Goal: Task Accomplishment & Management: Manage account settings

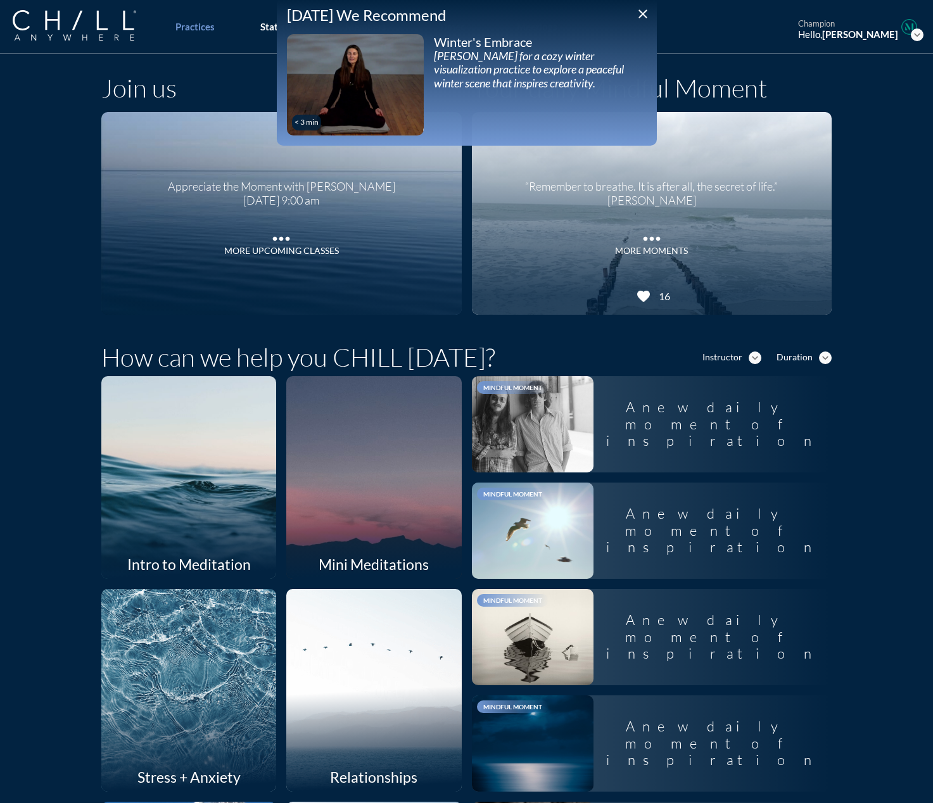
click at [639, 12] on icon "close" at bounding box center [642, 13] width 15 height 15
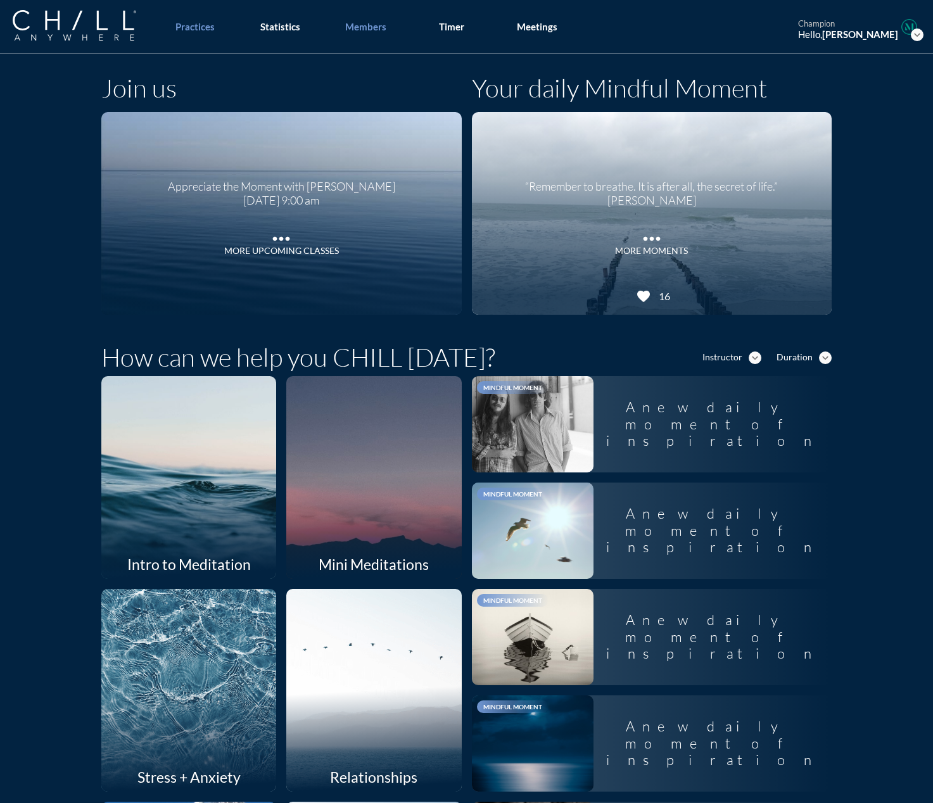
click at [360, 26] on div "Members" at bounding box center [365, 26] width 41 height 11
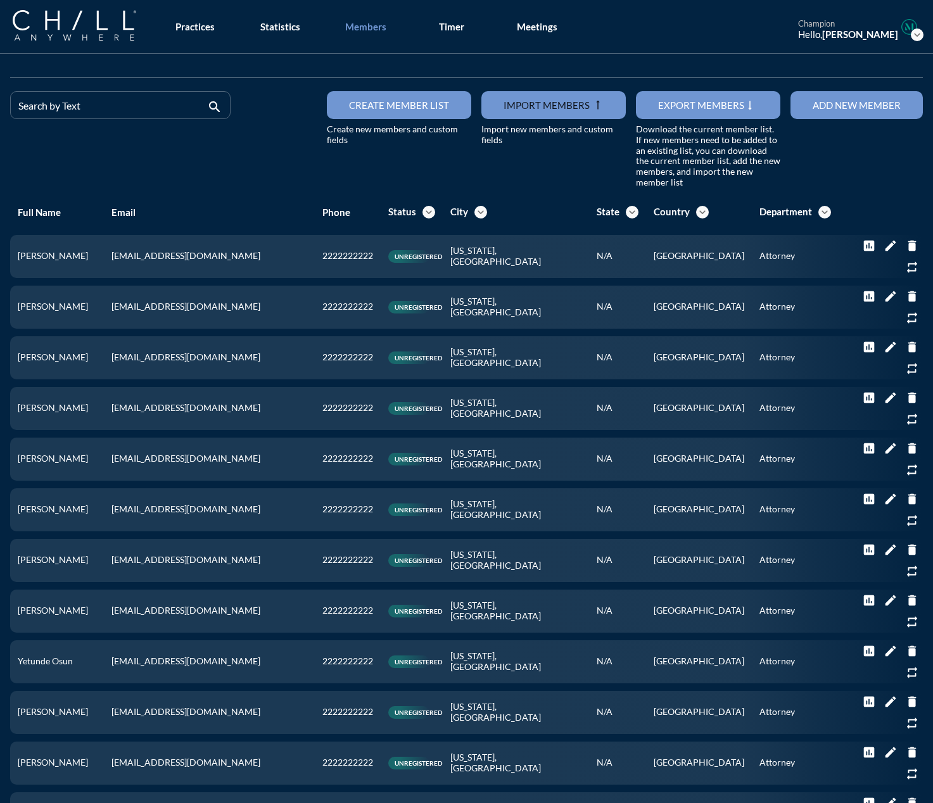
click at [685, 101] on div "Add new member" at bounding box center [857, 104] width 88 height 11
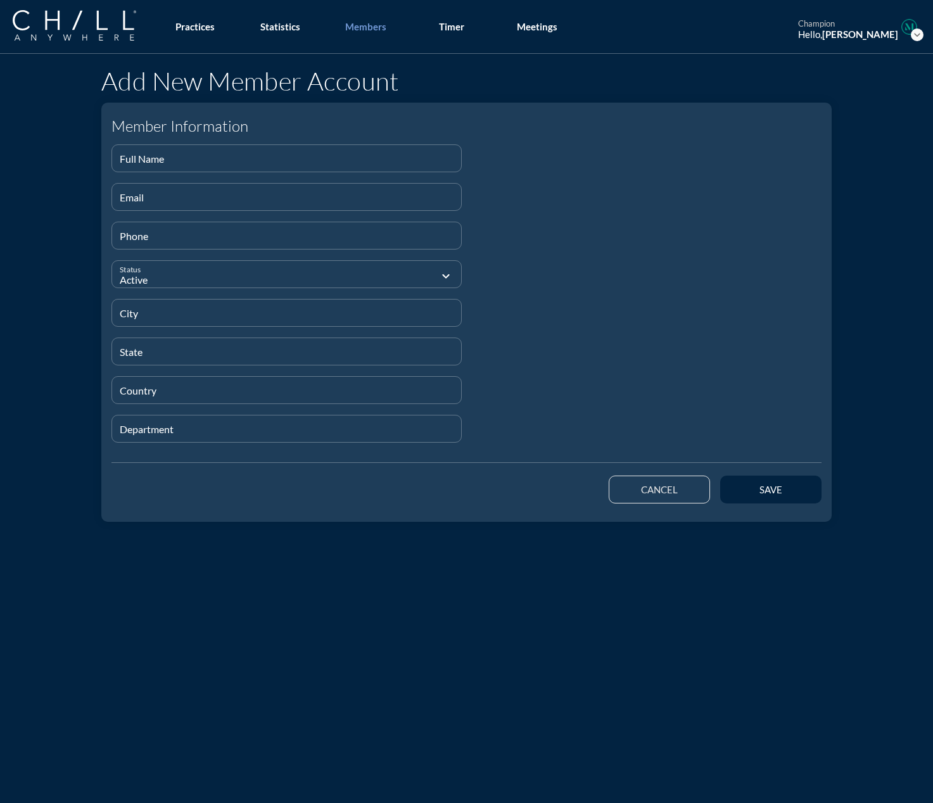
click at [661, 485] on div "cancel" at bounding box center [660, 489] width 56 height 11
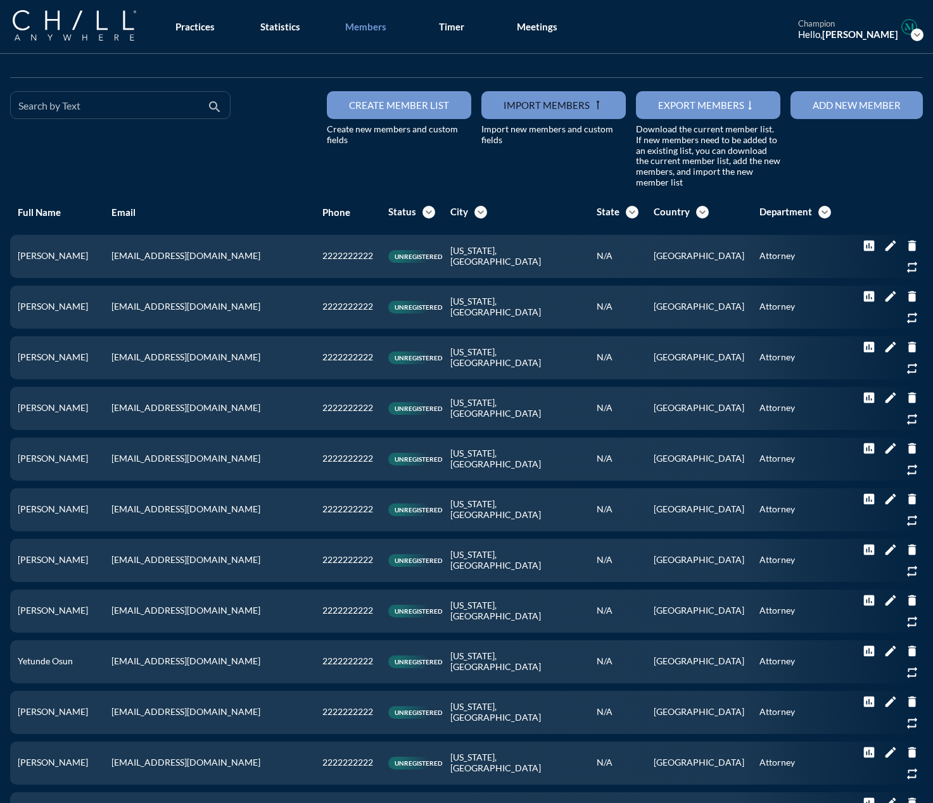
click at [70, 106] on input "Search by Text" at bounding box center [111, 111] width 186 height 16
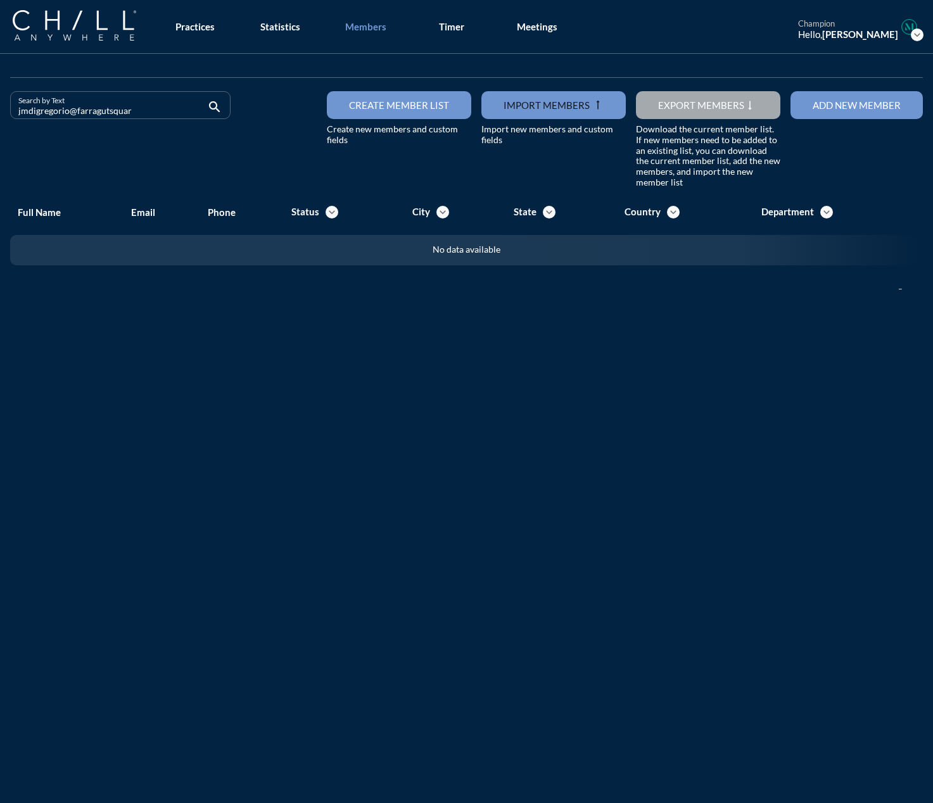
click at [122, 118] on input "jmdigregorio@farragutsquar" at bounding box center [111, 111] width 186 height 16
type input "j"
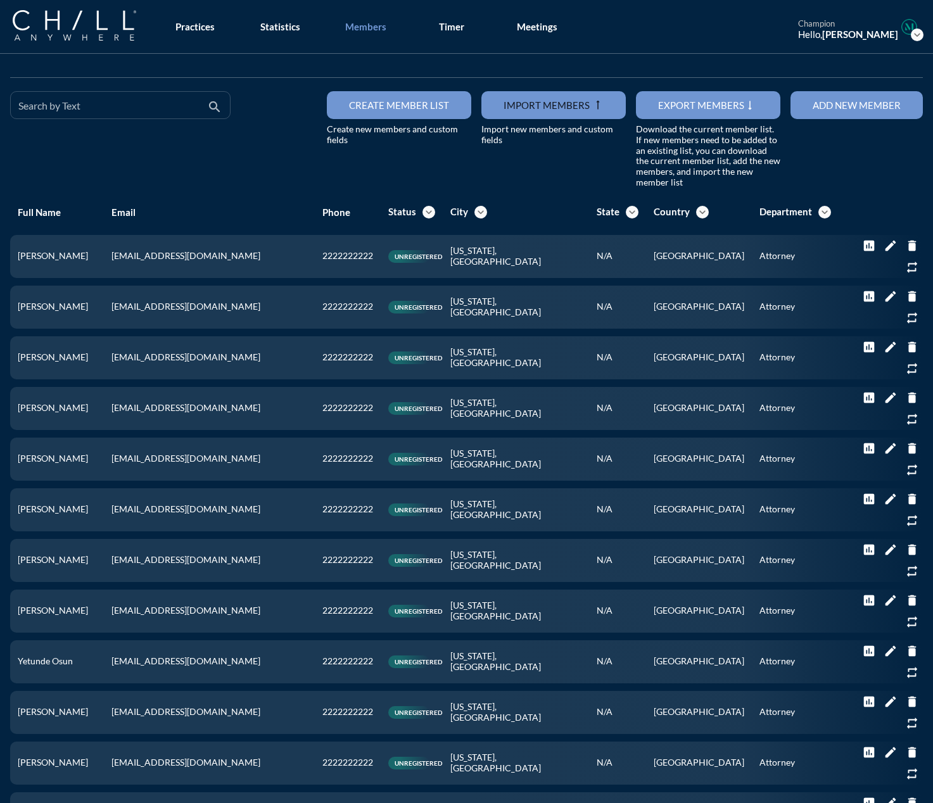
click at [178, 101] on div "Search by Text" at bounding box center [111, 105] width 186 height 27
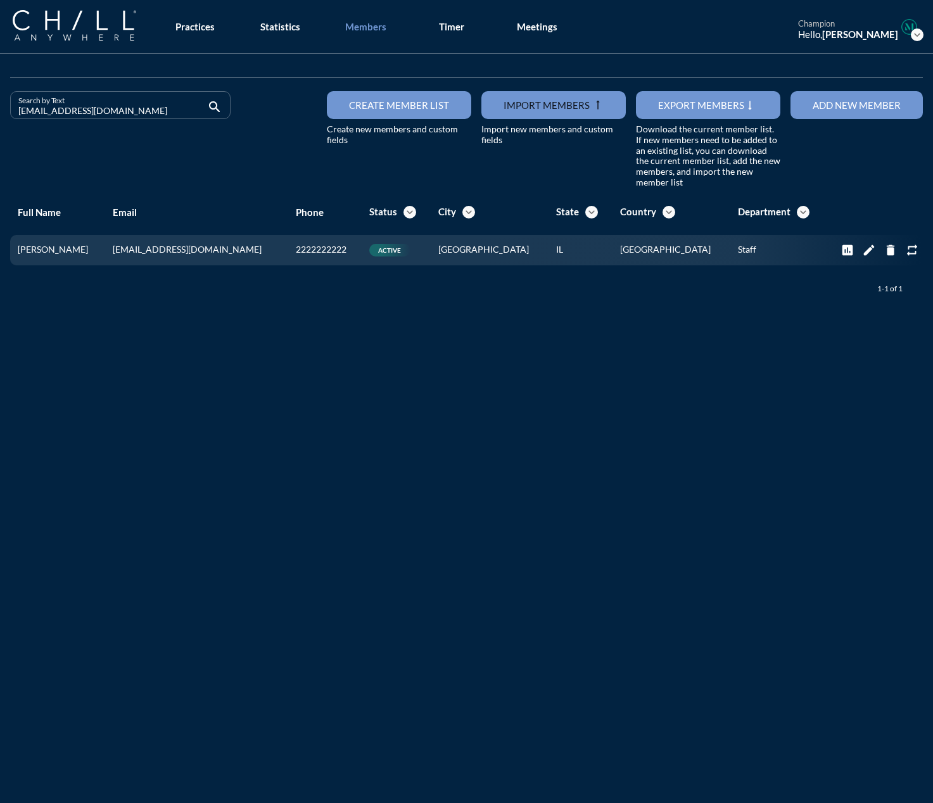
drag, startPoint x: 139, startPoint y: 111, endPoint x: -54, endPoint y: 101, distance: 192.8
click at [0, 101] on html "All Administrative Administrative (non-[PERSON_NAME]) Assistant Associate Attor…" at bounding box center [466, 401] width 933 height 803
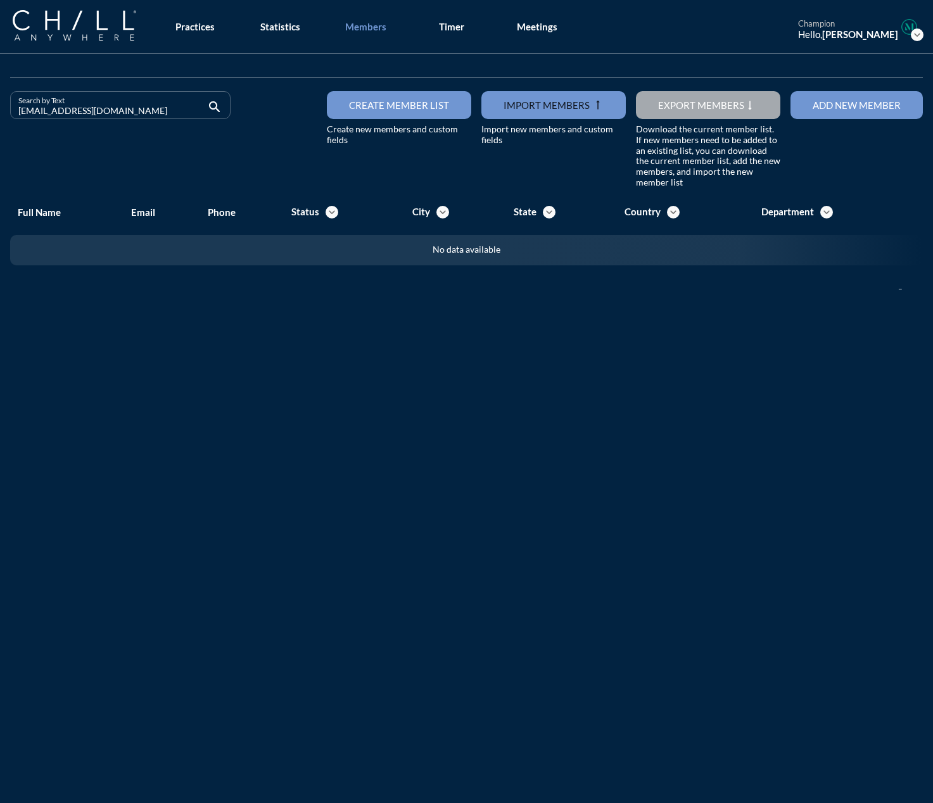
drag, startPoint x: 123, startPoint y: 113, endPoint x: -145, endPoint y: 113, distance: 267.9
click at [0, 113] on html "All Administrative Administrative (non-[PERSON_NAME]) Assistant Associate Attor…" at bounding box center [466, 401] width 933 height 803
drag, startPoint x: 118, startPoint y: 115, endPoint x: -71, endPoint y: 105, distance: 189.0
click at [0, 105] on html "All Administrative Administrative (non-[PERSON_NAME]) Assistant Associate Attor…" at bounding box center [466, 401] width 933 height 803
drag, startPoint x: 116, startPoint y: 113, endPoint x: -37, endPoint y: 113, distance: 152.7
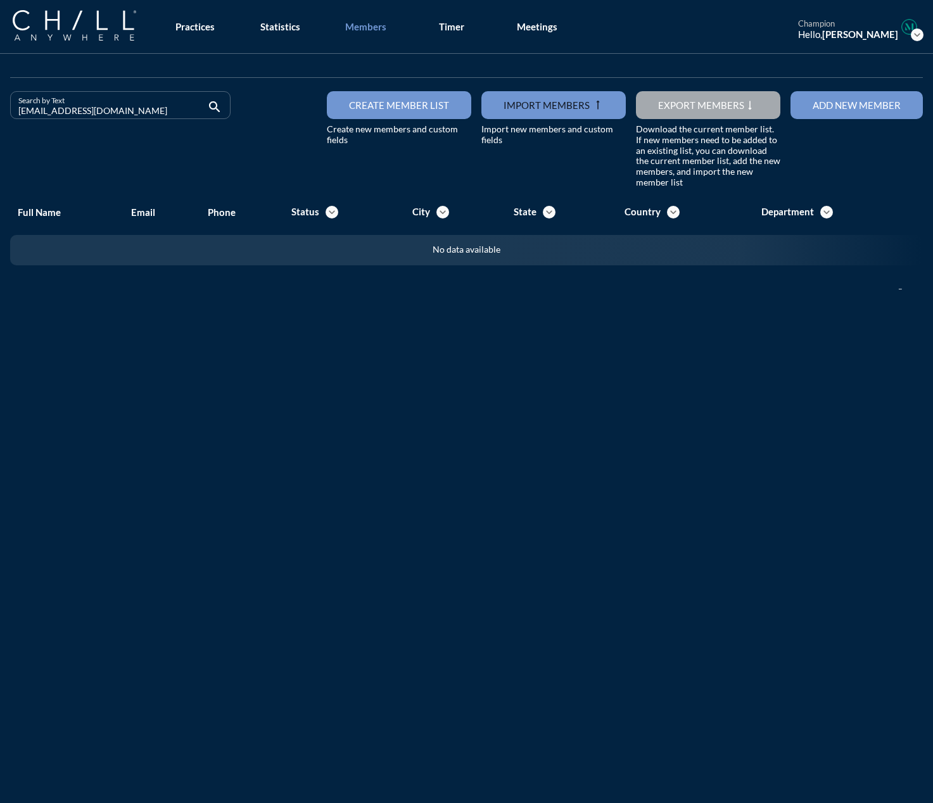
click at [0, 113] on html "All Administrative Administrative (non-[PERSON_NAME]) Assistant Associate Attor…" at bounding box center [466, 401] width 933 height 803
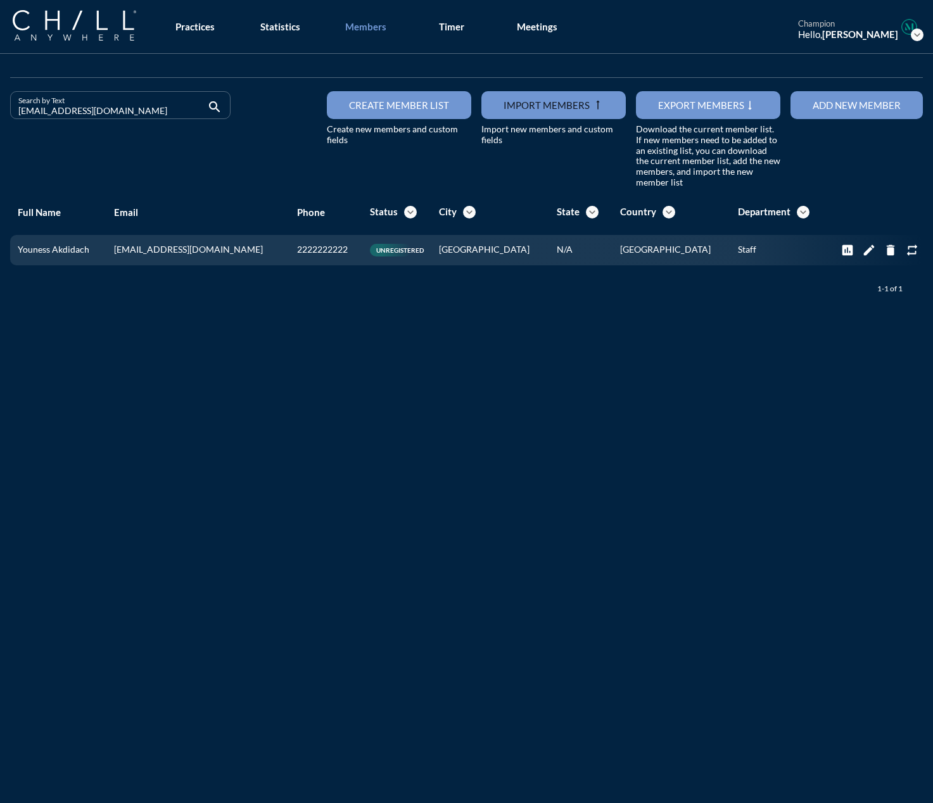
drag, startPoint x: 108, startPoint y: 107, endPoint x: 20, endPoint y: 113, distance: 88.3
click at [20, 113] on input "[EMAIL_ADDRESS][DOMAIN_NAME]" at bounding box center [111, 111] width 186 height 16
drag, startPoint x: 126, startPoint y: 116, endPoint x: -116, endPoint y: 103, distance: 242.3
click at [0, 103] on html "All Administrative Administrative (non-[PERSON_NAME]) Assistant Associate Attor…" at bounding box center [466, 401] width 933 height 803
drag, startPoint x: 118, startPoint y: 110, endPoint x: -9, endPoint y: 117, distance: 127.5
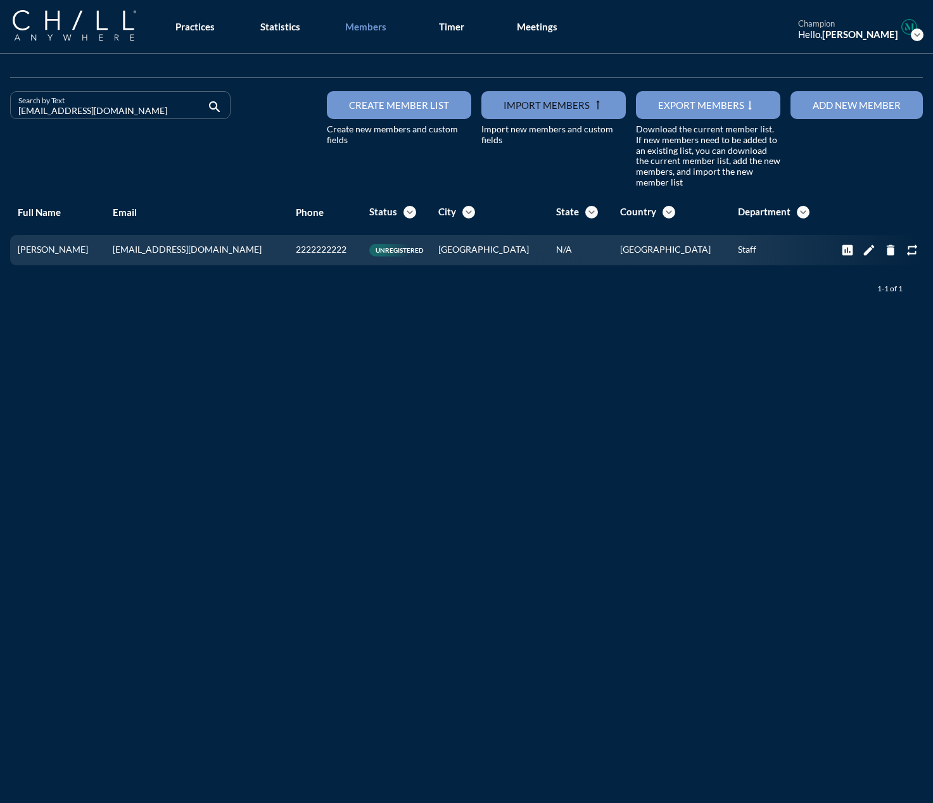
click at [0, 117] on html "All Administrative Administrative (non-[PERSON_NAME]) Assistant Associate Attor…" at bounding box center [466, 401] width 933 height 803
drag, startPoint x: 151, startPoint y: 110, endPoint x: -155, endPoint y: 111, distance: 305.3
click at [0, 111] on html "All Administrative Administrative (non-[PERSON_NAME]) Assistant Associate Attor…" at bounding box center [466, 401] width 933 height 803
drag, startPoint x: 139, startPoint y: 105, endPoint x: -104, endPoint y: 99, distance: 242.7
click at [0, 99] on html "All Administrative Administrative (non-[PERSON_NAME]) Assistant Associate Attor…" at bounding box center [466, 401] width 933 height 803
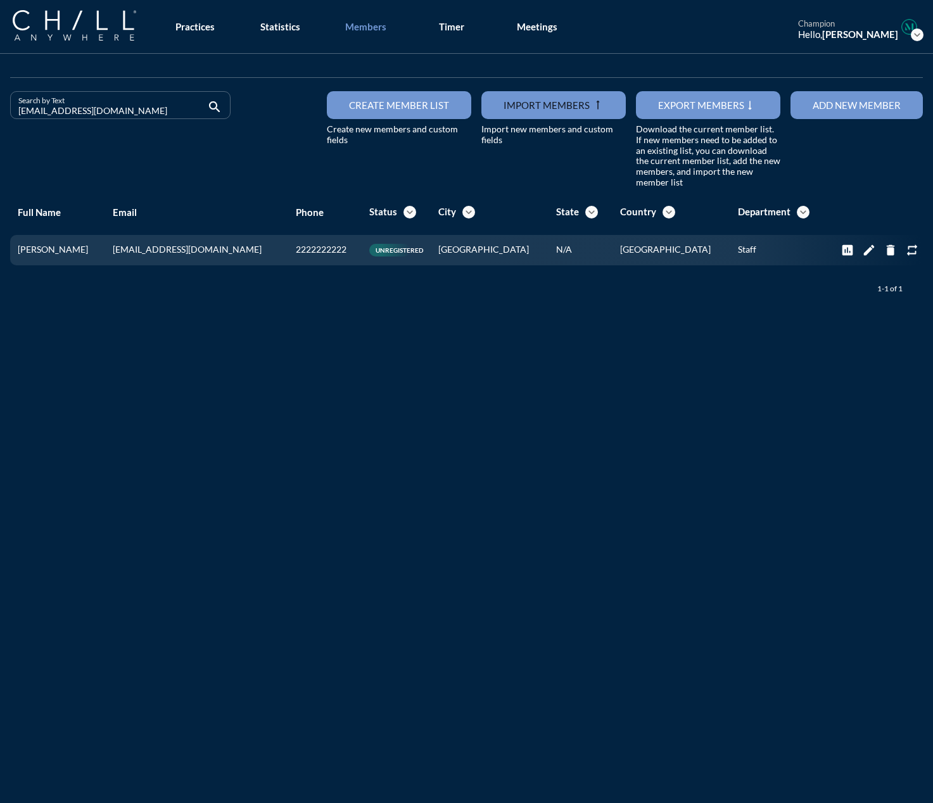
drag, startPoint x: 119, startPoint y: 112, endPoint x: -125, endPoint y: 104, distance: 244.0
click at [0, 104] on html "All Administrative Administrative (non-[PERSON_NAME]) Assistant Associate Attor…" at bounding box center [466, 401] width 933 height 803
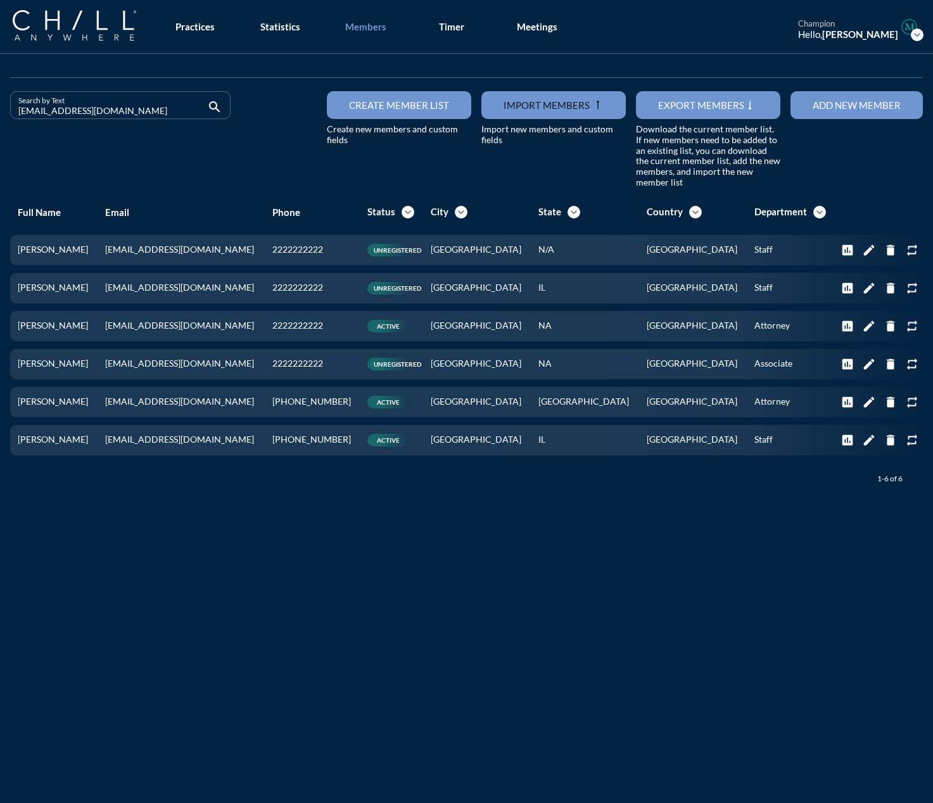
drag, startPoint x: 115, startPoint y: 113, endPoint x: -139, endPoint y: 106, distance: 253.5
click at [0, 106] on html "All Administrative Administrative (non-[PERSON_NAME]) Assistant Associate Attor…" at bounding box center [466, 401] width 933 height 803
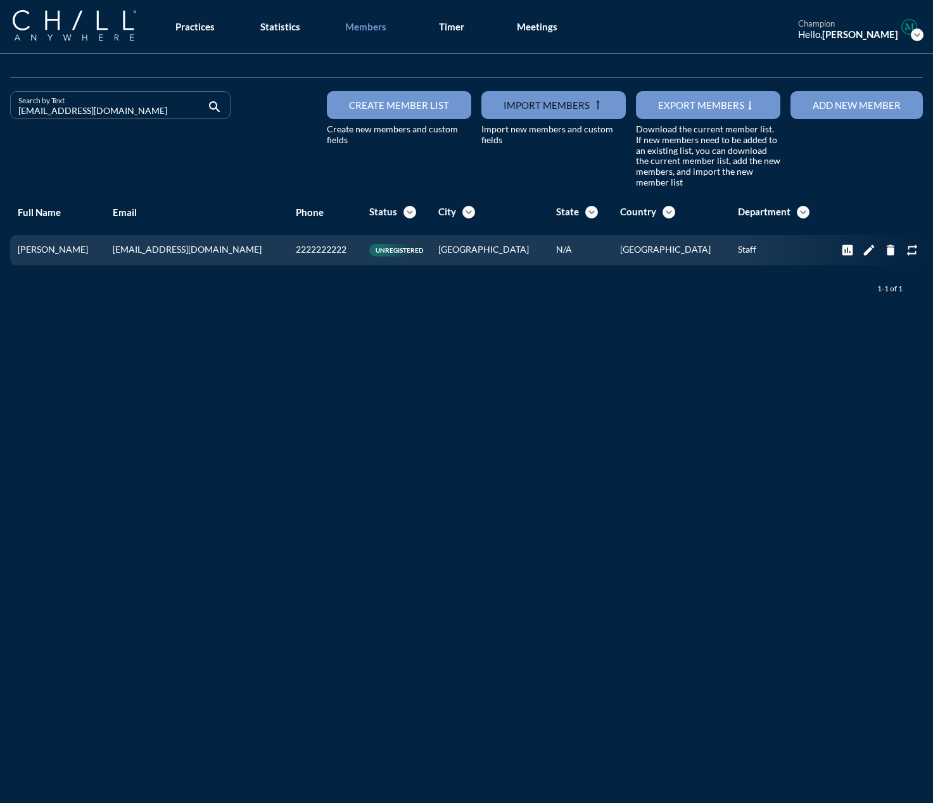
drag, startPoint x: 108, startPoint y: 104, endPoint x: 7, endPoint y: 105, distance: 100.7
click at [7, 105] on div "Search by Text [EMAIL_ADDRESS][DOMAIN_NAME] search" at bounding box center [120, 139] width 231 height 97
drag, startPoint x: 106, startPoint y: 110, endPoint x: -149, endPoint y: 104, distance: 256.0
click at [0, 104] on html "All Administrative Administrative (non-[PERSON_NAME]) Assistant Associate Attor…" at bounding box center [466, 401] width 933 height 803
drag, startPoint x: 125, startPoint y: 117, endPoint x: -113, endPoint y: 103, distance: 238.6
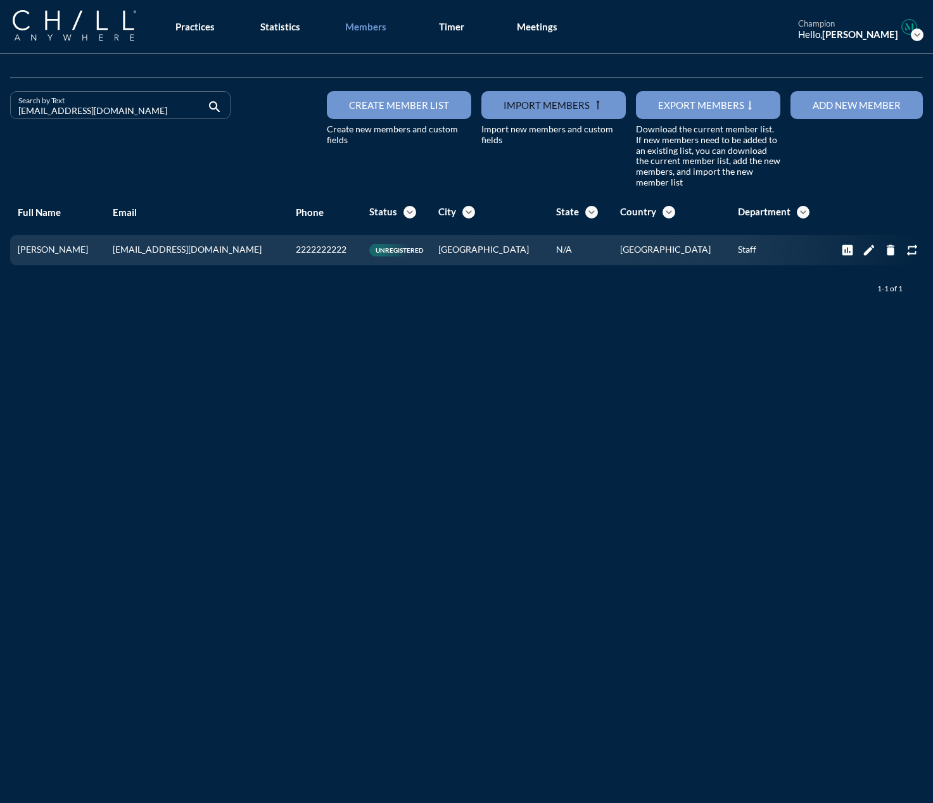
click at [0, 103] on html "All Administrative Administrative (non-[PERSON_NAME]) Assistant Associate Attor…" at bounding box center [466, 401] width 933 height 803
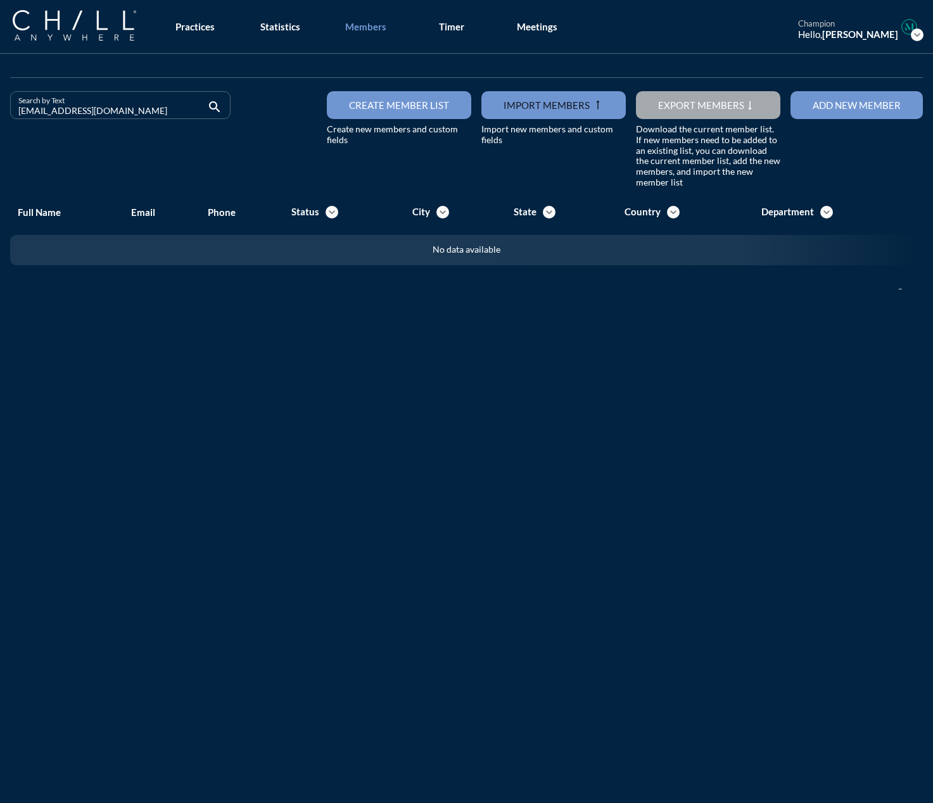
drag, startPoint x: 111, startPoint y: 108, endPoint x: 13, endPoint y: 113, distance: 98.3
click at [13, 113] on div "Search by Text [EMAIL_ADDRESS][DOMAIN_NAME] search" at bounding box center [120, 105] width 220 height 28
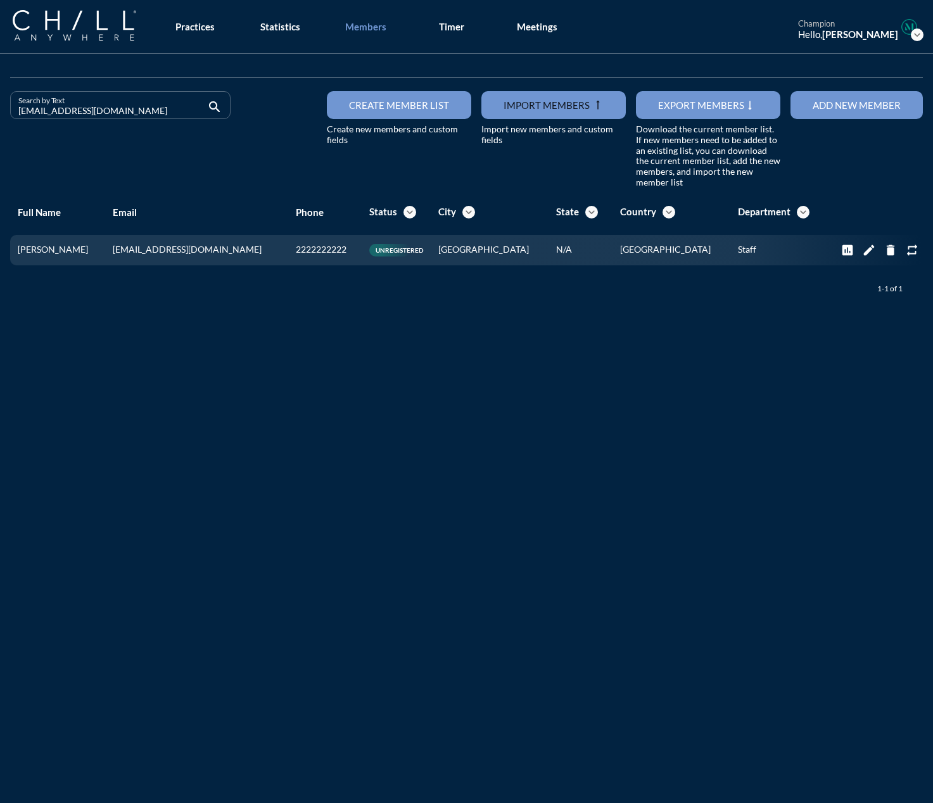
drag, startPoint x: 122, startPoint y: 111, endPoint x: -29, endPoint y: 115, distance: 150.8
click at [0, 115] on html "All Administrative Administrative (non-[PERSON_NAME]) Assistant Associate Attor…" at bounding box center [466, 401] width 933 height 803
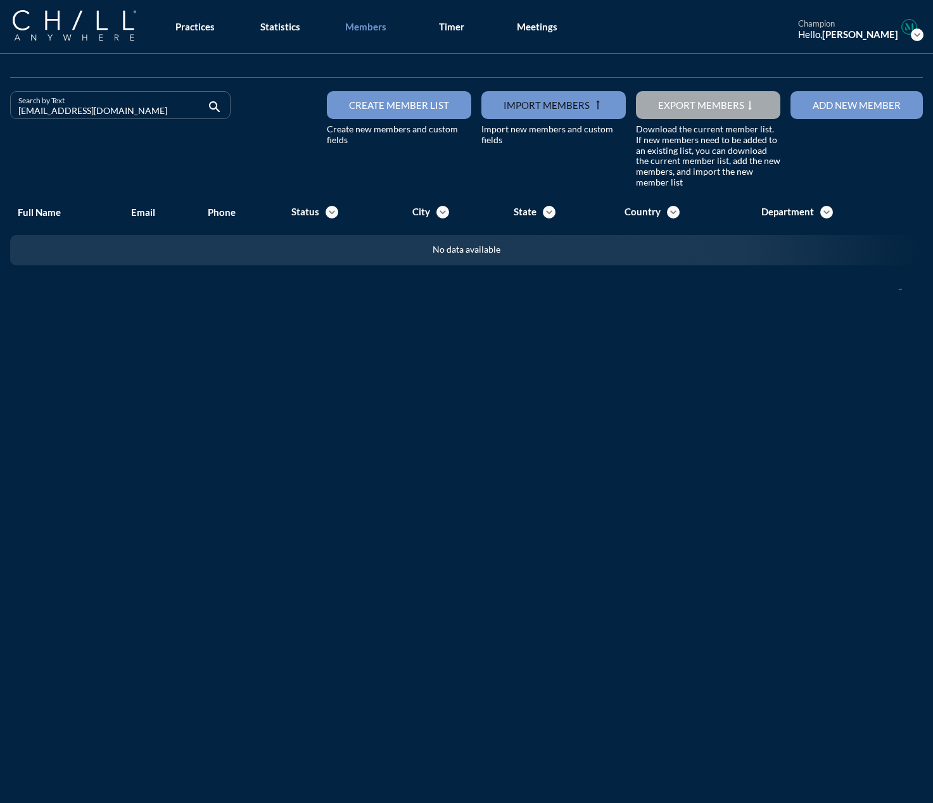
drag, startPoint x: 138, startPoint y: 117, endPoint x: -75, endPoint y: 97, distance: 213.7
click at [0, 97] on html "All Administrative Administrative (non-[PERSON_NAME]) Assistant Associate Attor…" at bounding box center [466, 401] width 933 height 803
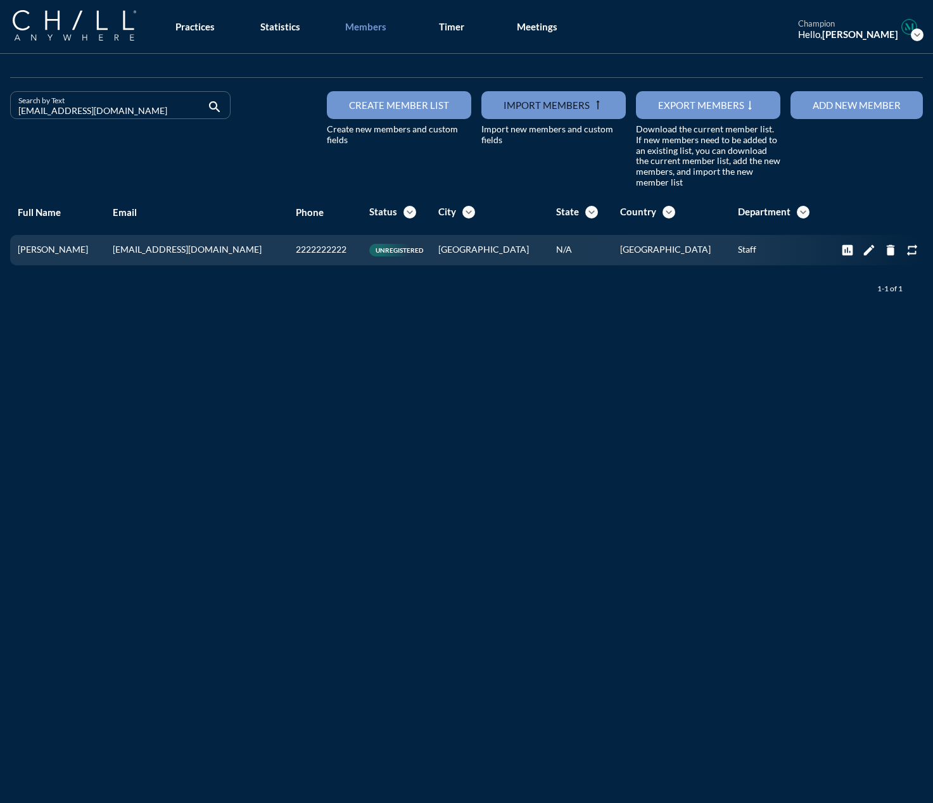
drag, startPoint x: 124, startPoint y: 114, endPoint x: -108, endPoint y: 108, distance: 231.3
click at [0, 108] on html "All Administrative Administrative (non-[PERSON_NAME]) Assistant Associate Attor…" at bounding box center [466, 401] width 933 height 803
drag, startPoint x: 118, startPoint y: 113, endPoint x: 13, endPoint y: 115, distance: 105.8
click at [13, 115] on div "Search by Text [EMAIL_ADDRESS][DOMAIN_NAME] search" at bounding box center [120, 105] width 220 height 28
drag, startPoint x: 113, startPoint y: 113, endPoint x: -2, endPoint y: 114, distance: 115.3
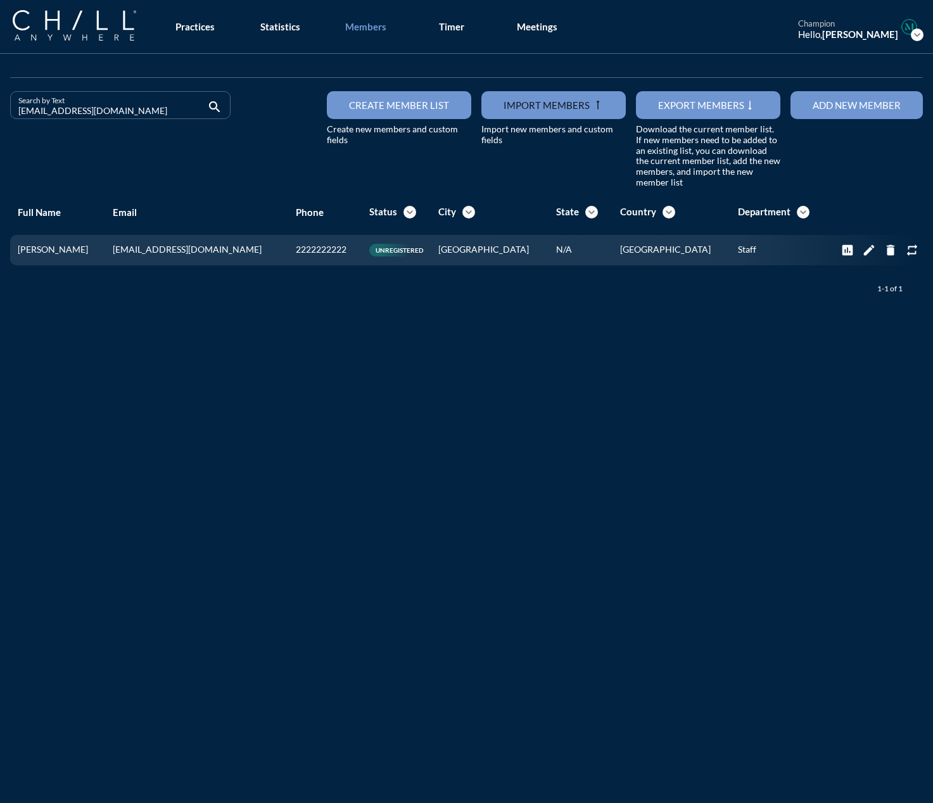
click at [0, 114] on html "All Administrative Administrative (non-[PERSON_NAME]) Assistant Associate Attor…" at bounding box center [466, 401] width 933 height 803
drag, startPoint x: 175, startPoint y: 113, endPoint x: 6, endPoint y: 117, distance: 169.8
click at [6, 117] on div "Search by Text [EMAIL_ADDRESS][DOMAIN_NAME] search" at bounding box center [120, 139] width 231 height 97
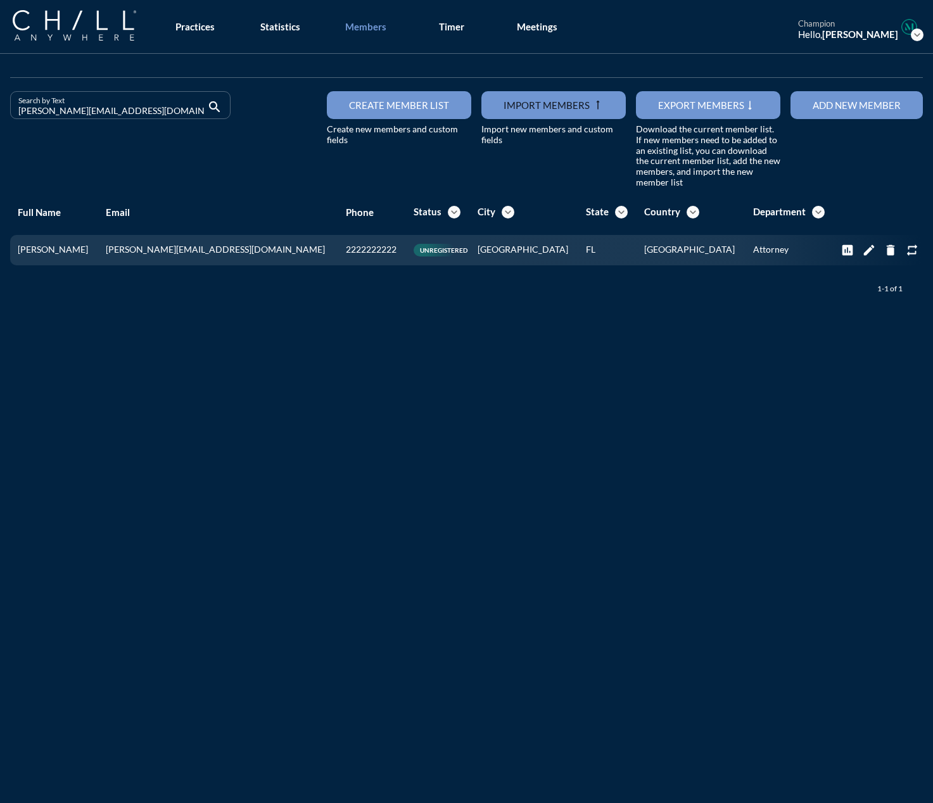
drag, startPoint x: 113, startPoint y: 111, endPoint x: -67, endPoint y: 115, distance: 179.9
click at [0, 115] on html "All Administrative Administrative (non-[PERSON_NAME]) Assistant Associate Attor…" at bounding box center [466, 401] width 933 height 803
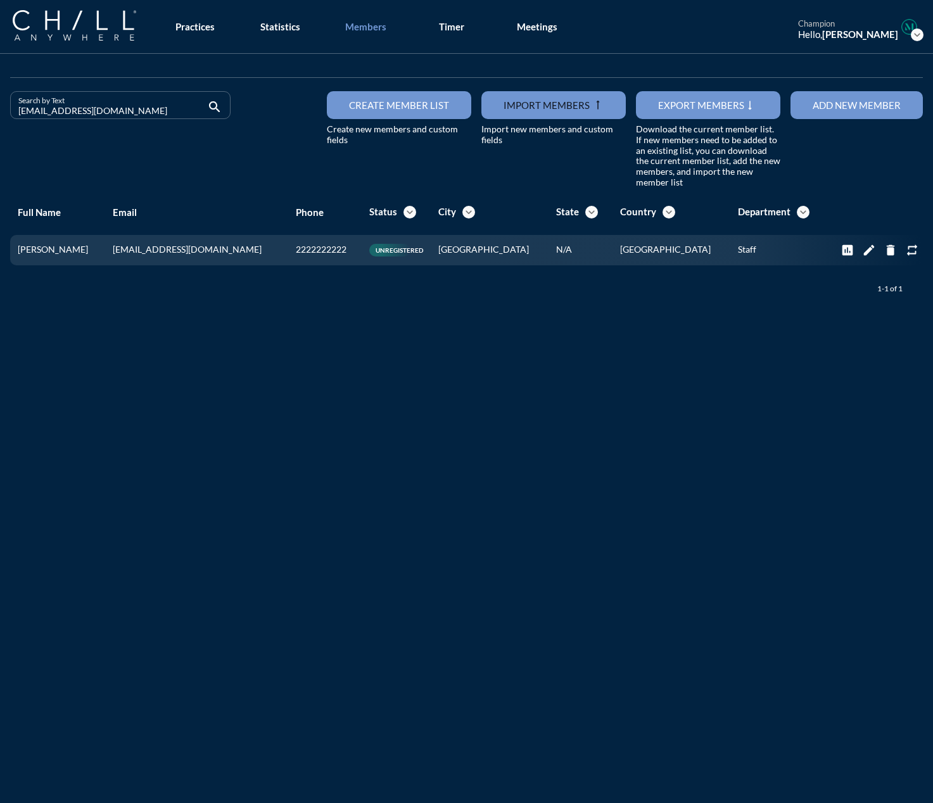
drag, startPoint x: 122, startPoint y: 108, endPoint x: -185, endPoint y: 105, distance: 307.2
click at [0, 105] on html "All Administrative Administrative (non-[PERSON_NAME]) Assistant Associate Attor…" at bounding box center [466, 401] width 933 height 803
drag, startPoint x: 92, startPoint y: 110, endPoint x: 11, endPoint y: 113, distance: 81.2
click at [11, 113] on div "Search by Text [EMAIL_ADDRESS][DOMAIN_NAME] search" at bounding box center [120, 105] width 220 height 28
drag, startPoint x: 108, startPoint y: 113, endPoint x: -26, endPoint y: 121, distance: 134.5
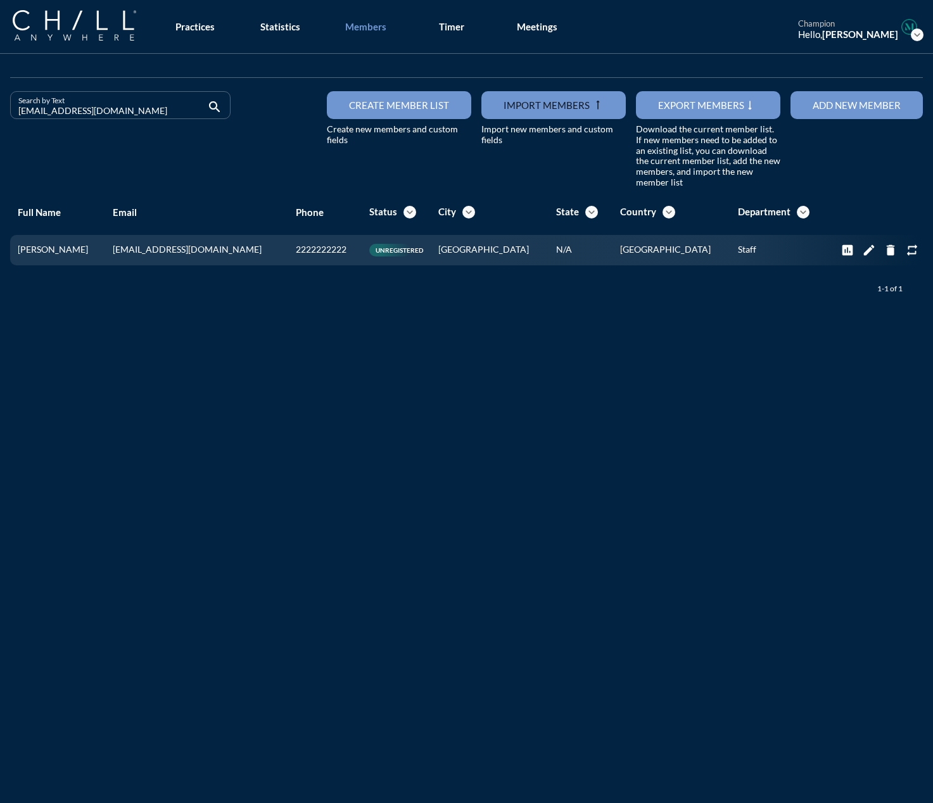
click at [0, 121] on html "All Administrative Administrative (non-[PERSON_NAME]) Assistant Associate Attor…" at bounding box center [466, 401] width 933 height 803
drag, startPoint x: 111, startPoint y: 111, endPoint x: -15, endPoint y: 119, distance: 125.7
click at [0, 119] on html "All Administrative Administrative (non-[PERSON_NAME]) Assistant Associate Attor…" at bounding box center [466, 401] width 933 height 803
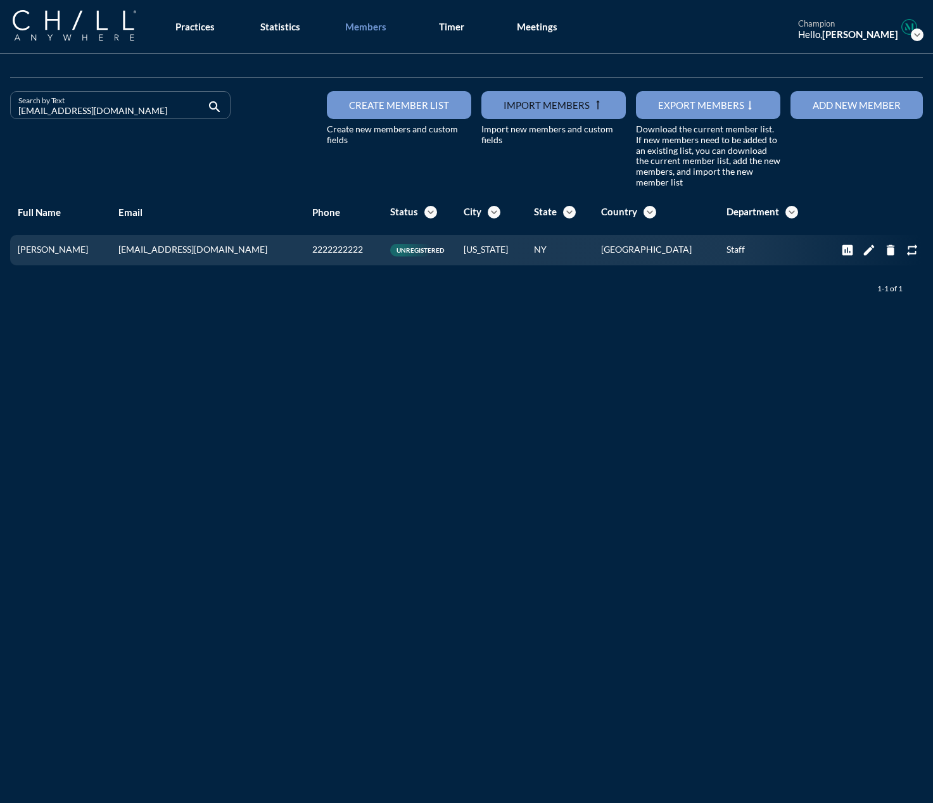
drag, startPoint x: 131, startPoint y: 113, endPoint x: -58, endPoint y: 111, distance: 188.8
click at [0, 111] on html "All Administrative Administrative (non-[PERSON_NAME]) Assistant Associate Attor…" at bounding box center [466, 401] width 933 height 803
drag, startPoint x: 110, startPoint y: 111, endPoint x: -28, endPoint y: 117, distance: 137.6
click at [0, 117] on html "All Administrative Administrative (non-[PERSON_NAME]) Assistant Associate Attor…" at bounding box center [466, 401] width 933 height 803
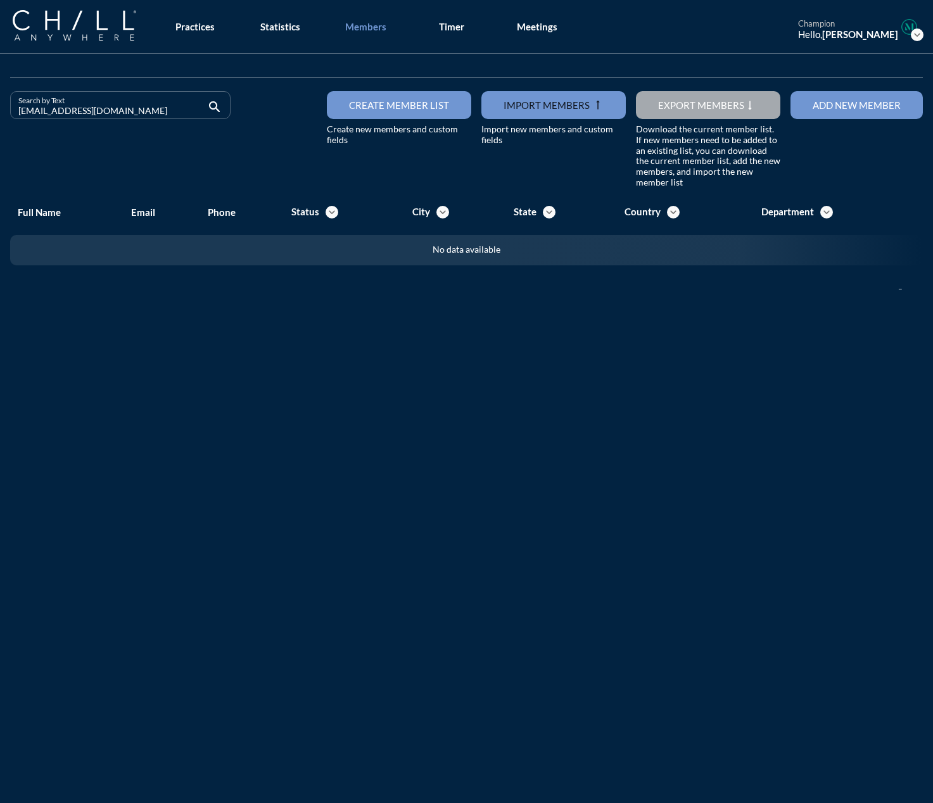
drag, startPoint x: 93, startPoint y: 111, endPoint x: -49, endPoint y: 115, distance: 141.9
click at [0, 115] on html "All Administrative Administrative (non-[PERSON_NAME]) Assistant Associate Attor…" at bounding box center [466, 401] width 933 height 803
drag, startPoint x: 122, startPoint y: 111, endPoint x: -68, endPoint y: 100, distance: 190.3
click at [0, 100] on html "All Administrative Administrative (non-[PERSON_NAME]) Assistant Associate Attor…" at bounding box center [466, 401] width 933 height 803
drag, startPoint x: 107, startPoint y: 111, endPoint x: -72, endPoint y: 108, distance: 179.3
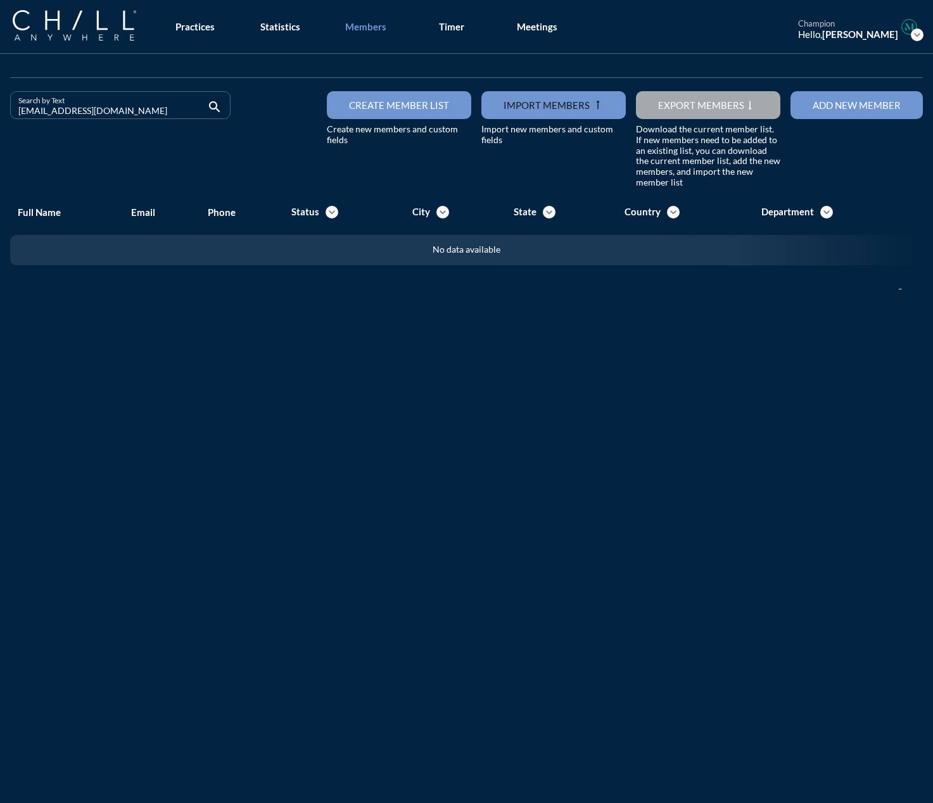
click at [0, 108] on html "All Administrative Administrative (non-[PERSON_NAME]) Assistant Associate Attor…" at bounding box center [466, 401] width 933 height 803
drag, startPoint x: 146, startPoint y: 111, endPoint x: -28, endPoint y: 108, distance: 173.6
click at [0, 108] on html "All Administrative Administrative (non-[PERSON_NAME]) Assistant Associate Attor…" at bounding box center [466, 401] width 933 height 803
drag, startPoint x: 139, startPoint y: 111, endPoint x: -49, endPoint y: 109, distance: 188.8
click at [0, 109] on html "All Administrative Administrative (non-[PERSON_NAME]) Assistant Associate Attor…" at bounding box center [466, 401] width 933 height 803
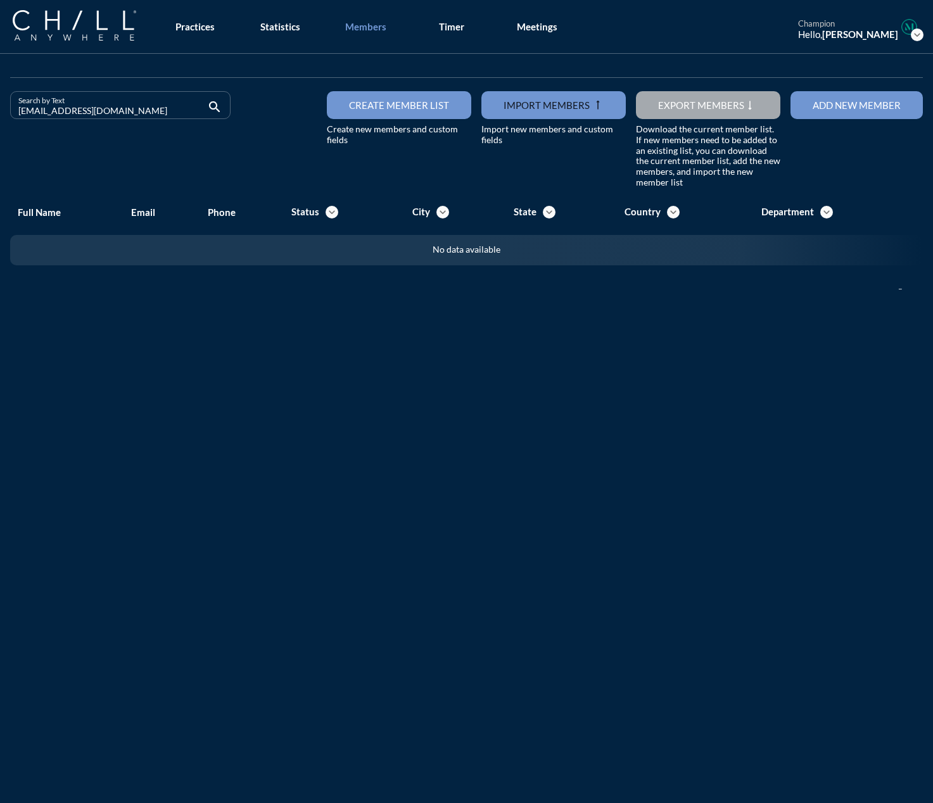
drag, startPoint x: 117, startPoint y: 118, endPoint x: -136, endPoint y: 115, distance: 252.8
click at [0, 115] on html "All Administrative Administrative (non-[PERSON_NAME]) Assistant Associate Attor…" at bounding box center [466, 401] width 933 height 803
drag, startPoint x: 184, startPoint y: 115, endPoint x: -29, endPoint y: 115, distance: 212.8
click at [0, 115] on html "All Administrative Administrative (non-[PERSON_NAME]) Assistant Associate Attor…" at bounding box center [466, 401] width 933 height 803
drag, startPoint x: 167, startPoint y: 105, endPoint x: -115, endPoint y: 112, distance: 282.0
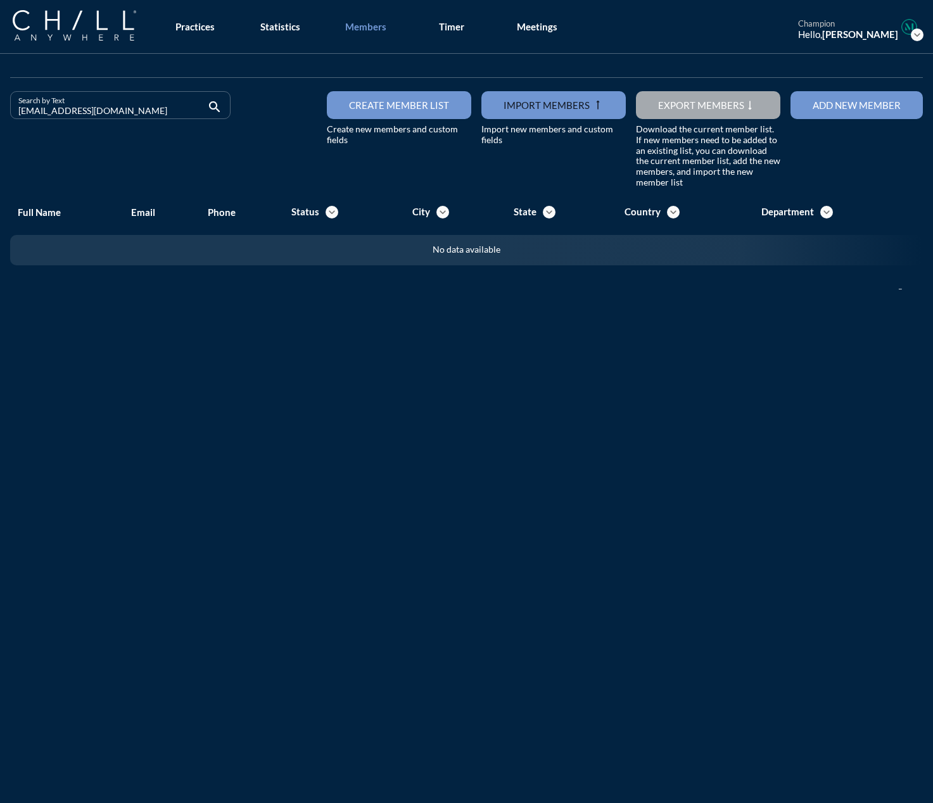
click at [0, 112] on html "All Administrative Administrative (non-[PERSON_NAME]) Assistant Associate Attor…" at bounding box center [466, 401] width 933 height 803
drag, startPoint x: 129, startPoint y: 113, endPoint x: -7, endPoint y: 120, distance: 136.4
click at [0, 120] on html "All Administrative Administrative (non-[PERSON_NAME]) Assistant Associate Attor…" at bounding box center [466, 401] width 933 height 803
drag, startPoint x: 119, startPoint y: 113, endPoint x: -56, endPoint y: 128, distance: 175.4
click at [0, 128] on html "All Administrative Administrative (non-[PERSON_NAME]) Assistant Associate Attor…" at bounding box center [466, 401] width 933 height 803
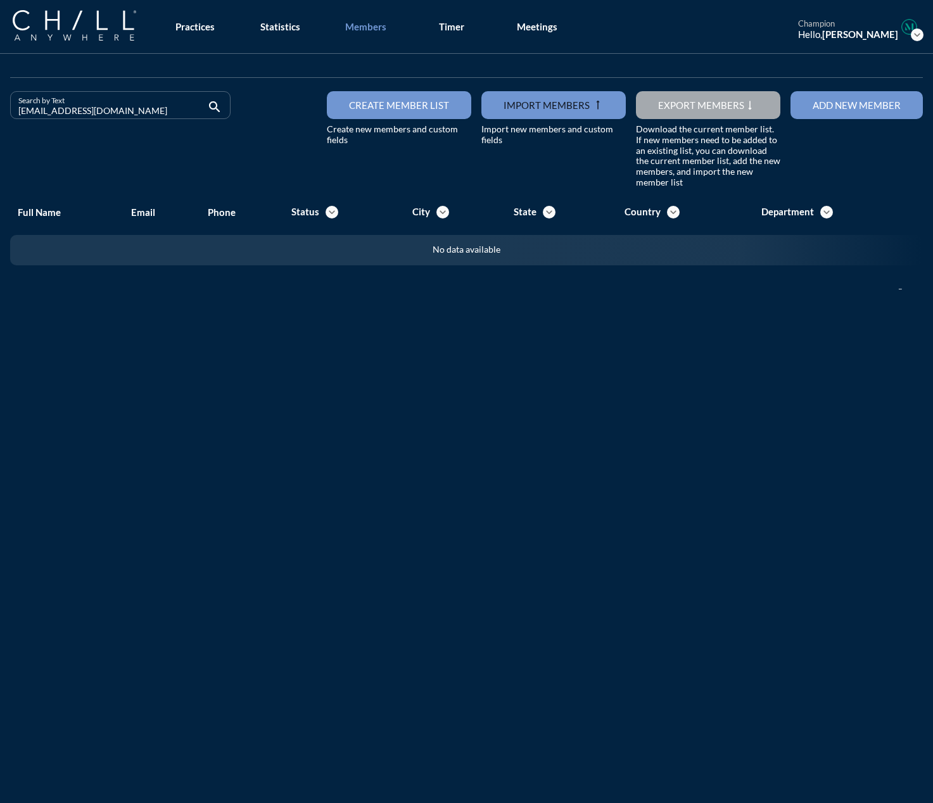
drag, startPoint x: 118, startPoint y: 112, endPoint x: 15, endPoint y: 117, distance: 102.7
click at [15, 117] on div "Search by Text [EMAIL_ADDRESS][DOMAIN_NAME] search" at bounding box center [120, 105] width 220 height 28
drag, startPoint x: 176, startPoint y: 110, endPoint x: -35, endPoint y: 110, distance: 211.6
click at [0, 110] on html "All Administrative Administrative (non-[PERSON_NAME]) Assistant Associate Attor…" at bounding box center [466, 401] width 933 height 803
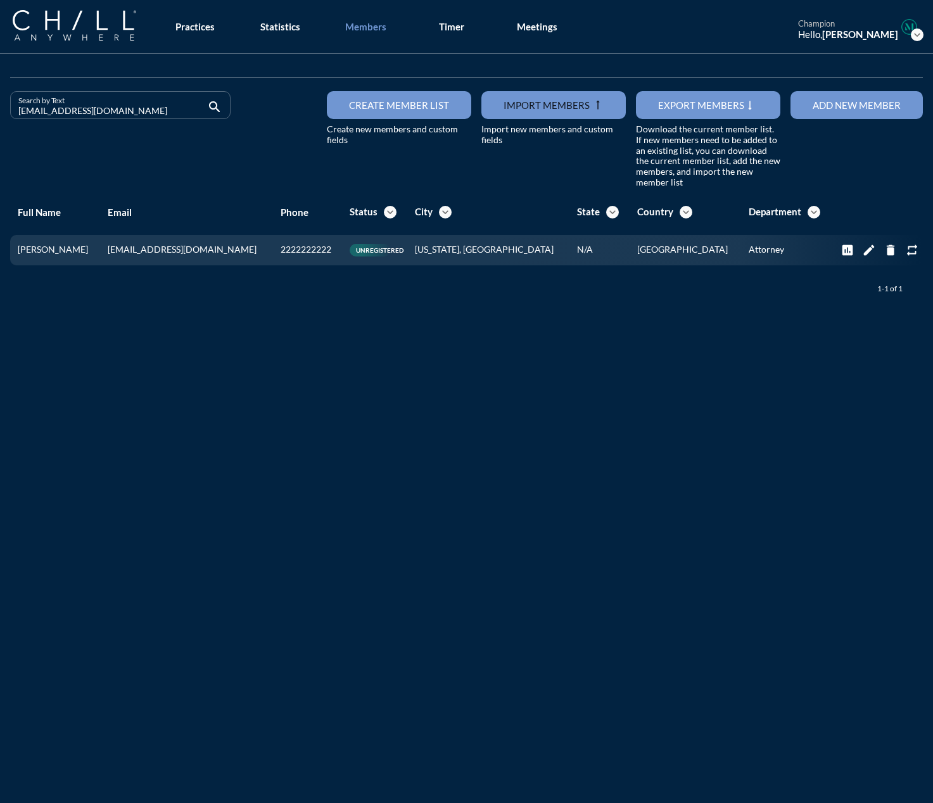
drag, startPoint x: 120, startPoint y: 109, endPoint x: 1, endPoint y: 113, distance: 118.5
click at [1, 113] on div "Search by Text [EMAIL_ADDRESS][DOMAIN_NAME] search Create member list Create ne…" at bounding box center [466, 186] width 933 height 265
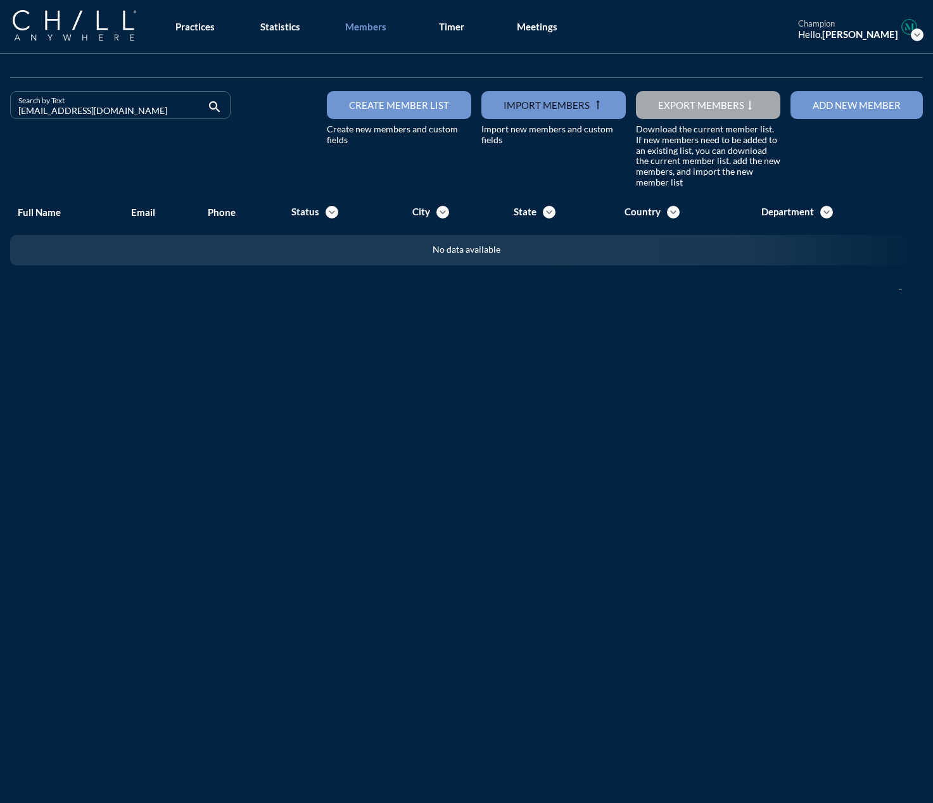
drag, startPoint x: 127, startPoint y: 110, endPoint x: -160, endPoint y: 112, distance: 287.0
click at [0, 112] on html "All Administrative Administrative (non-[PERSON_NAME]) Assistant Associate Attor…" at bounding box center [466, 401] width 933 height 803
drag, startPoint x: 169, startPoint y: 110, endPoint x: -103, endPoint y: 92, distance: 272.3
click at [0, 92] on html "All Administrative Administrative (non-[PERSON_NAME]) Assistant Associate Attor…" at bounding box center [466, 401] width 933 height 803
drag, startPoint x: 135, startPoint y: 111, endPoint x: -192, endPoint y: 104, distance: 326.9
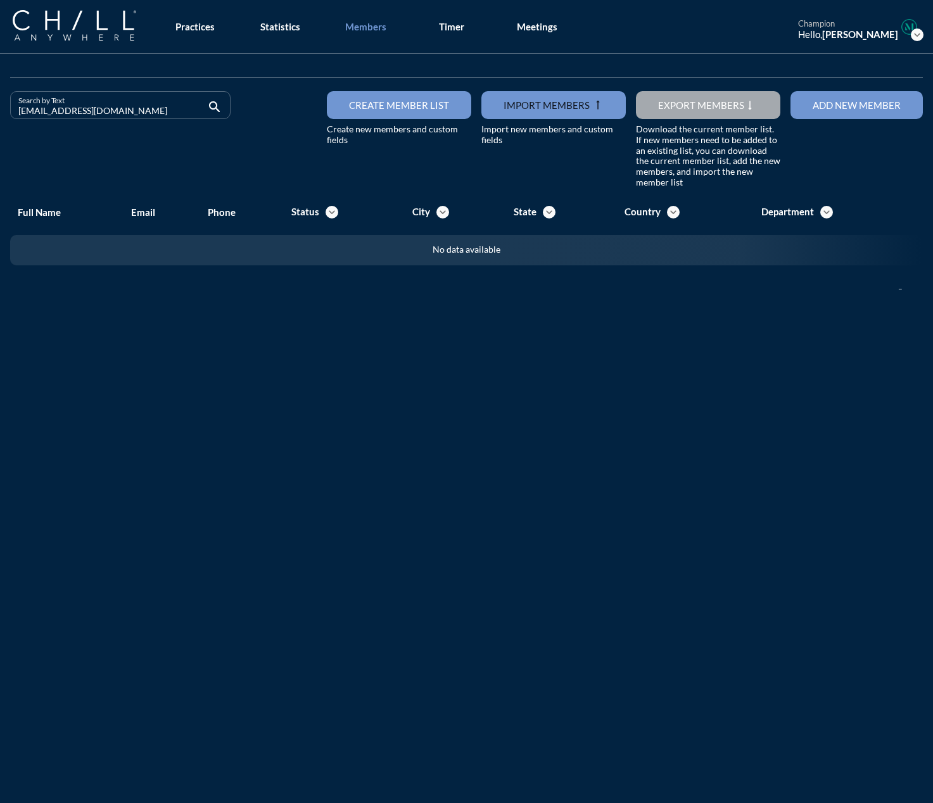
click at [0, 104] on html "All Administrative Administrative (non-[PERSON_NAME]) Assistant Associate Attor…" at bounding box center [466, 401] width 933 height 803
drag, startPoint x: 145, startPoint y: 112, endPoint x: -45, endPoint y: 126, distance: 190.5
click at [0, 126] on html "All Administrative Administrative (non-[PERSON_NAME]) Assistant Associate Attor…" at bounding box center [466, 401] width 933 height 803
drag, startPoint x: 130, startPoint y: 108, endPoint x: -63, endPoint y: 109, distance: 193.8
click at [0, 109] on html "All Administrative Administrative (non-[PERSON_NAME]) Assistant Associate Attor…" at bounding box center [466, 401] width 933 height 803
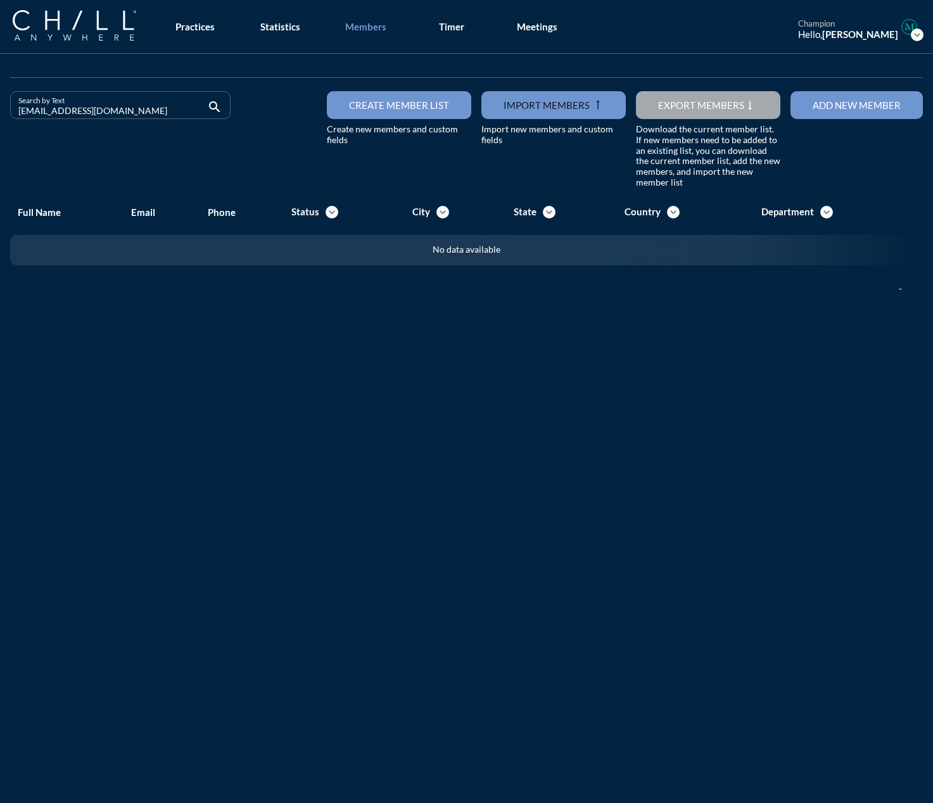
type input "[EMAIL_ADDRESS][DOMAIN_NAME]"
click at [685, 112] on button "Add new member" at bounding box center [857, 105] width 132 height 28
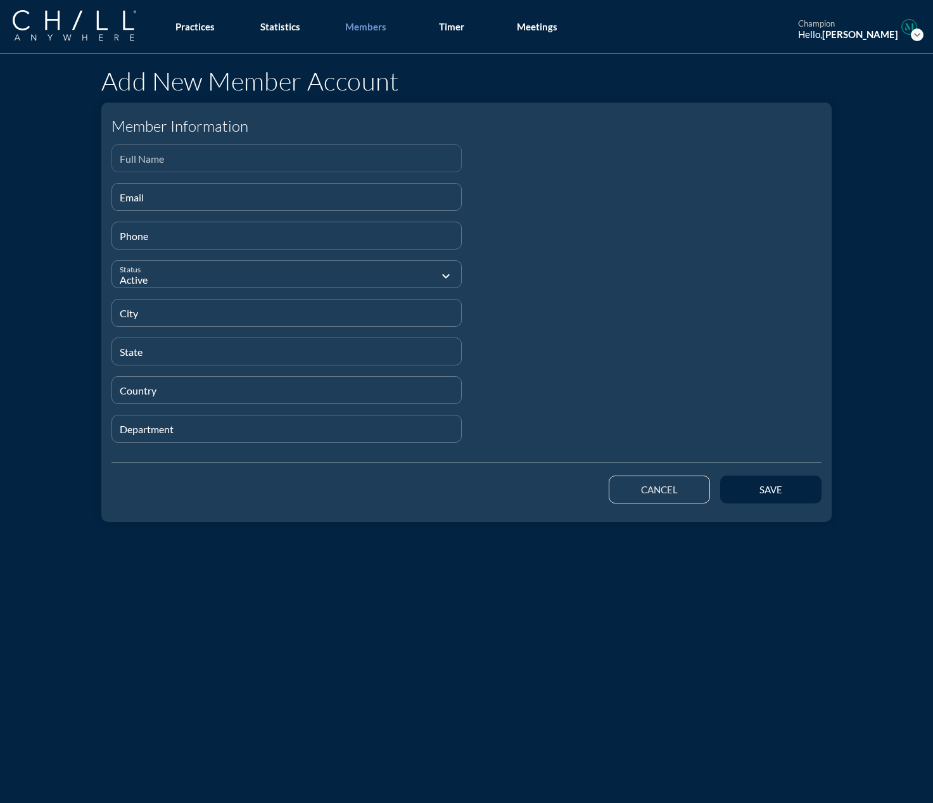
click at [148, 158] on input "Full Name" at bounding box center [287, 164] width 334 height 16
paste input "[PERSON_NAME]"
type input "[PERSON_NAME]"
click at [160, 190] on div "Email" at bounding box center [287, 197] width 334 height 27
paste input "[EMAIL_ADDRESS][DOMAIN_NAME]."
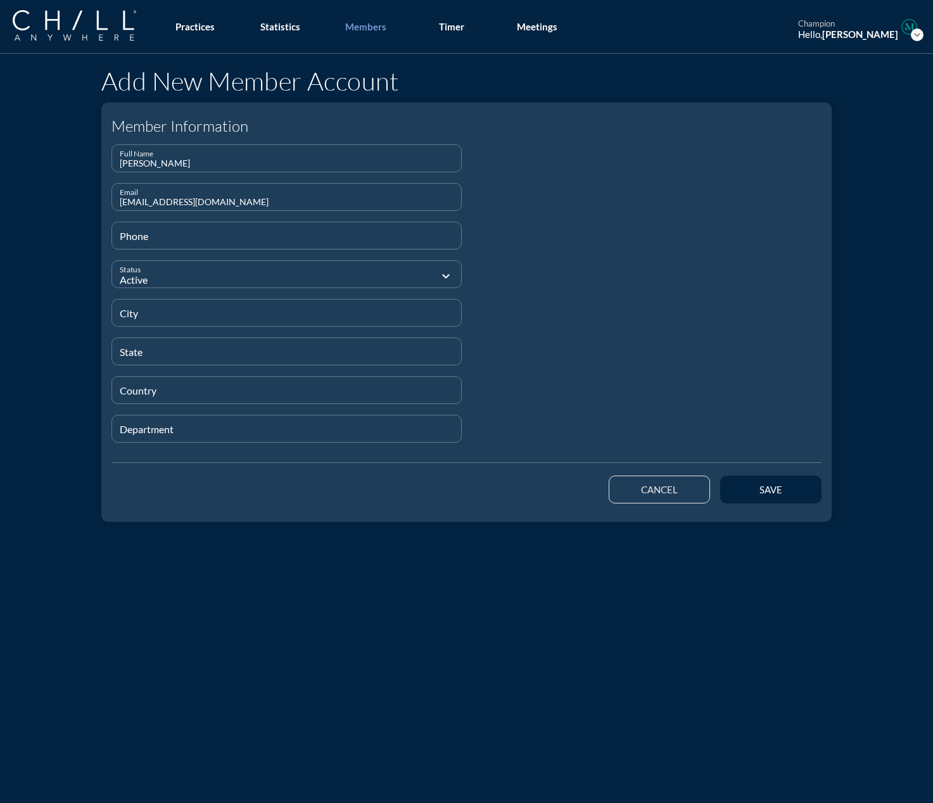
type input "[EMAIL_ADDRESS][DOMAIN_NAME]"
type input "[PHONE_NUMBER]"
type input "N"
type input "[GEOGRAPHIC_DATA]"
type input "MA"
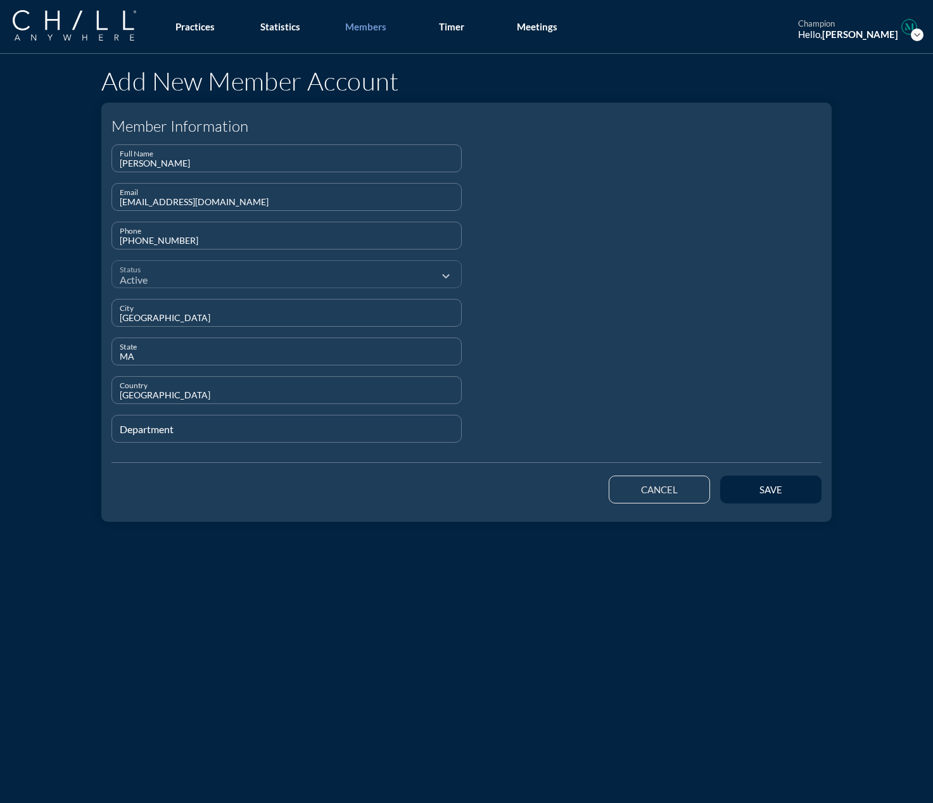
type input "[GEOGRAPHIC_DATA]"
type input "Staff"
click at [685, 492] on button "save" at bounding box center [770, 490] width 101 height 28
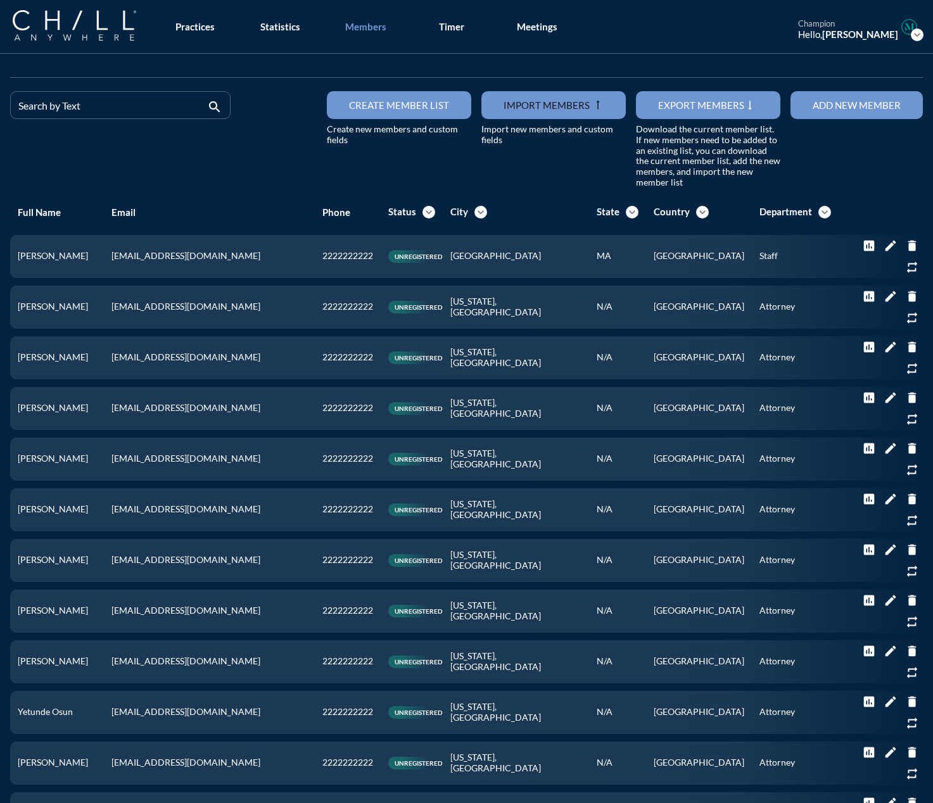
click at [685, 110] on div "Add new member" at bounding box center [857, 104] width 88 height 11
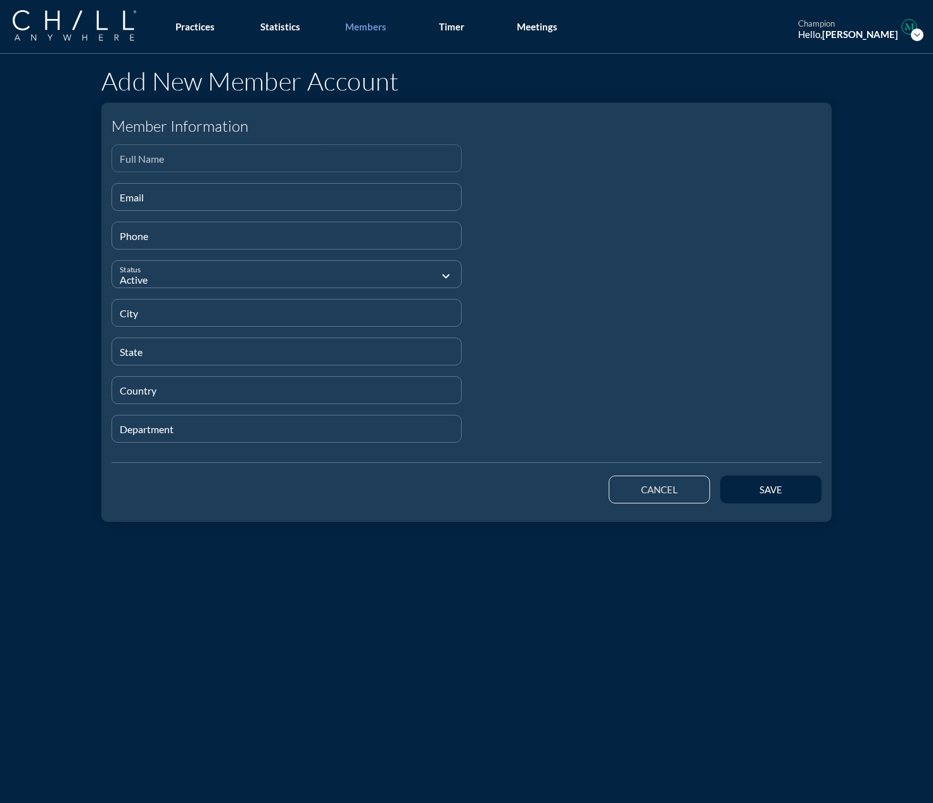
click at [149, 158] on input "Full Name" at bounding box center [287, 164] width 334 height 16
paste input "[PERSON_NAME]"
type input "[PERSON_NAME]"
click at [293, 196] on input "Email" at bounding box center [287, 202] width 334 height 16
paste input "[EMAIL_ADDRESS][DOMAIN_NAME]"
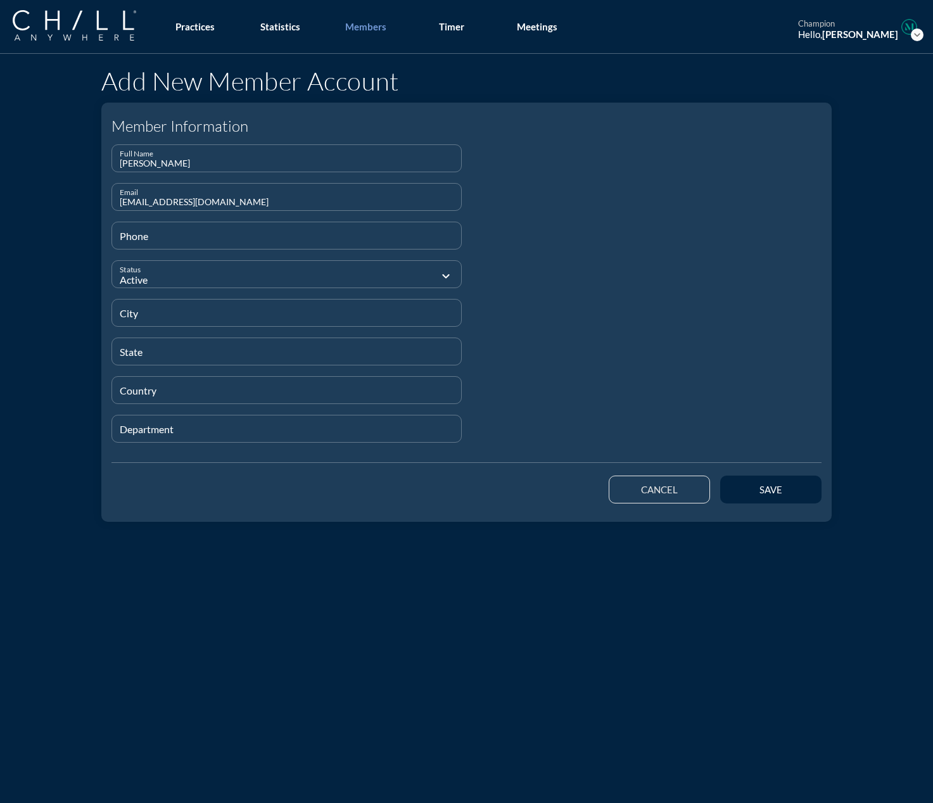
type input "[EMAIL_ADDRESS][DOMAIN_NAME]"
type input "[PHONE_NUMBER]"
type input "[GEOGRAPHIC_DATA]"
type input "IL"
type input "[GEOGRAPHIC_DATA]"
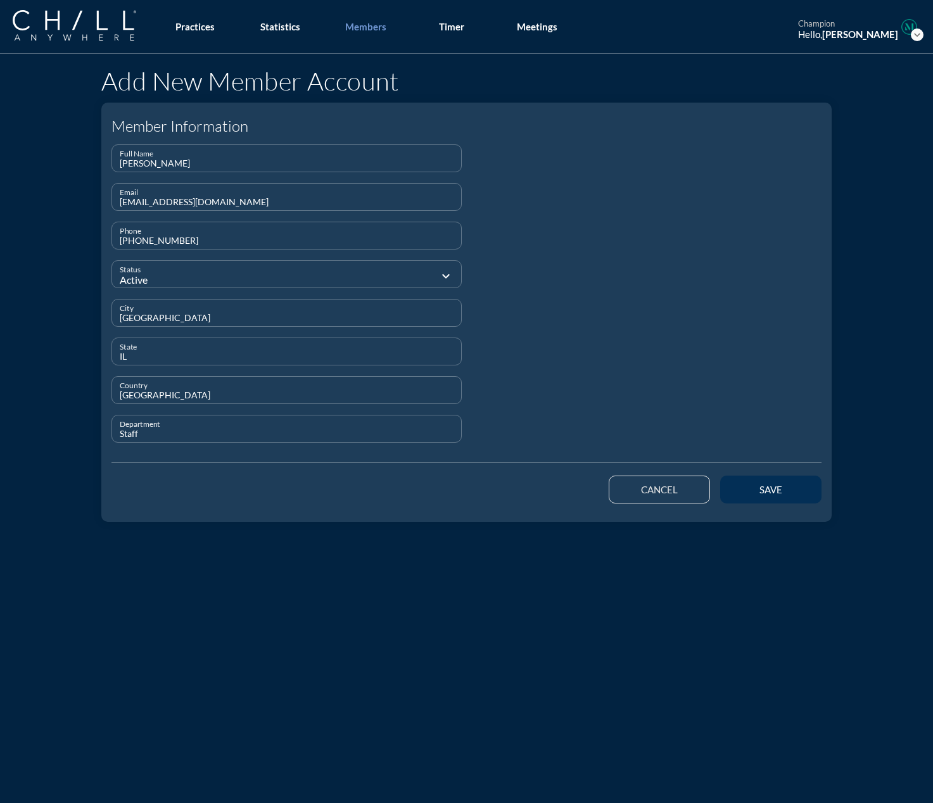
type input "Staff"
click at [685, 500] on button "save" at bounding box center [770, 490] width 101 height 28
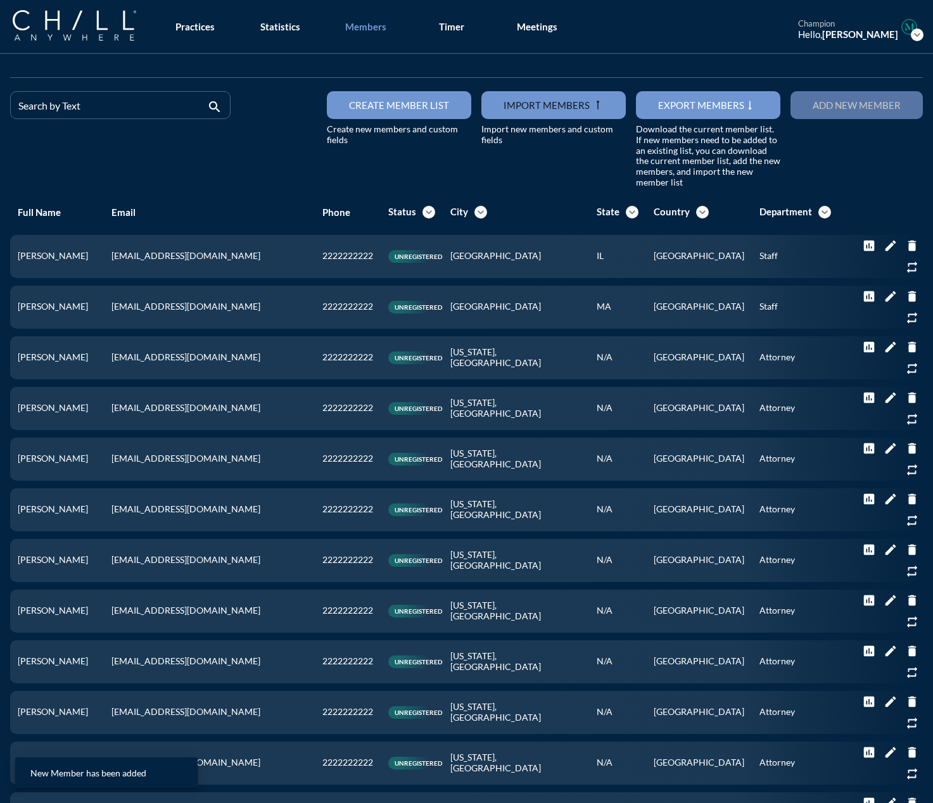
click at [685, 107] on div "Add new member" at bounding box center [857, 104] width 88 height 11
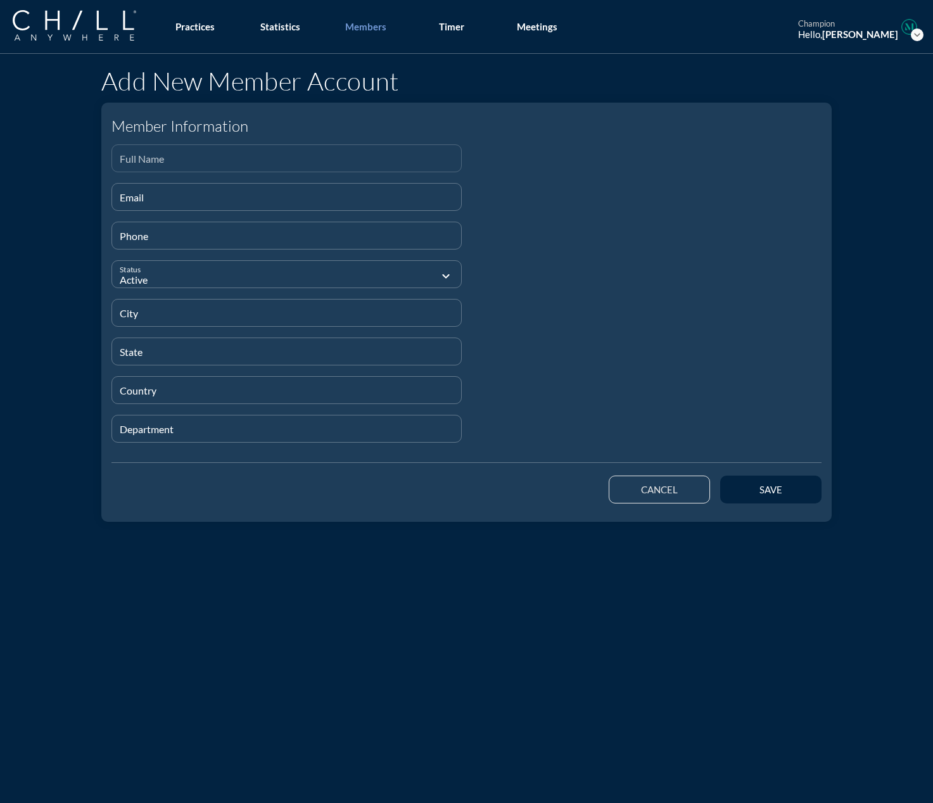
click at [150, 151] on div "Full Name" at bounding box center [287, 158] width 334 height 27
paste input "[PERSON_NAME]"
type input "[PERSON_NAME]"
click at [123, 193] on div "Email" at bounding box center [287, 197] width 334 height 27
paste input "[EMAIL_ADDRESS][DOMAIN_NAME]"
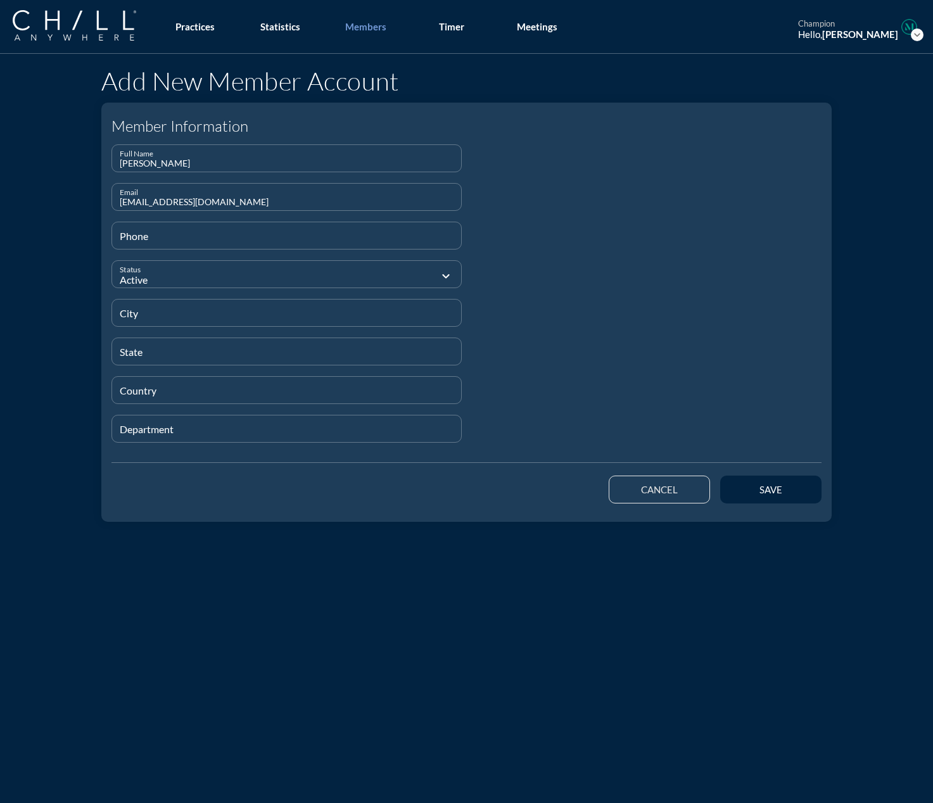
type input "[EMAIL_ADDRESS][DOMAIN_NAME]"
type input "[PHONE_NUMBER]"
type input "[GEOGRAPHIC_DATA]"
type input "IL"
type input "[GEOGRAPHIC_DATA]"
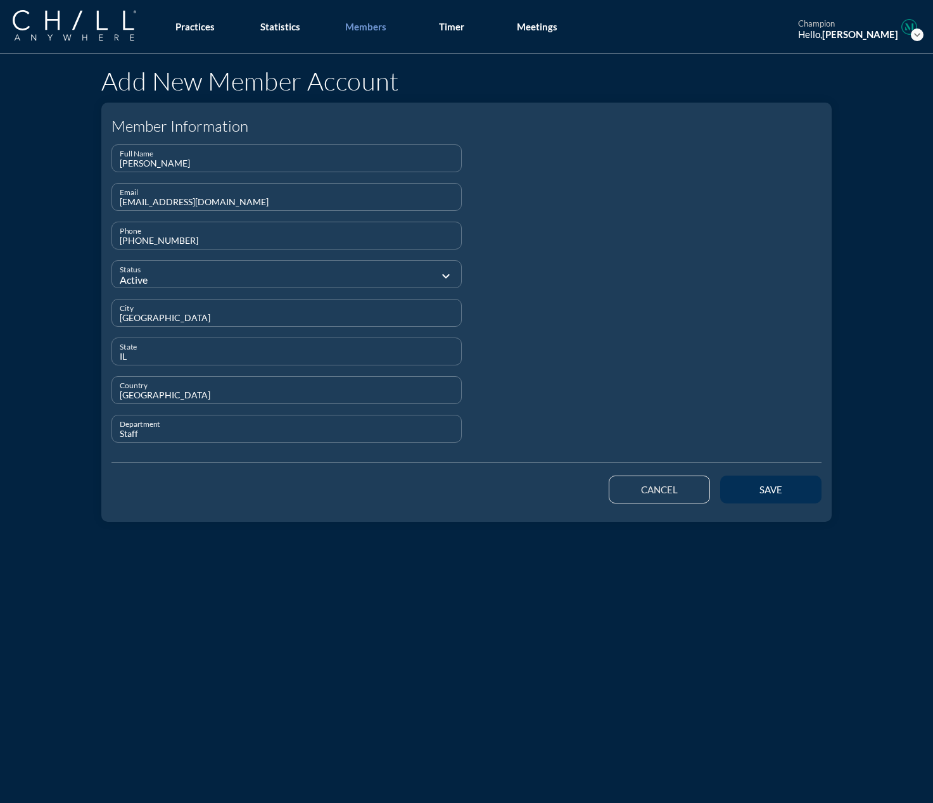
type input "Staff"
click at [685, 484] on div "save" at bounding box center [770, 489] width 57 height 11
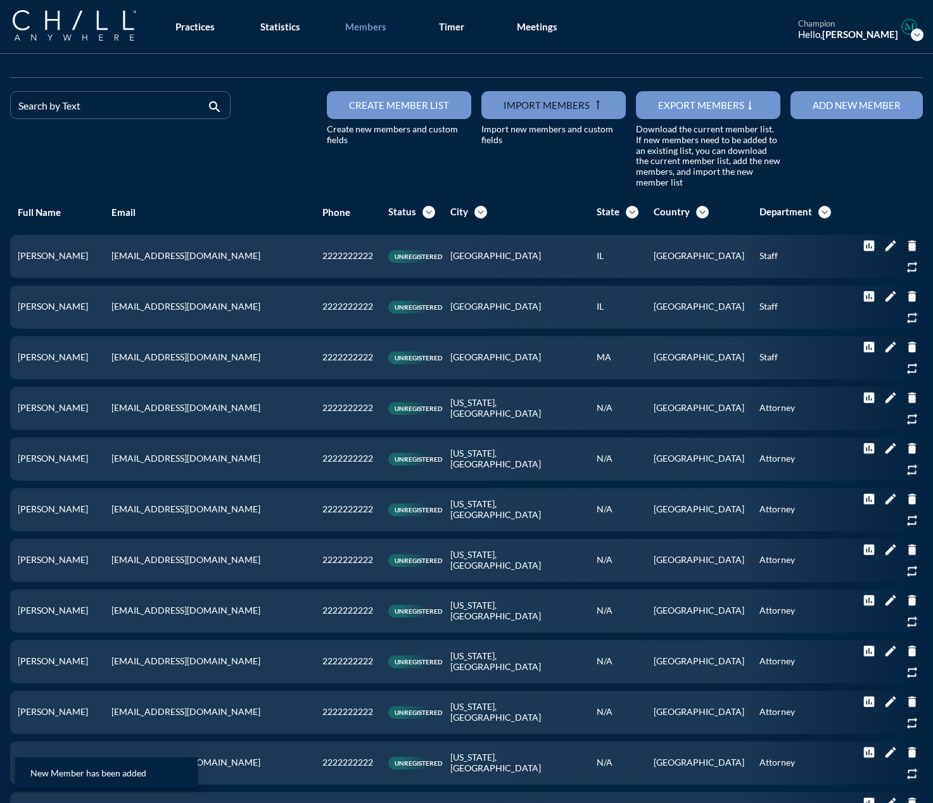
click at [685, 106] on div "Add new member" at bounding box center [857, 104] width 88 height 11
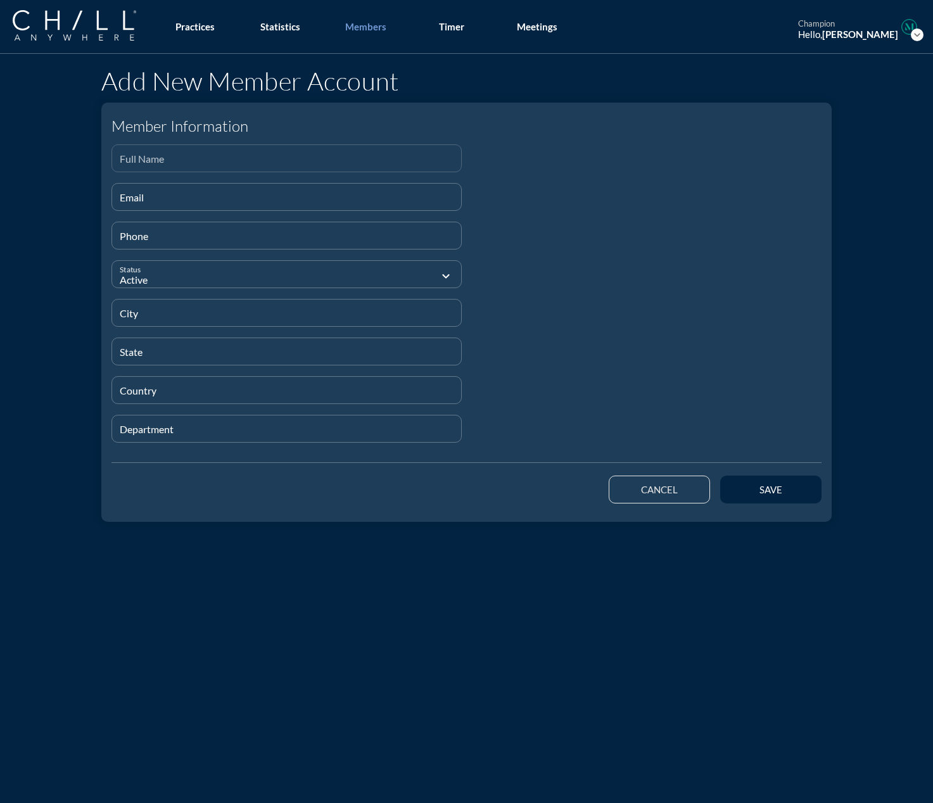
click at [125, 160] on input "Full Name" at bounding box center [287, 164] width 334 height 16
paste input "[PERSON_NAME]"
type input "[PERSON_NAME]"
click at [181, 190] on div "Email" at bounding box center [287, 197] width 334 height 27
paste input "[EMAIL_ADDRESS][DOMAIN_NAME]"
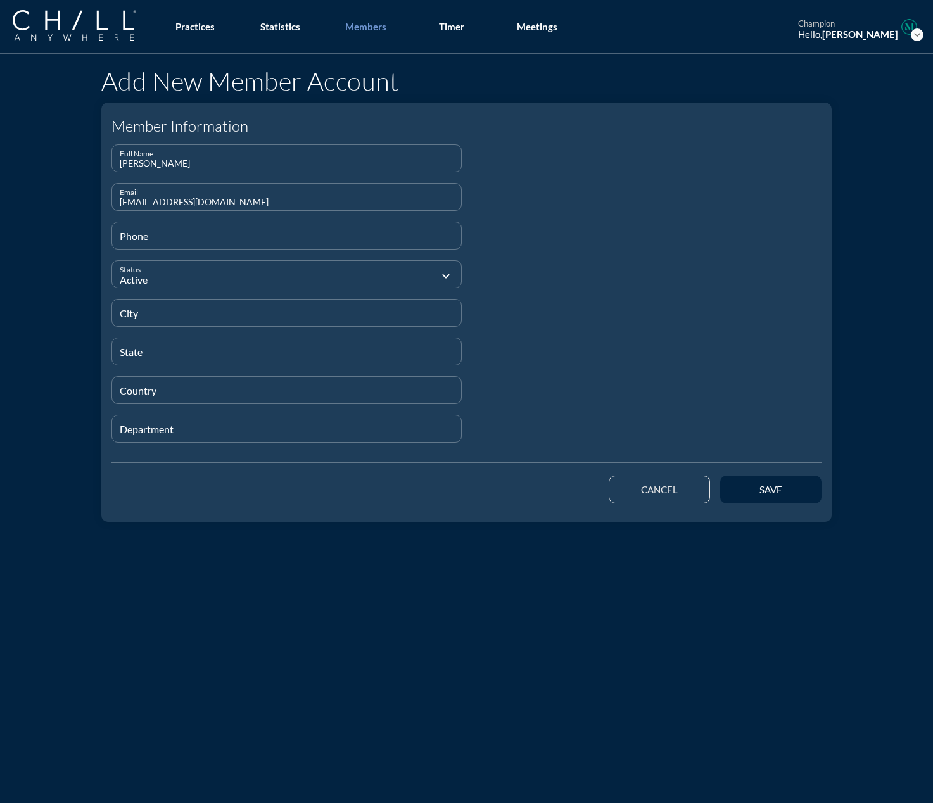
type input "[EMAIL_ADDRESS][DOMAIN_NAME]"
type input "[PHONE_NUMBER]"
type input "[GEOGRAPHIC_DATA]"
type input "IL"
type input "[GEOGRAPHIC_DATA]"
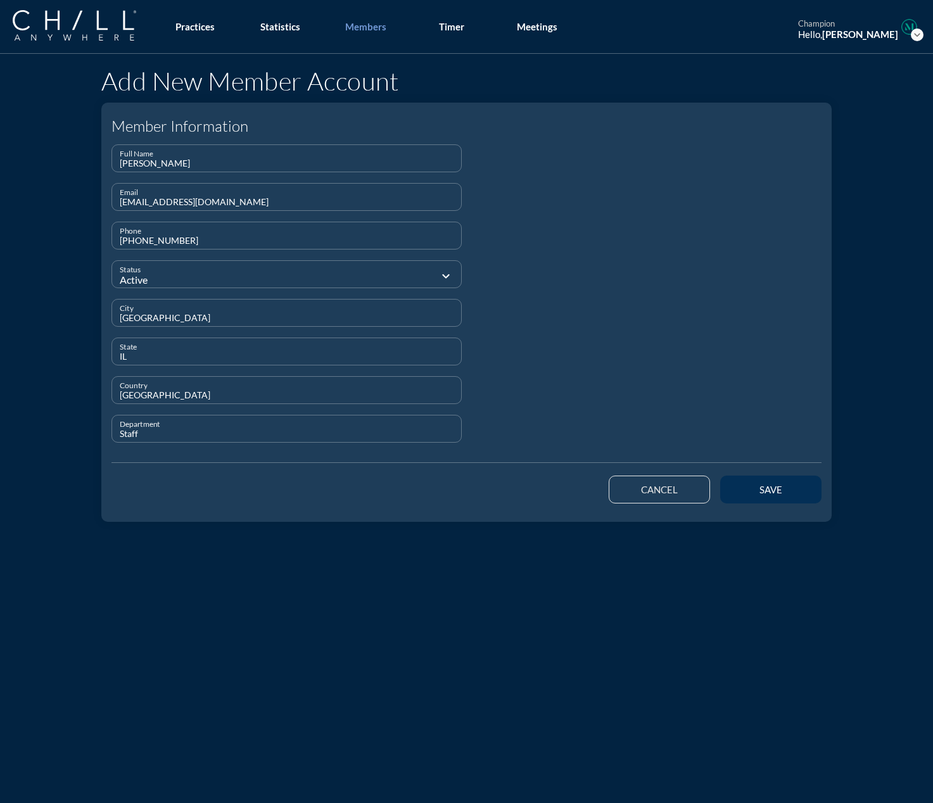
type input "Staff"
click at [685, 488] on div "save" at bounding box center [770, 489] width 57 height 11
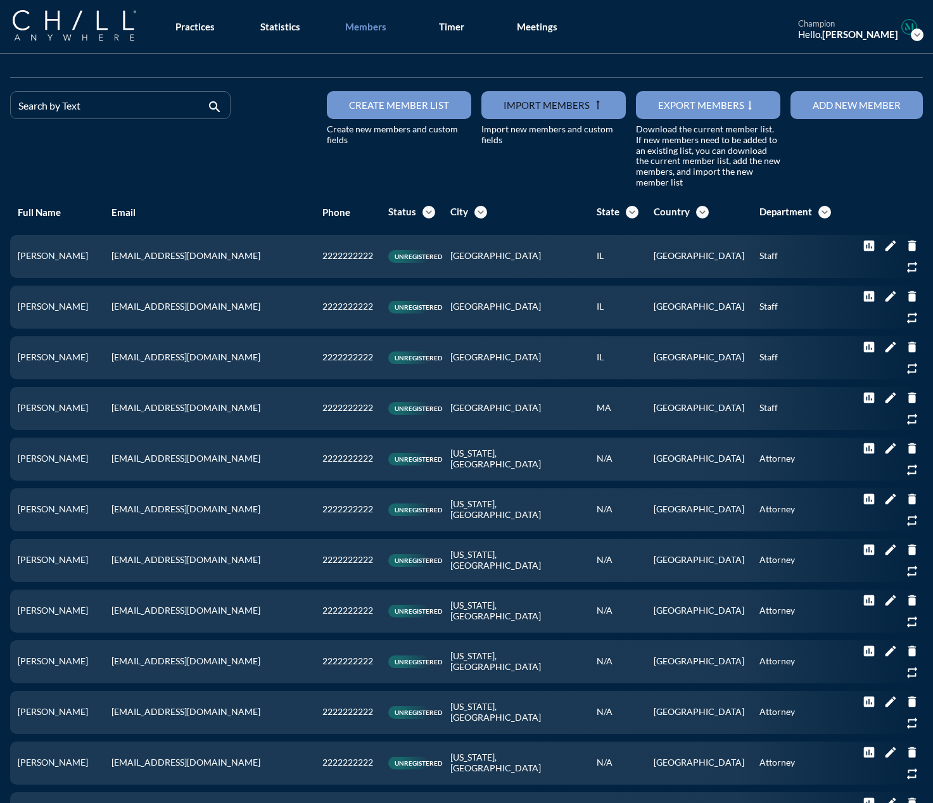
drag, startPoint x: 664, startPoint y: 38, endPoint x: 478, endPoint y: 57, distance: 187.2
click at [664, 38] on div "Practices Statistics Members Timer Meetings champion Hello, [PERSON_NAME] expan…" at bounding box center [466, 27] width 933 height 54
click at [191, 163] on div "Search by Text search" at bounding box center [120, 139] width 231 height 97
click at [685, 95] on button "Add new member" at bounding box center [857, 105] width 132 height 28
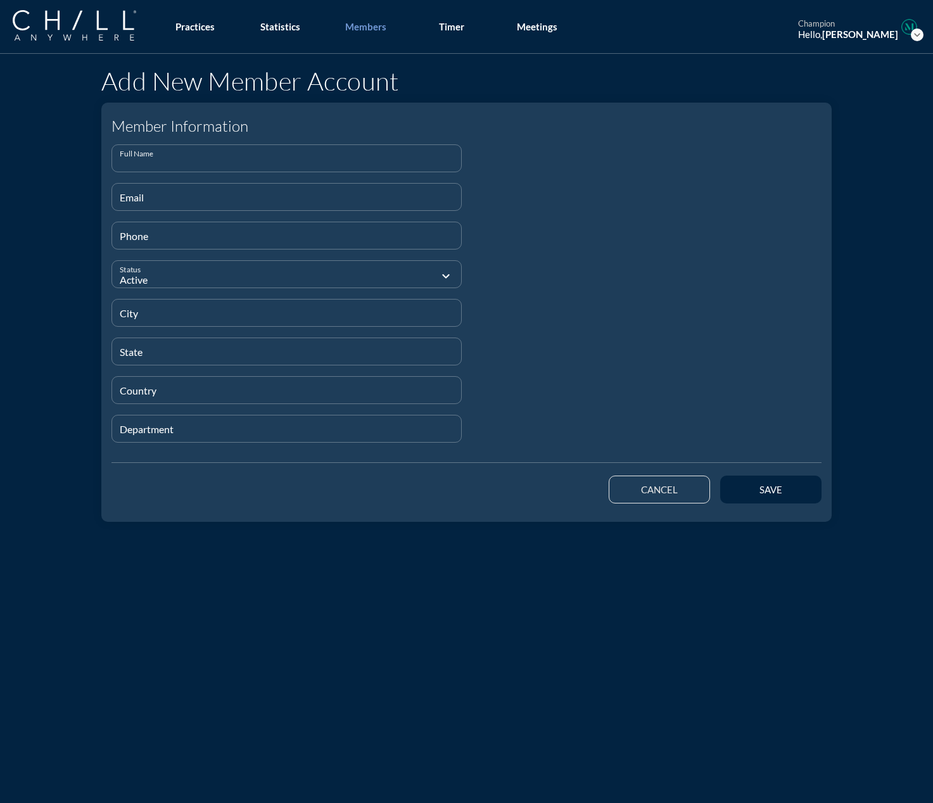
drag, startPoint x: 121, startPoint y: 156, endPoint x: 106, endPoint y: 162, distance: 16.5
click at [121, 156] on input "Full Name" at bounding box center [287, 164] width 334 height 16
paste input "[PERSON_NAME]"
type input "[PERSON_NAME]"
click at [124, 201] on input "Email" at bounding box center [287, 202] width 334 height 16
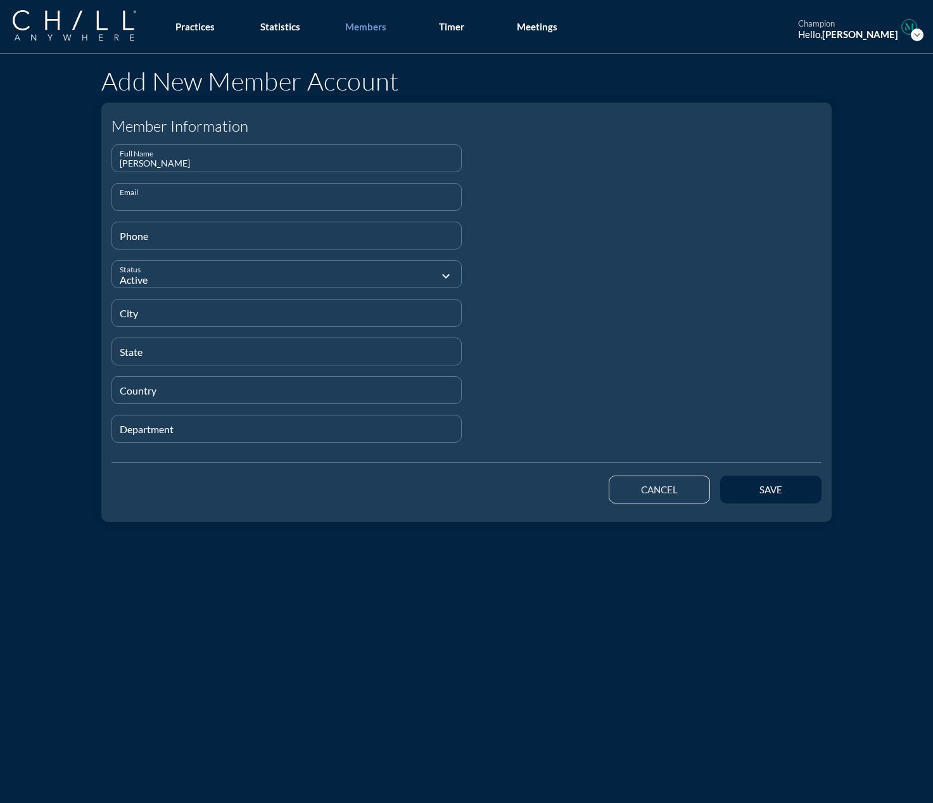
paste input "[EMAIL_ADDRESS][DOMAIN_NAME]"
type input "[EMAIL_ADDRESS][DOMAIN_NAME]"
type input "[PHONE_NUMBER]"
type input "[GEOGRAPHIC_DATA]"
type input "N/A"
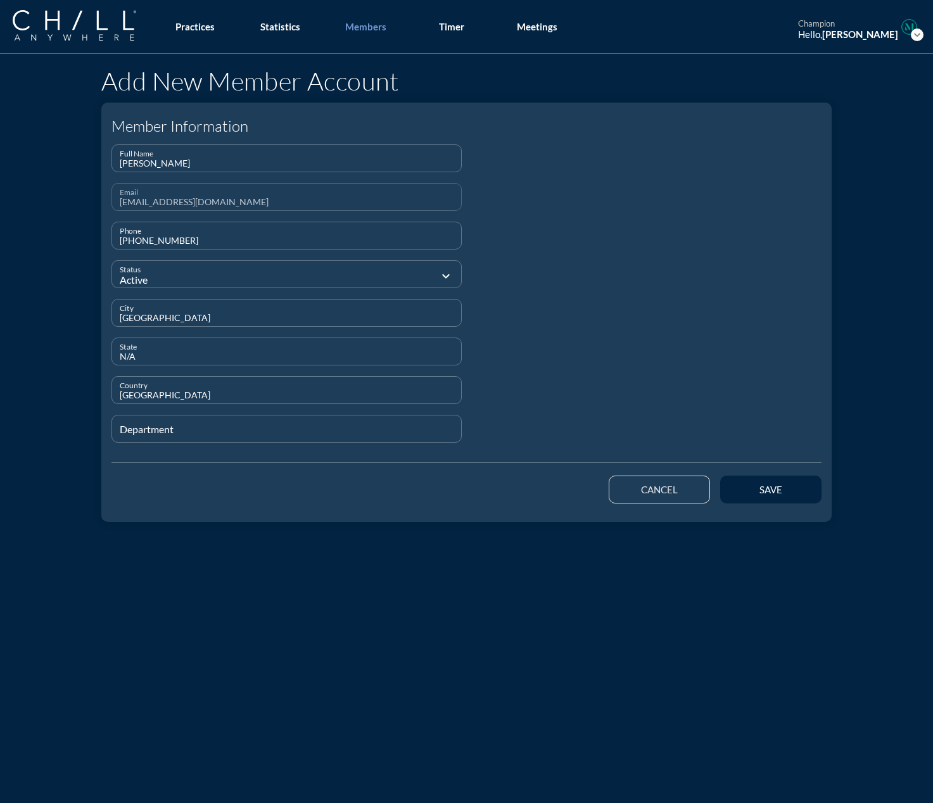
type input "[GEOGRAPHIC_DATA]"
type input "Staff"
click at [685, 490] on div "save" at bounding box center [770, 489] width 57 height 11
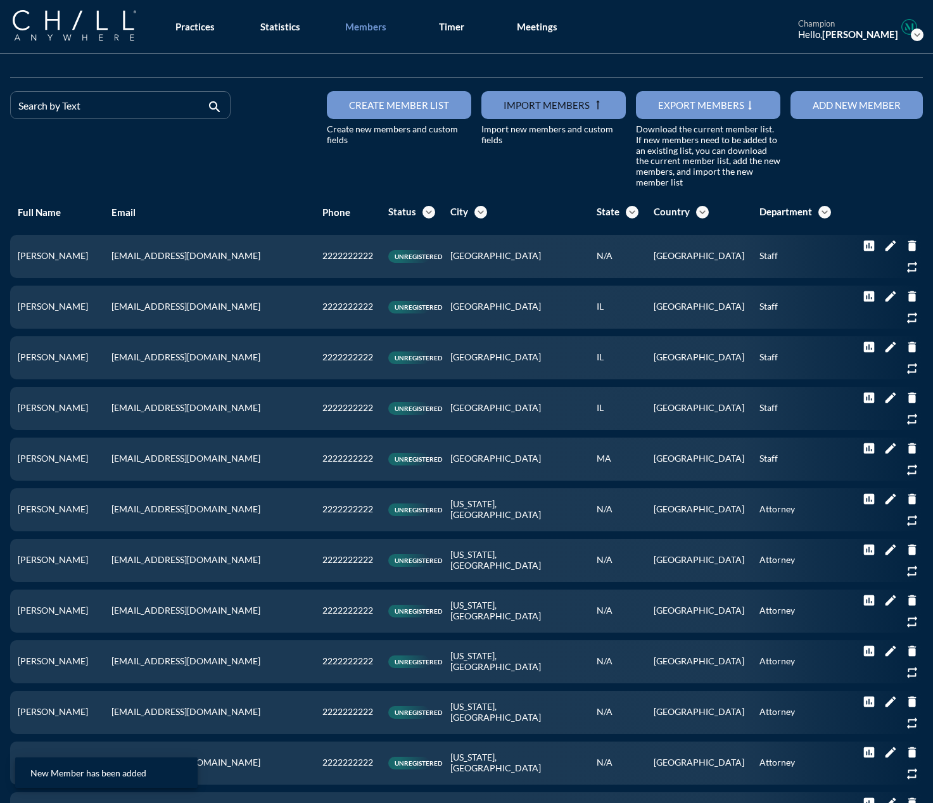
click at [685, 96] on button "Add new member" at bounding box center [857, 105] width 132 height 28
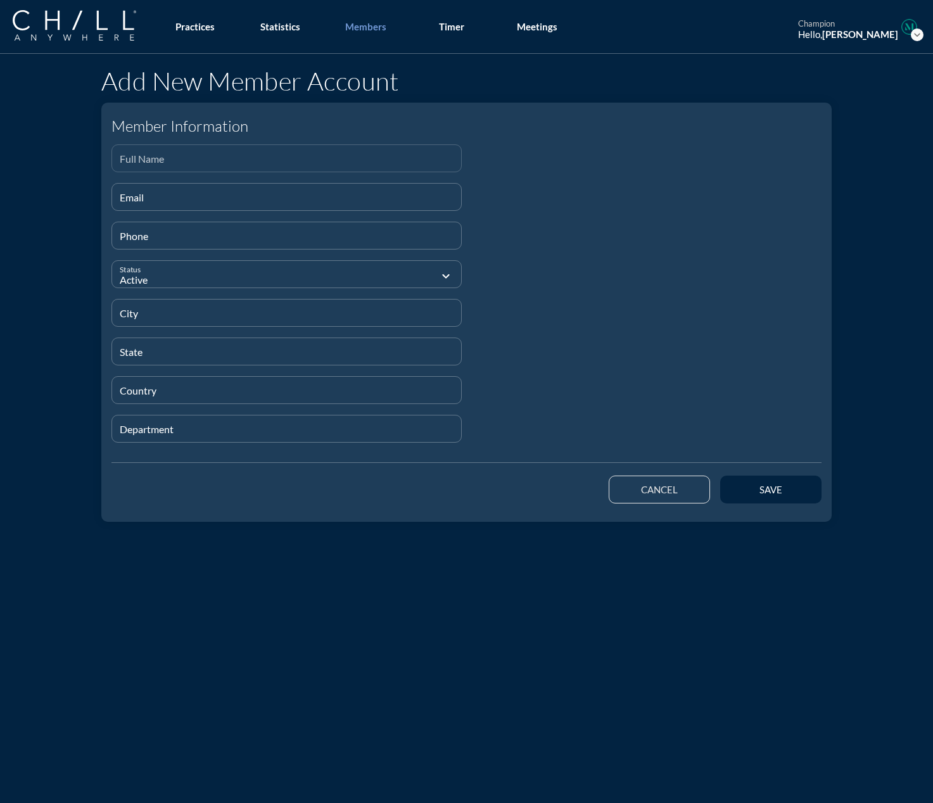
click at [276, 158] on input "Full Name" at bounding box center [287, 164] width 334 height 16
paste input "[PERSON_NAME]"
type input "[PERSON_NAME]"
click at [267, 195] on input "Email" at bounding box center [287, 202] width 334 height 16
paste input "[EMAIL_ADDRESS][DOMAIN_NAME]"
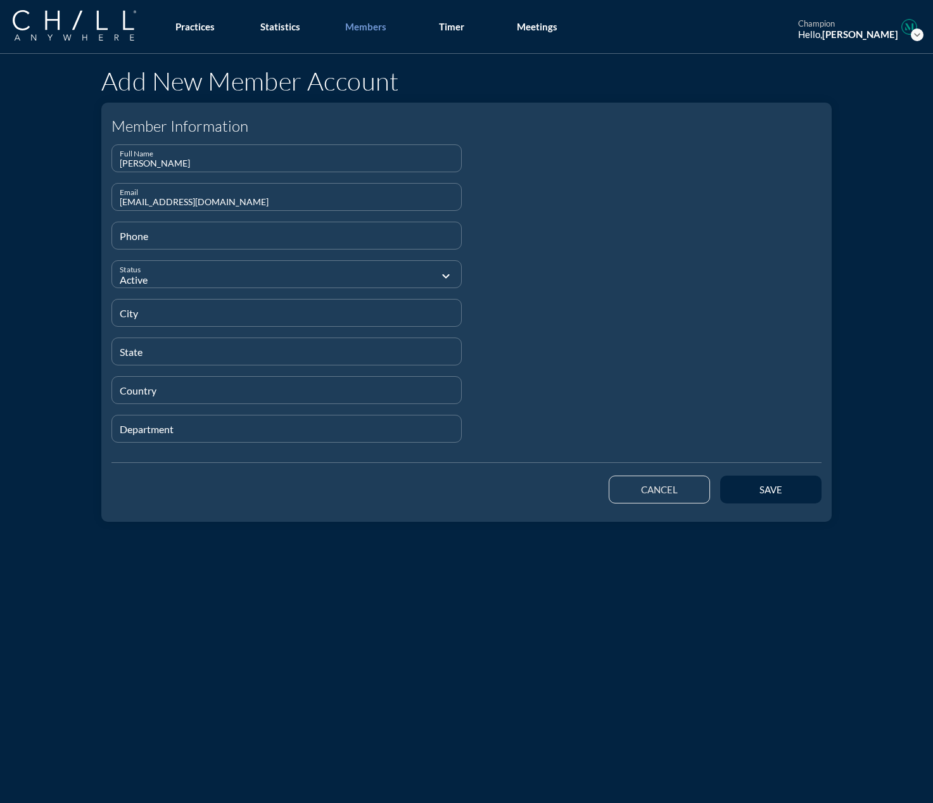
type input "[EMAIL_ADDRESS][DOMAIN_NAME]"
type input "[PHONE_NUMBER]"
type input "[GEOGRAPHIC_DATA]"
type input "N/A"
type input "[GEOGRAPHIC_DATA]"
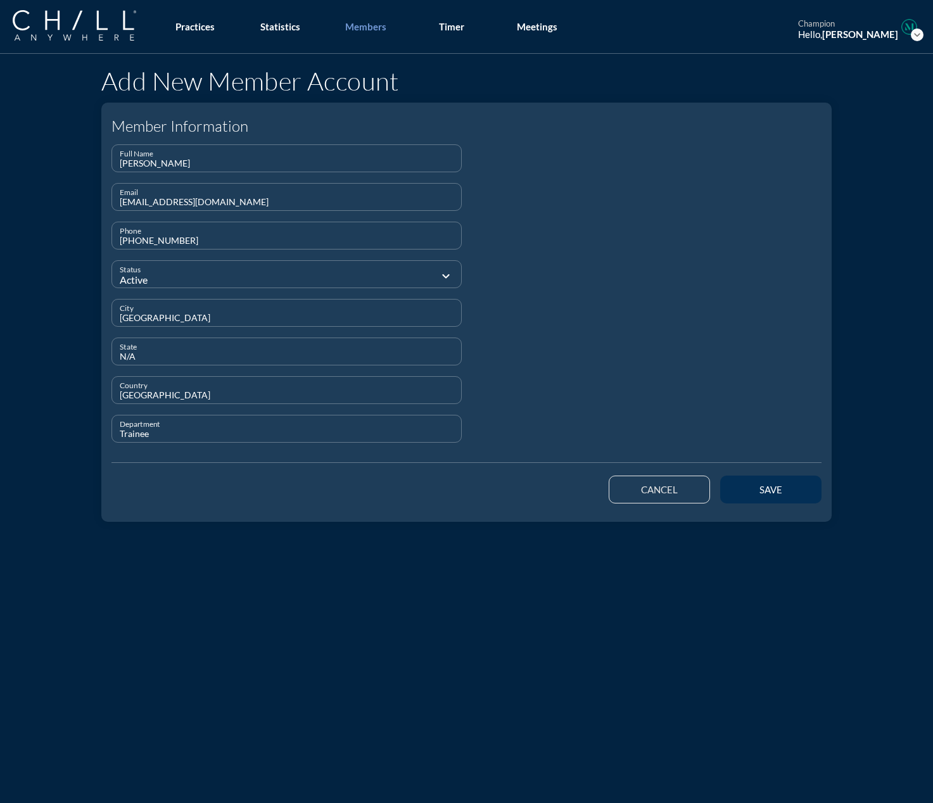
type input "Trainee"
click at [685, 486] on button "save" at bounding box center [770, 490] width 101 height 28
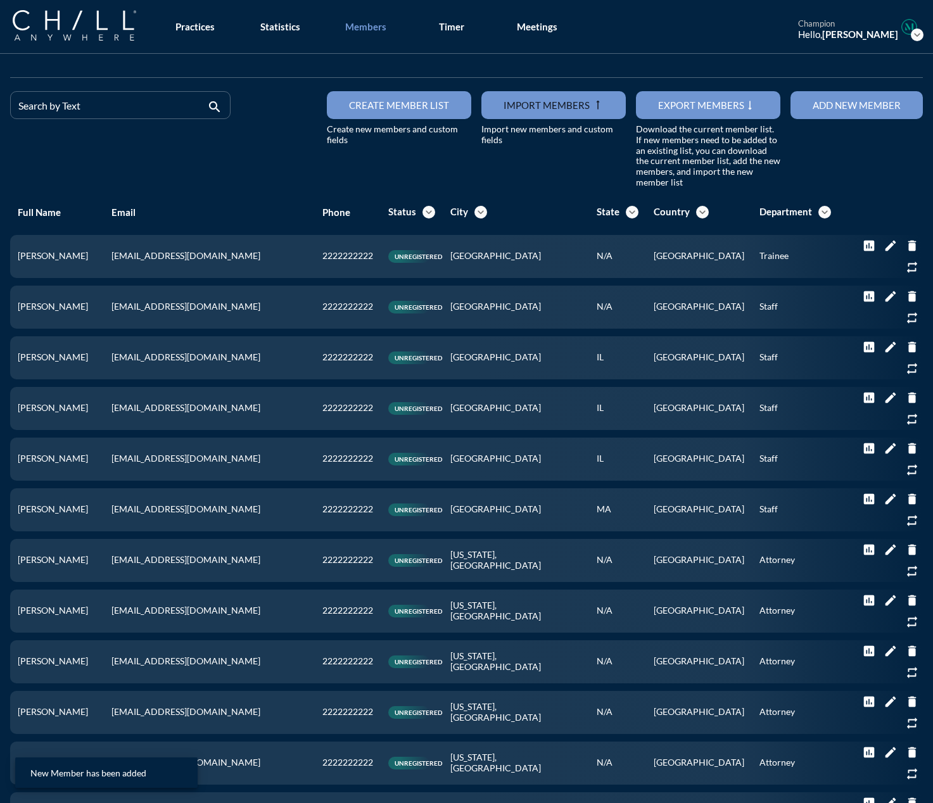
click at [685, 103] on div "Add new member" at bounding box center [857, 104] width 88 height 11
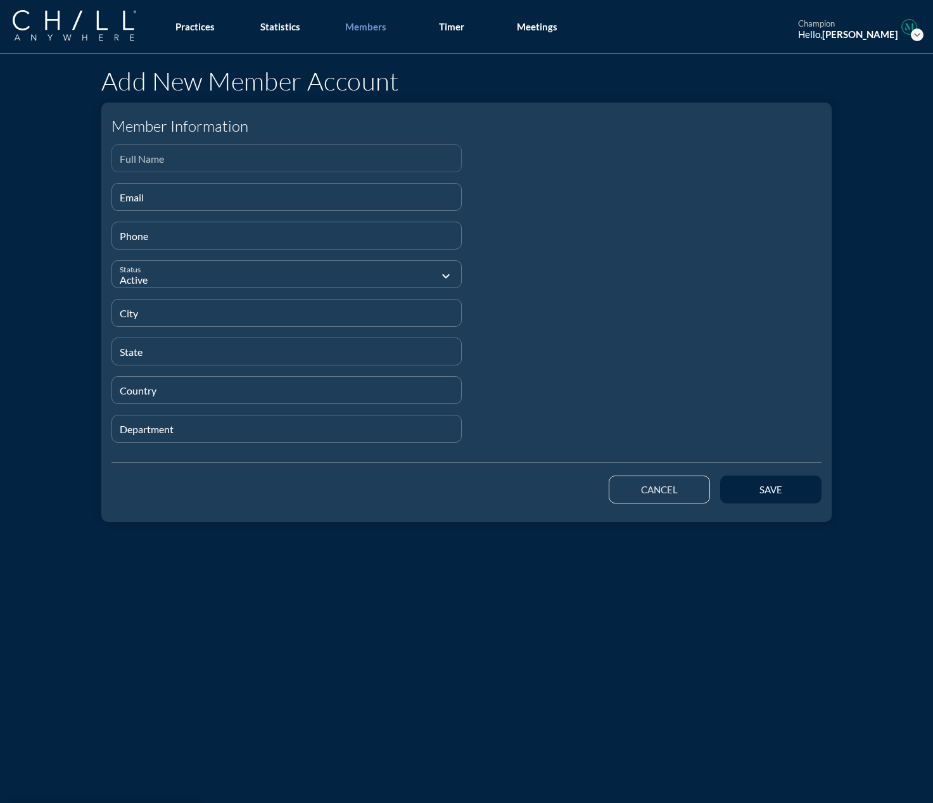
click at [267, 167] on input "Full Name" at bounding box center [287, 164] width 334 height 16
paste input "[PERSON_NAME]"
type input "[PERSON_NAME]"
click at [226, 197] on input "Email" at bounding box center [287, 202] width 334 height 16
paste input "[EMAIL_ADDRESS][DOMAIN_NAME]"
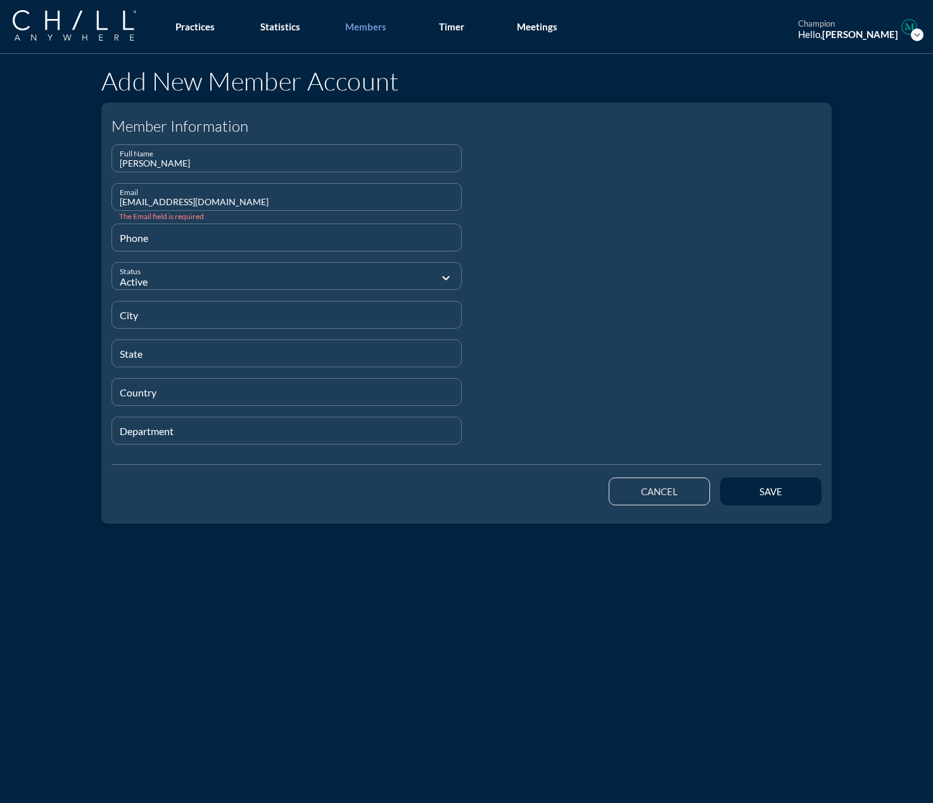
type input "[EMAIL_ADDRESS][DOMAIN_NAME]"
type input "[PHONE_NUMBER]"
type input "[GEOGRAPHIC_DATA]"
type input "CA"
type input "[GEOGRAPHIC_DATA]"
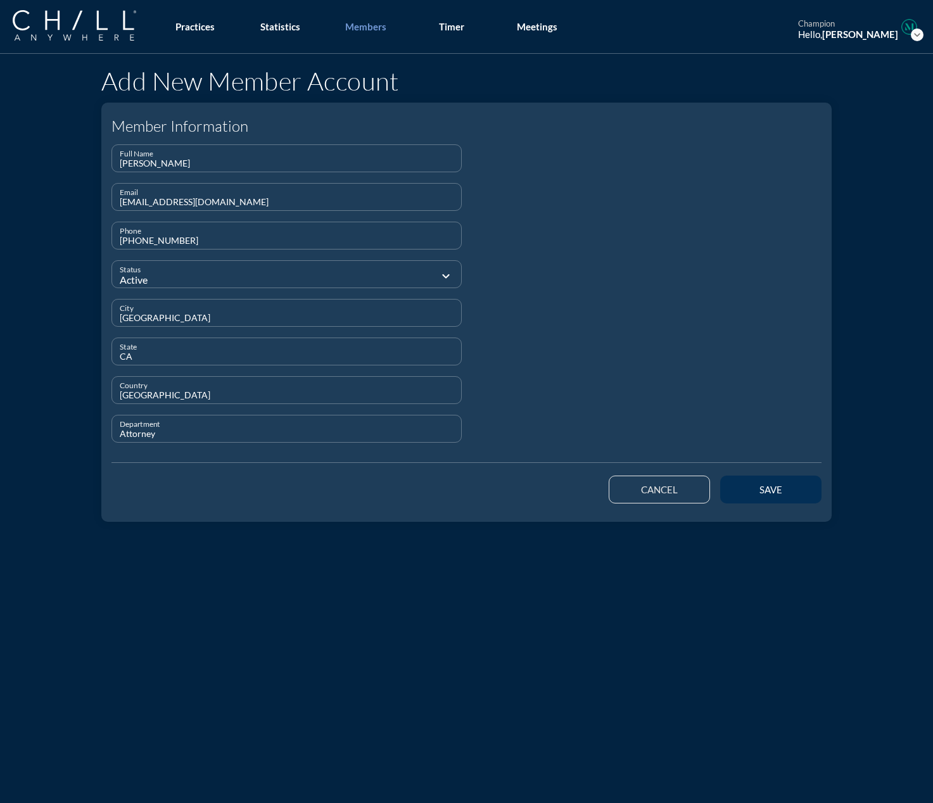
type input "Attorney"
click at [685, 477] on button "save" at bounding box center [770, 490] width 101 height 28
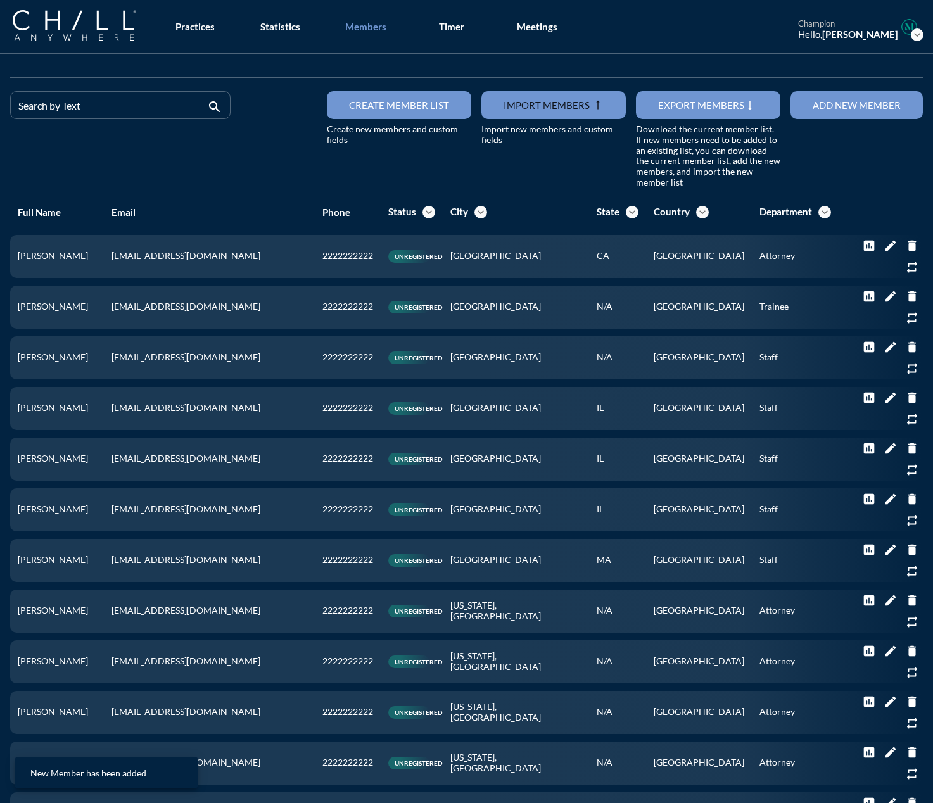
click at [685, 108] on div "Add new member" at bounding box center [857, 104] width 88 height 11
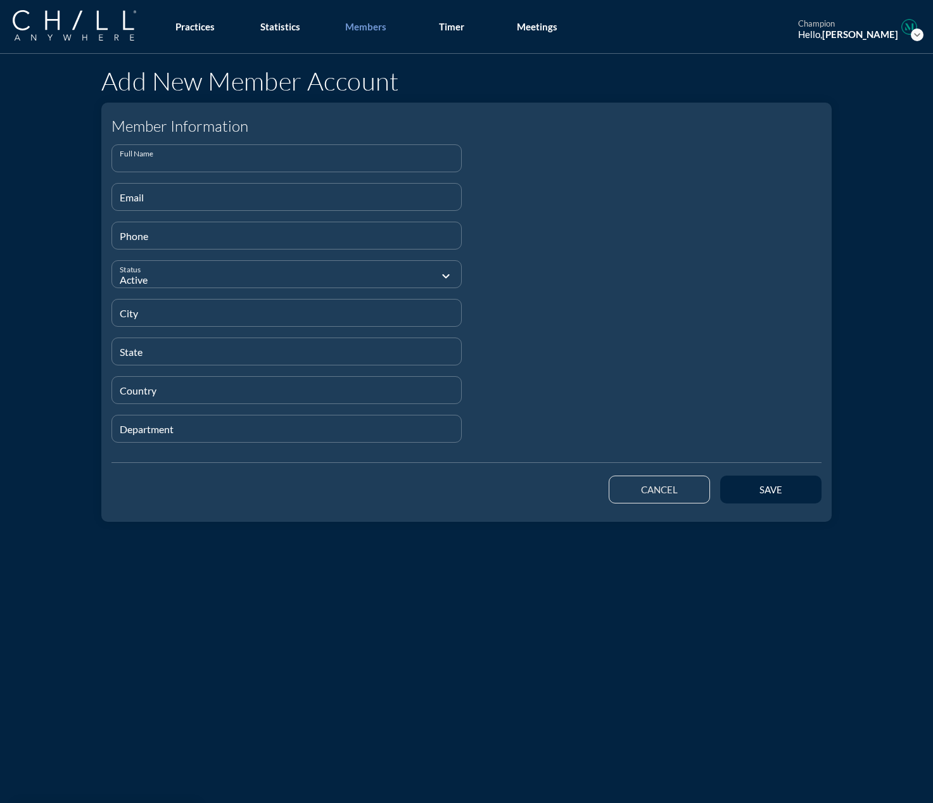
click at [272, 156] on input "Full Name" at bounding box center [287, 164] width 334 height 16
paste input "[PERSON_NAME]"
type input "[PERSON_NAME]"
click at [177, 193] on div "Email" at bounding box center [287, 197] width 334 height 27
paste input "[EMAIL_ADDRESS][DOMAIN_NAME]"
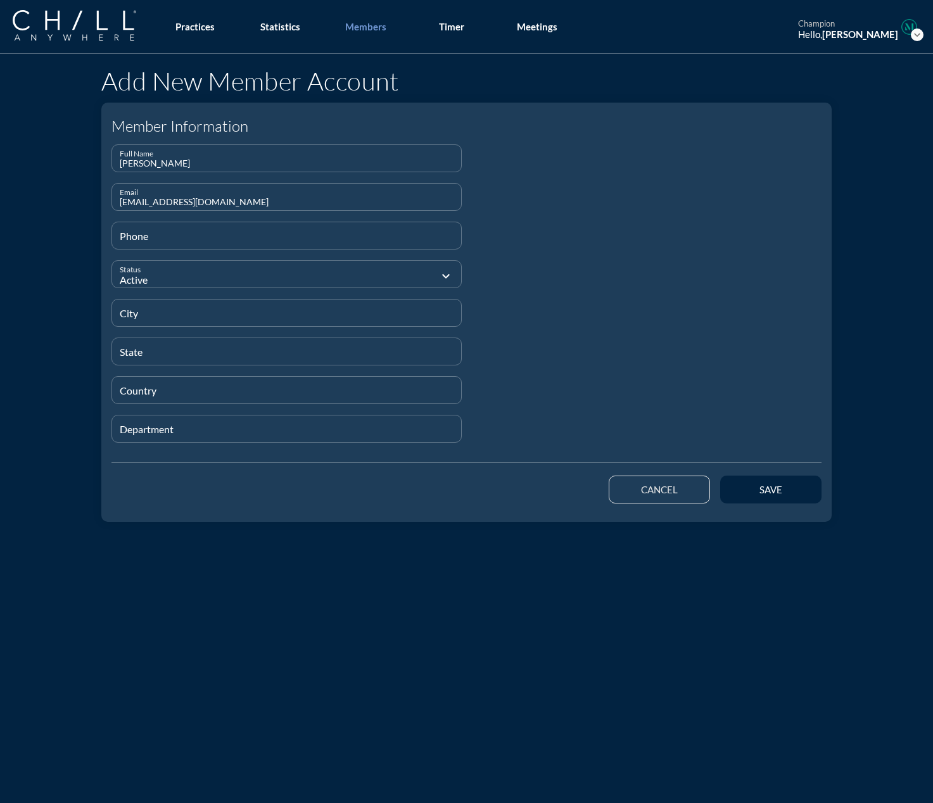
type input "[EMAIL_ADDRESS][DOMAIN_NAME]"
type input "[PHONE_NUMBER]"
type input "[GEOGRAPHIC_DATA]"
type input "CA"
type input "[GEOGRAPHIC_DATA]"
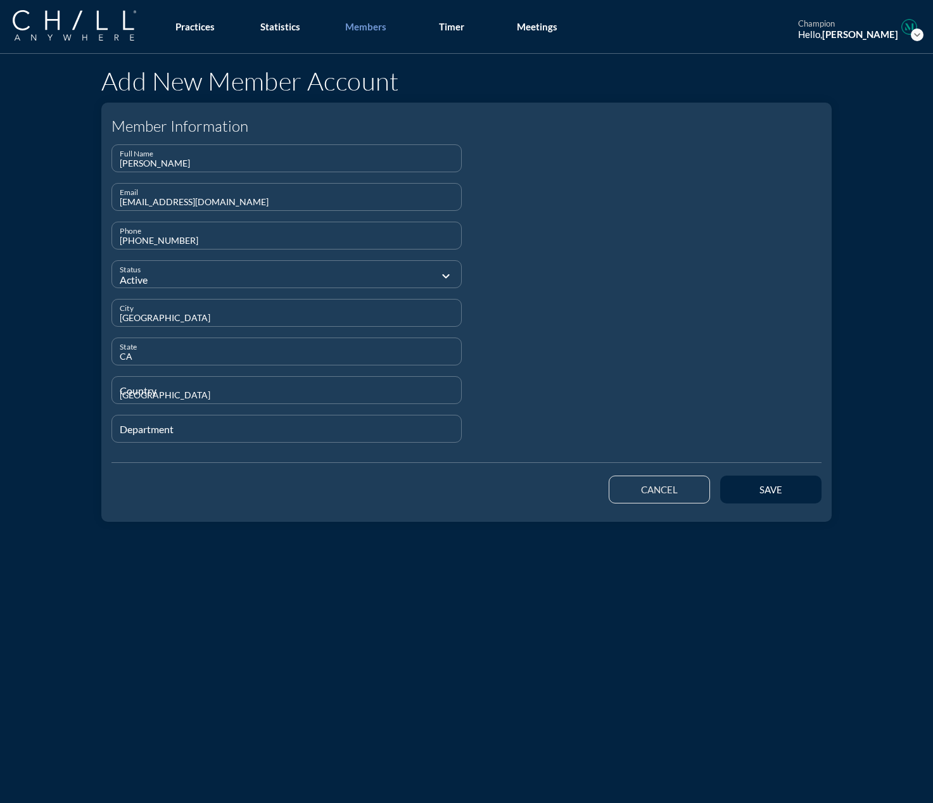
type input "Attorney"
click at [685, 474] on div "save" at bounding box center [768, 489] width 106 height 35
click at [685, 479] on button "save" at bounding box center [770, 490] width 101 height 28
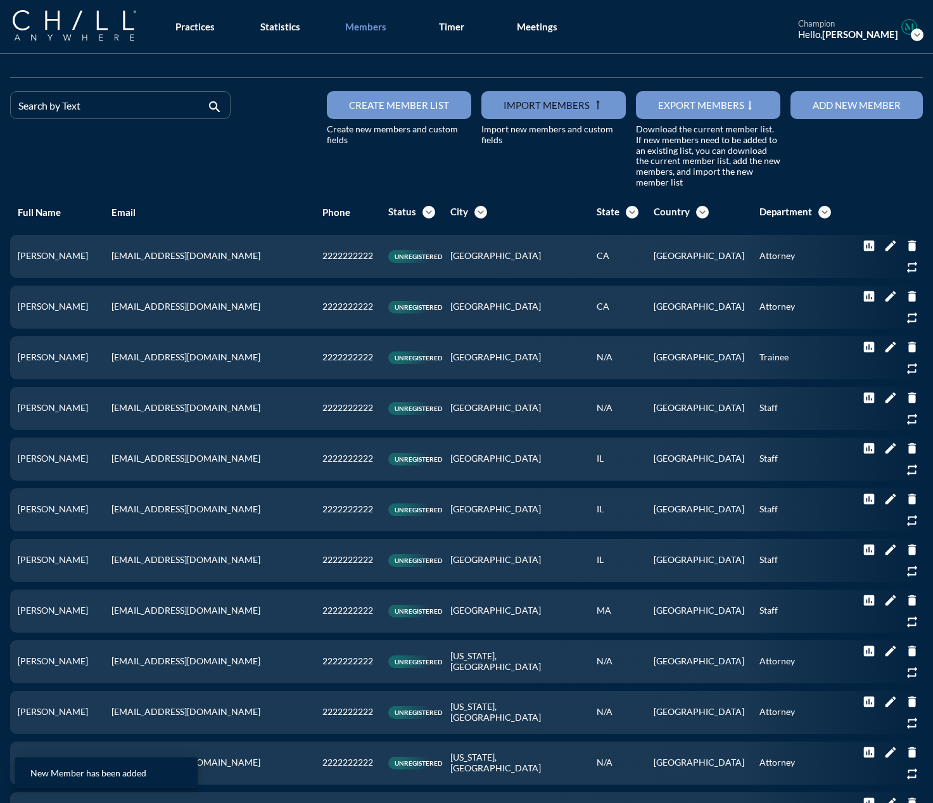
click at [685, 113] on button "Add new member" at bounding box center [857, 105] width 132 height 28
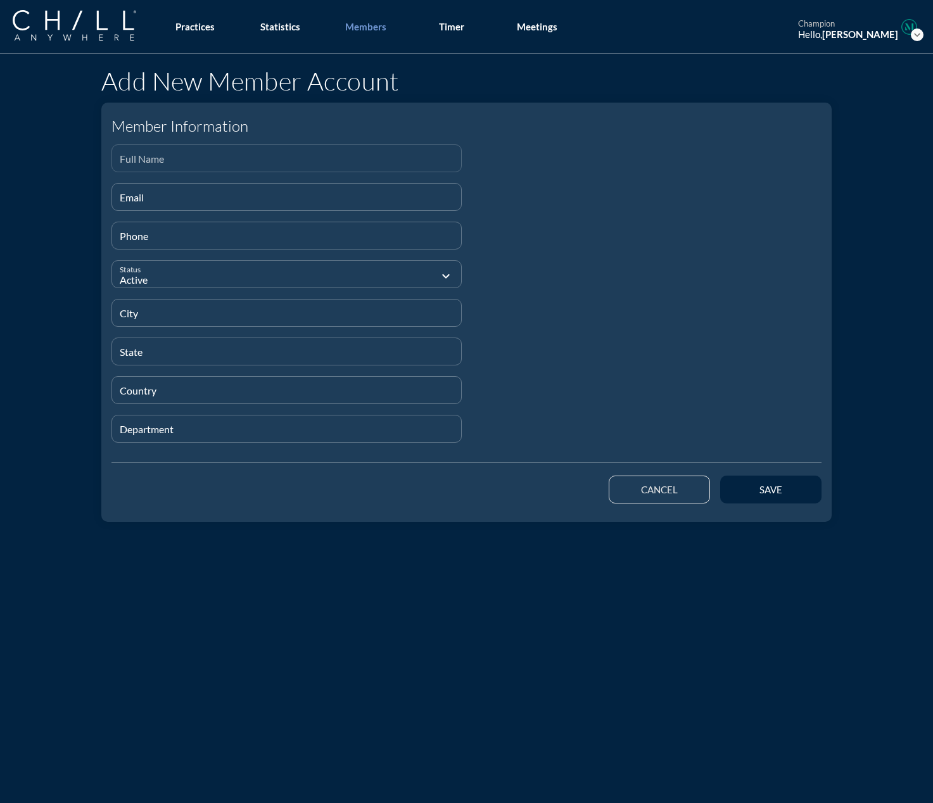
click at [232, 153] on div "Full Name" at bounding box center [287, 158] width 334 height 27
paste input "[PERSON_NAME]"
type input "[PERSON_NAME]"
click at [186, 200] on input "Email" at bounding box center [287, 202] width 334 height 16
paste input "[EMAIL_ADDRESS][DOMAIN_NAME]"
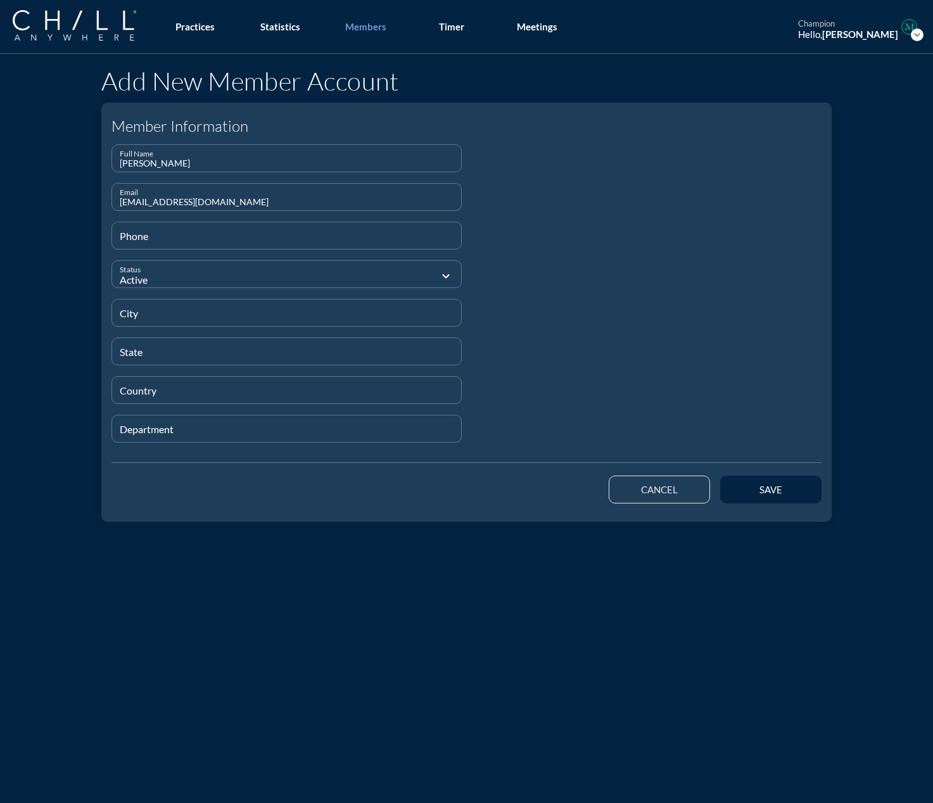
type input "[EMAIL_ADDRESS][DOMAIN_NAME]"
type input "[PHONE_NUMBER]"
type input "[GEOGRAPHIC_DATA]"
type input "CA"
type input "[GEOGRAPHIC_DATA]"
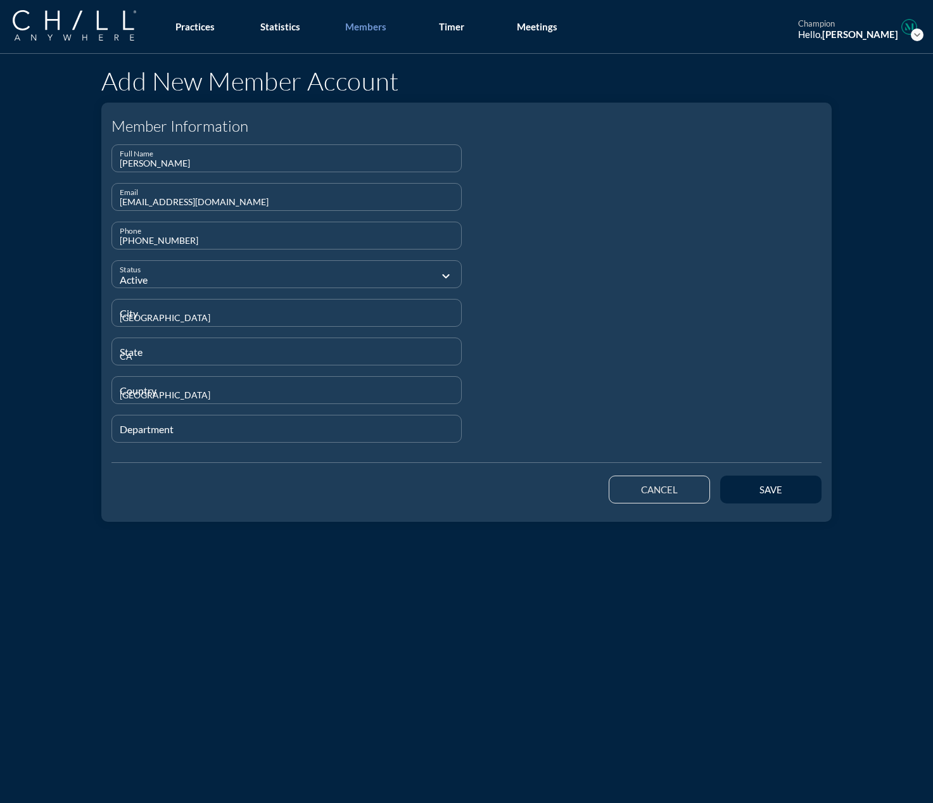
type input "Attorney"
click at [685, 488] on div "save" at bounding box center [770, 489] width 57 height 11
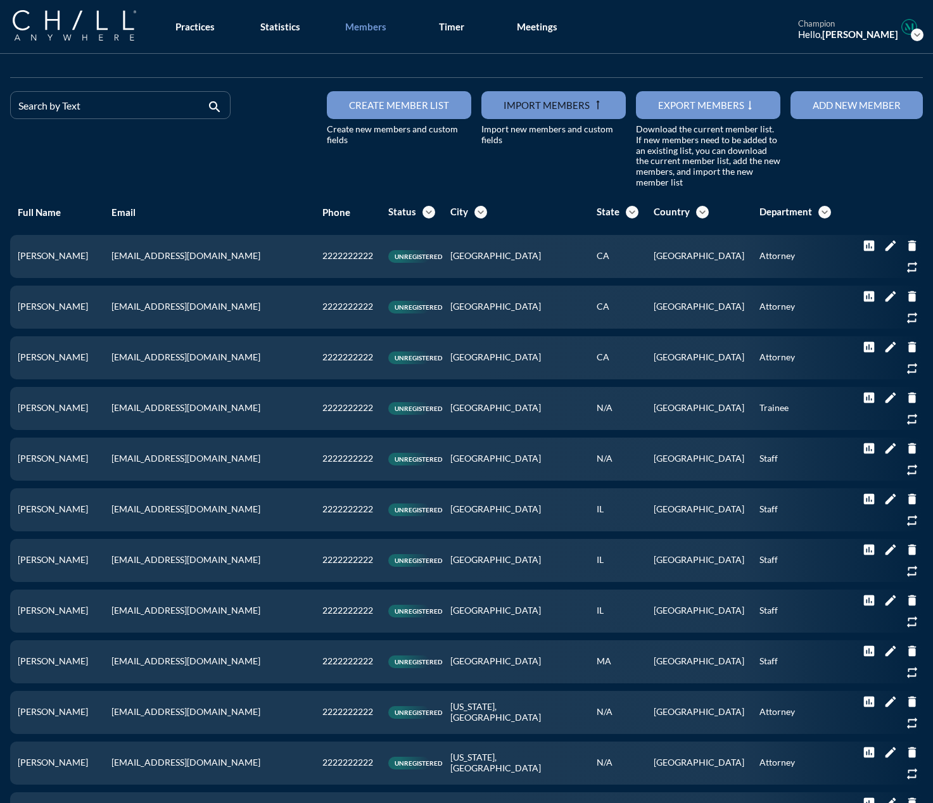
click at [685, 110] on div "Add new member" at bounding box center [857, 104] width 88 height 11
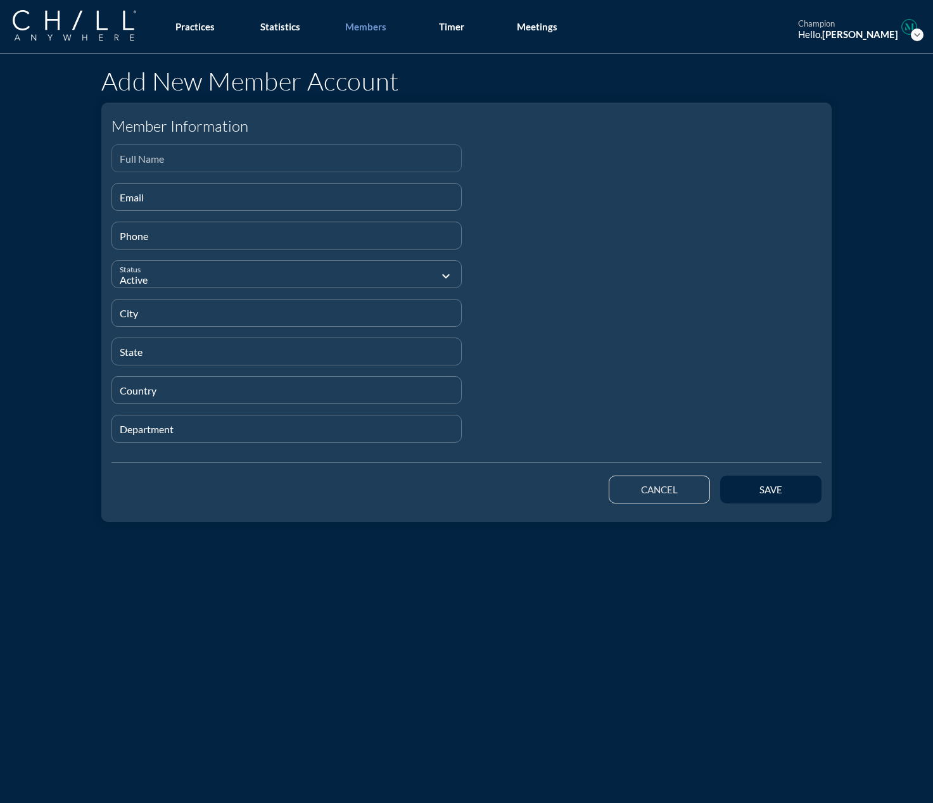
click at [151, 163] on input "Full Name" at bounding box center [287, 164] width 334 height 16
paste input "[PERSON_NAME]"
type input "[PERSON_NAME]"
click at [296, 205] on input "Email" at bounding box center [287, 202] width 334 height 16
paste input "[EMAIL_ADDRESS][DOMAIN_NAME]"
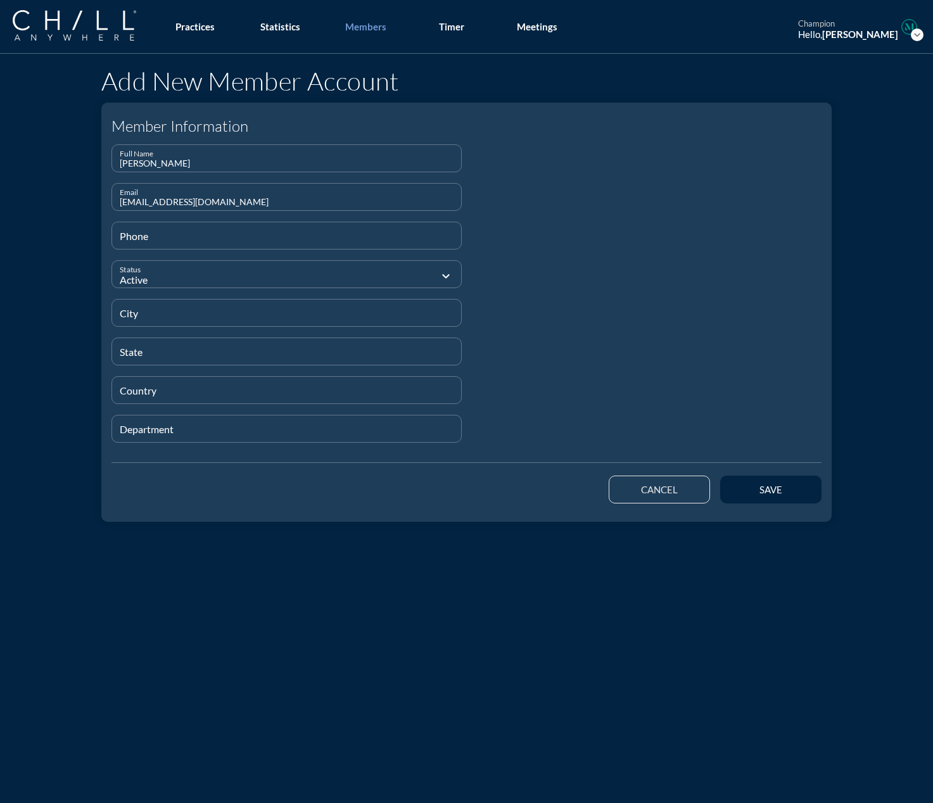
type input "[EMAIL_ADDRESS][DOMAIN_NAME]"
type input "[PHONE_NUMBER]"
type input "[GEOGRAPHIC_DATA]"
type input "CA"
type input "[GEOGRAPHIC_DATA]"
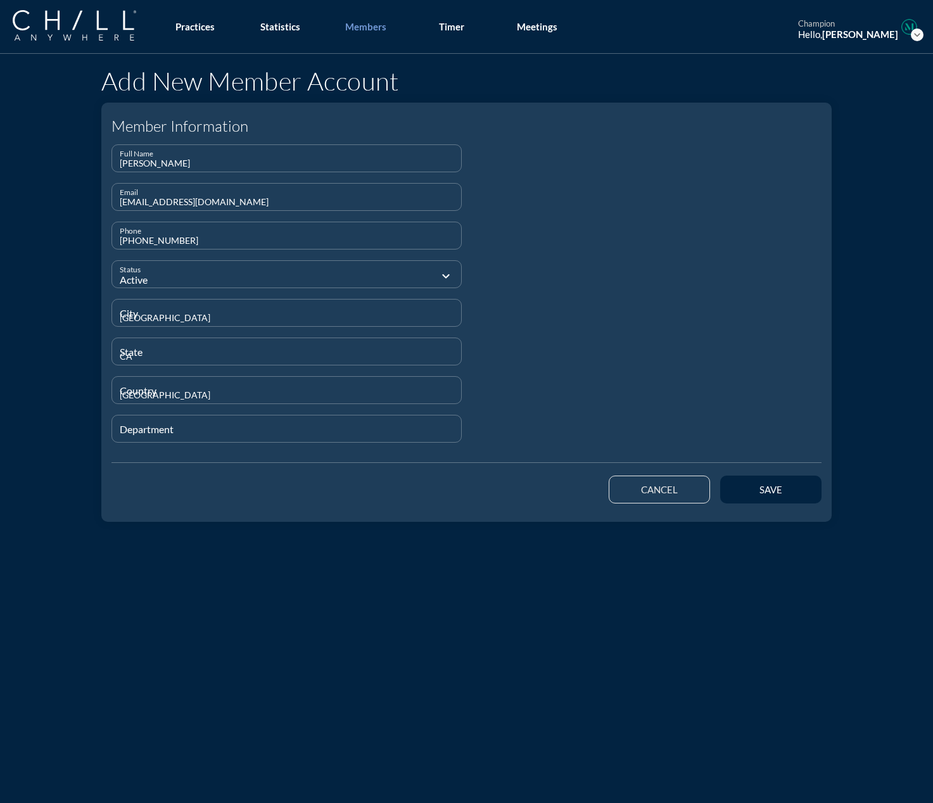
type input "Attorney"
click at [685, 488] on div "save" at bounding box center [770, 489] width 57 height 11
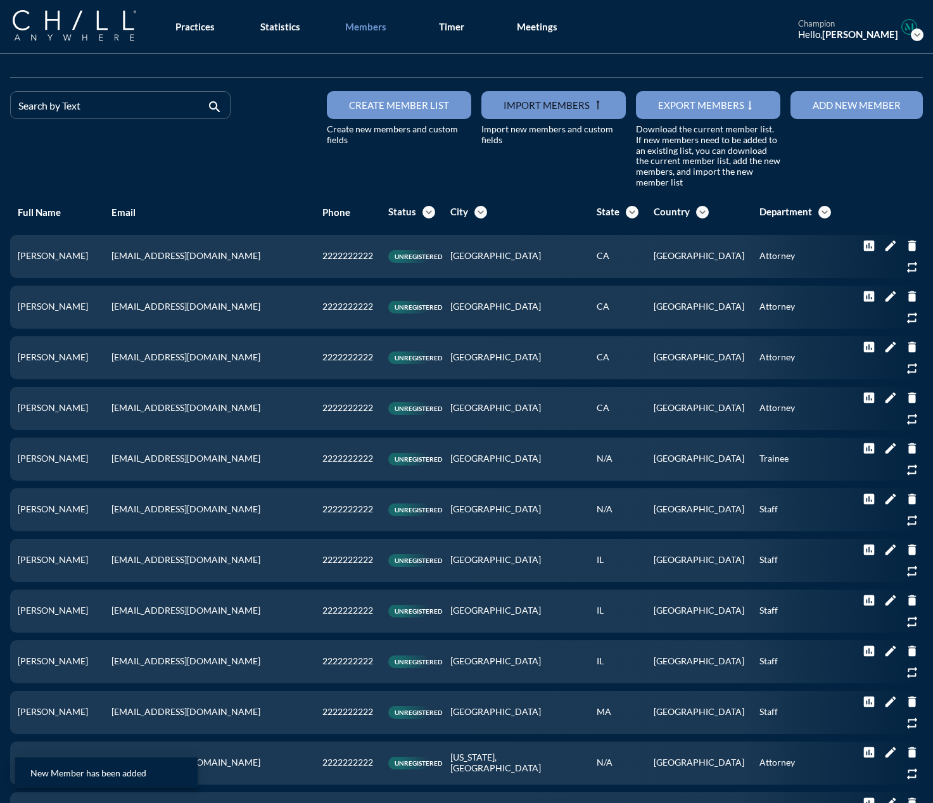
click at [685, 111] on button "Add new member" at bounding box center [857, 105] width 132 height 28
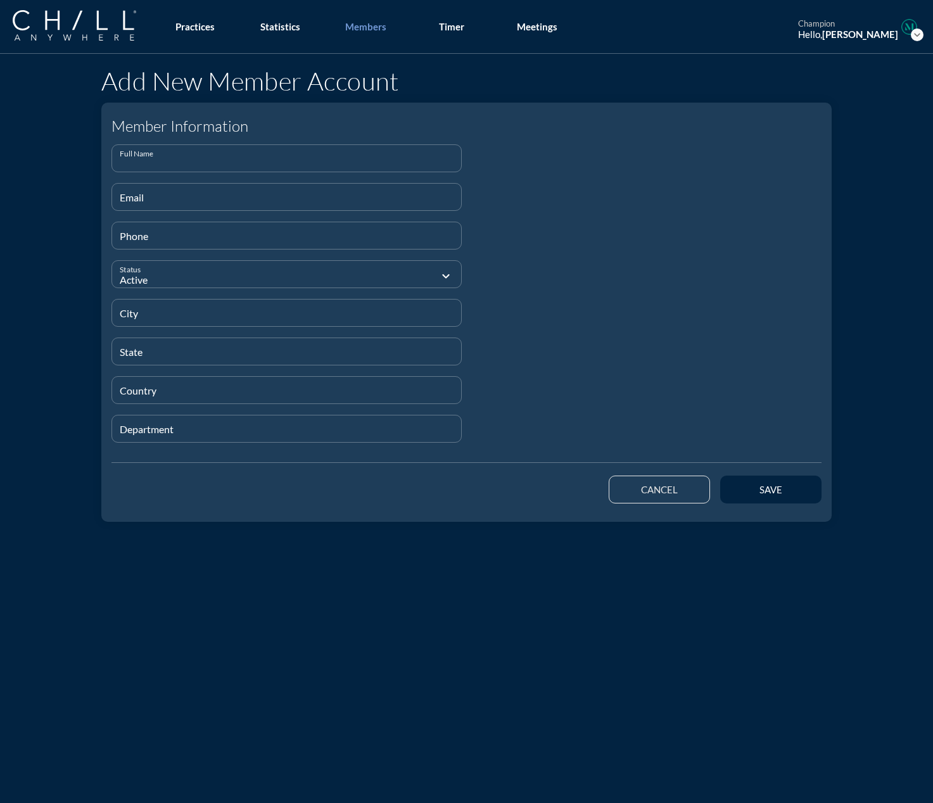
click at [134, 166] on input "Full Name" at bounding box center [287, 164] width 334 height 16
paste input "[PERSON_NAME]"
type input "[PERSON_NAME]"
click at [146, 196] on input "Email" at bounding box center [287, 202] width 334 height 16
paste input "[EMAIL_ADDRESS][DOMAIN_NAME]"
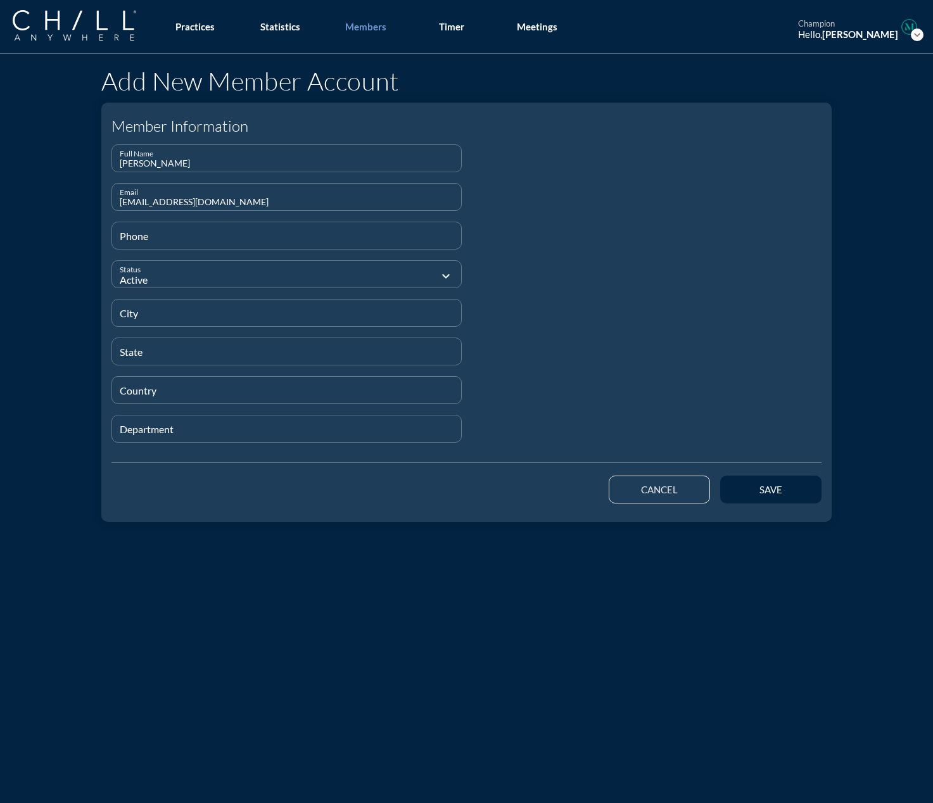
type input "[EMAIL_ADDRESS][DOMAIN_NAME]"
type input "[PHONE_NUMBER]"
type input "[GEOGRAPHIC_DATA]"
type input "CA"
type input "[GEOGRAPHIC_DATA]"
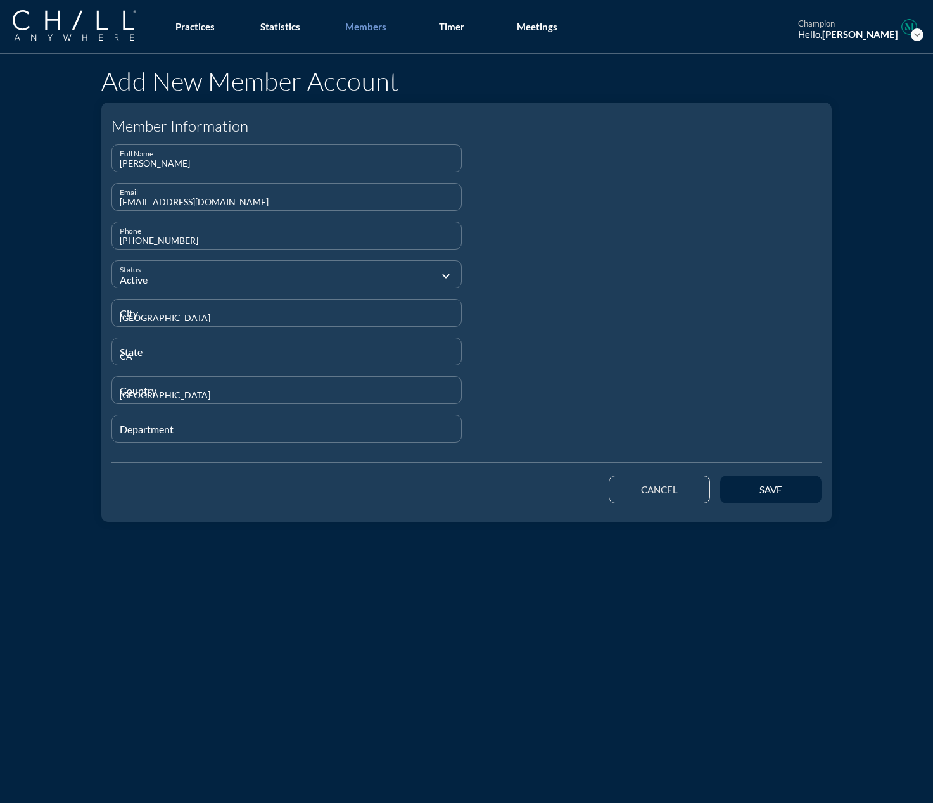
type input "Attorney"
click at [649, 327] on div at bounding box center [647, 298] width 360 height 309
click at [685, 486] on div "save" at bounding box center [770, 489] width 57 height 11
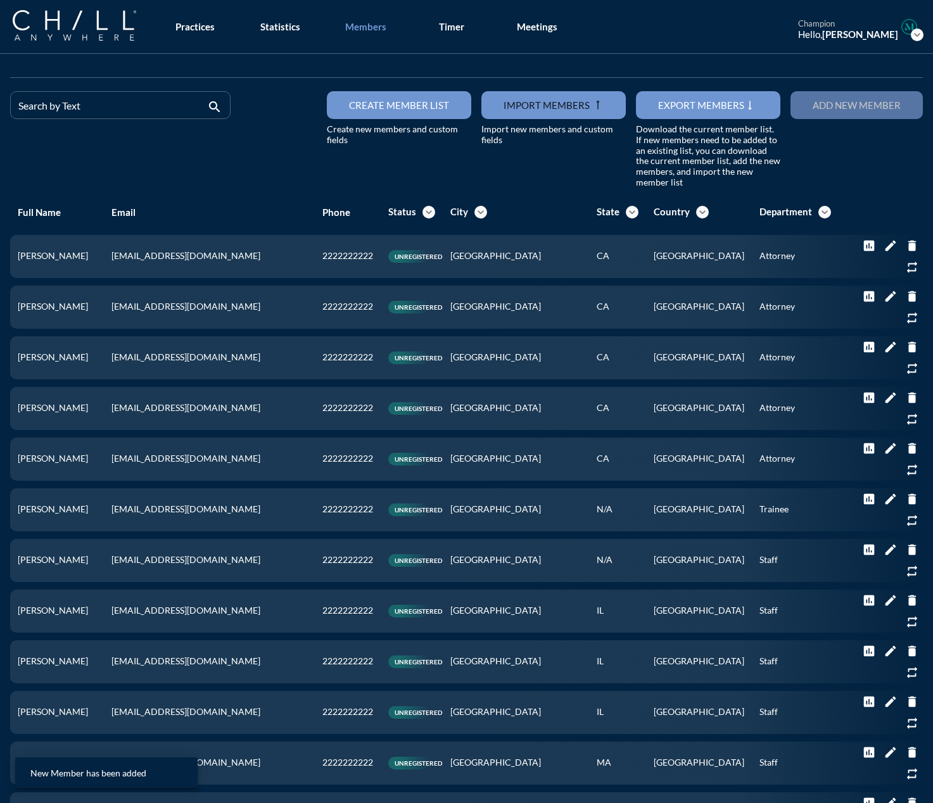
click at [685, 102] on button "Add new member" at bounding box center [857, 105] width 132 height 28
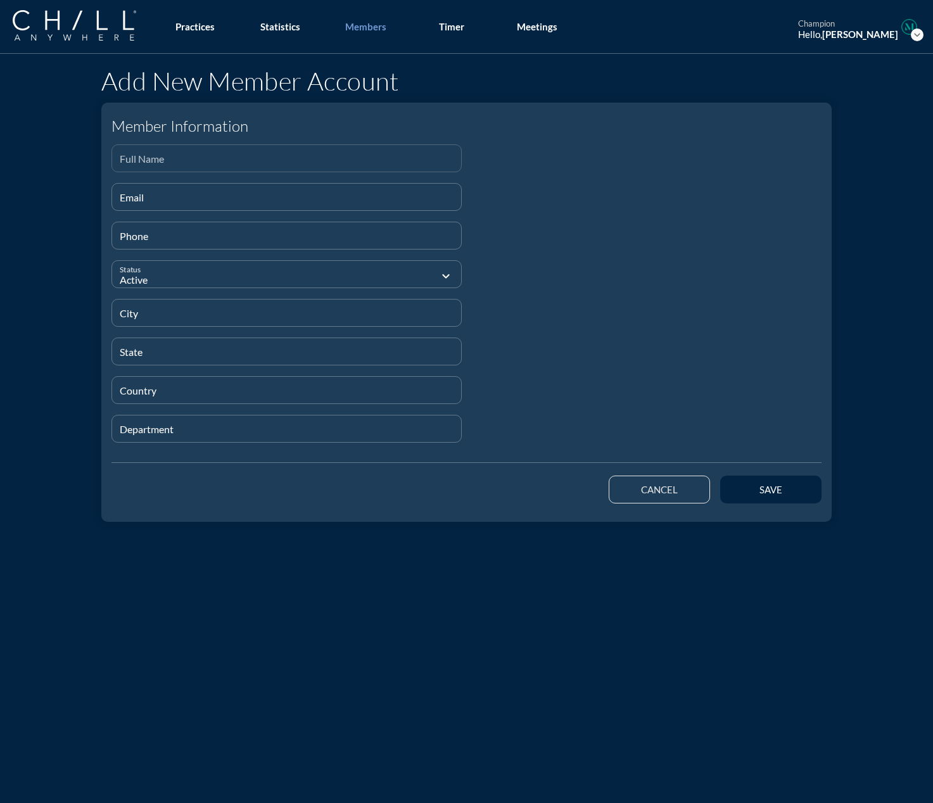
click at [242, 154] on div "Full Name" at bounding box center [287, 158] width 334 height 27
paste input "[PERSON_NAME]"
type input "[PERSON_NAME]"
click at [153, 191] on div "Email" at bounding box center [287, 197] width 334 height 27
paste input "[EMAIL_ADDRESS][DOMAIN_NAME]"
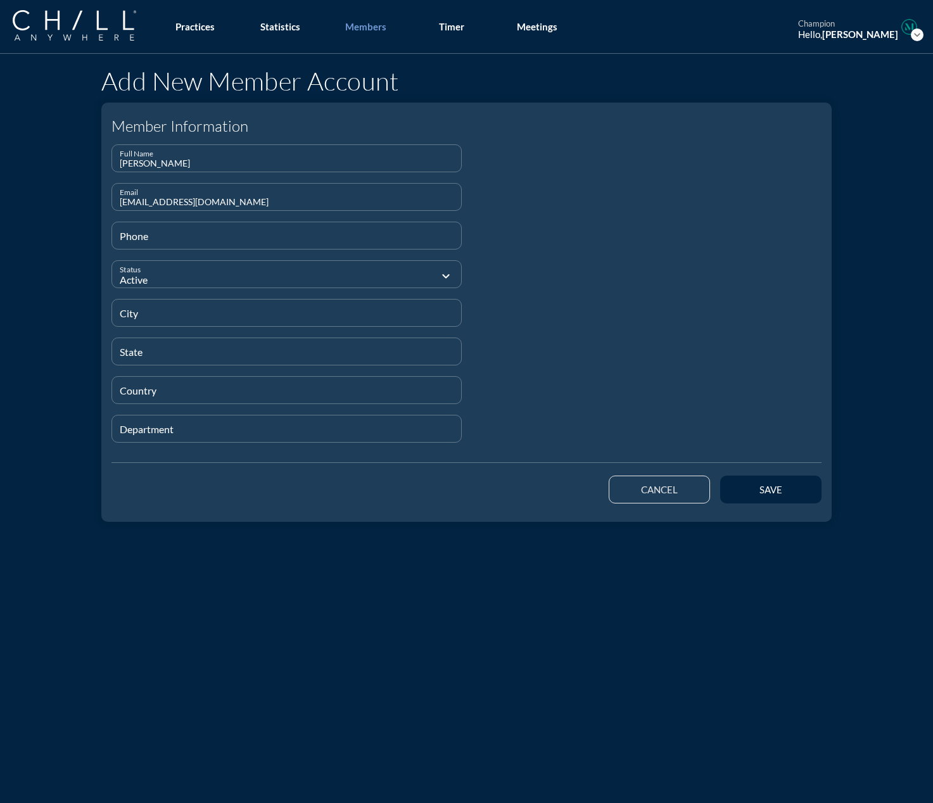
type input "[EMAIL_ADDRESS][DOMAIN_NAME]"
type input "[PHONE_NUMBER]"
type input "[GEOGRAPHIC_DATA]"
type input "CA"
type input "[GEOGRAPHIC_DATA]"
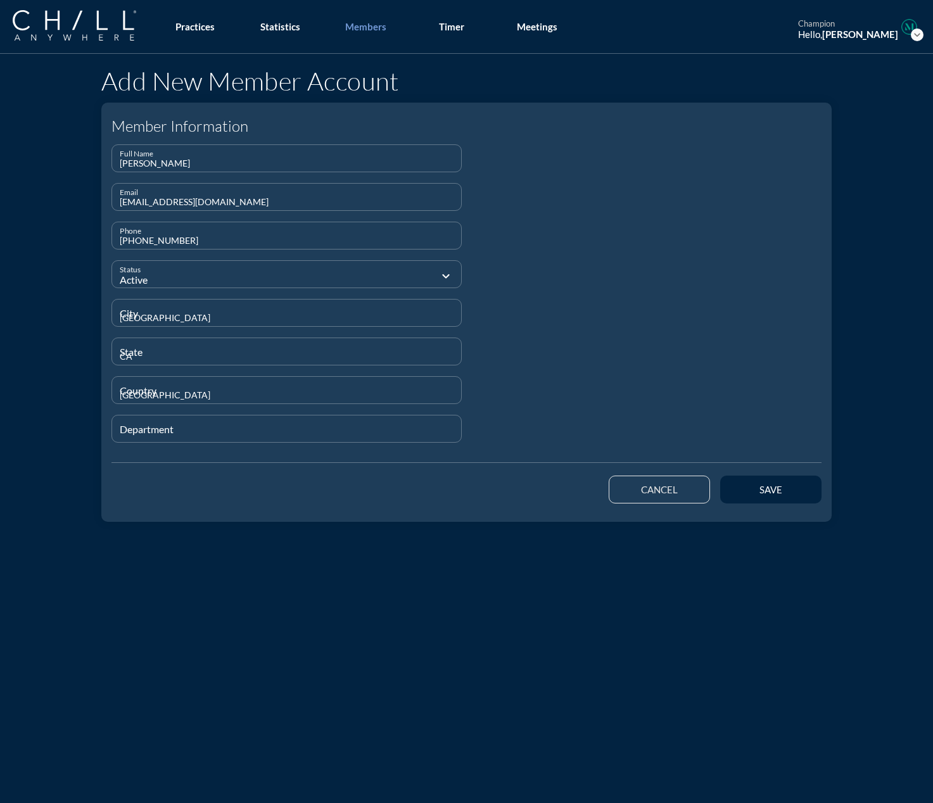
type input "Attorney"
click at [685, 494] on div "save" at bounding box center [770, 489] width 57 height 11
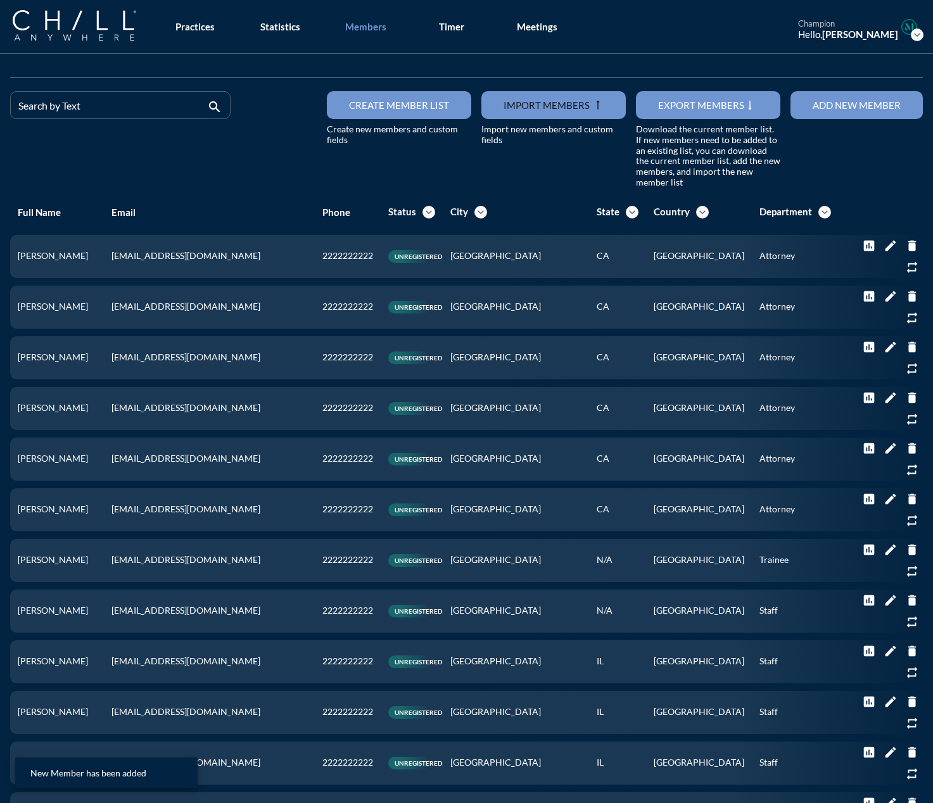
click at [685, 110] on div "Add new member" at bounding box center [857, 104] width 88 height 11
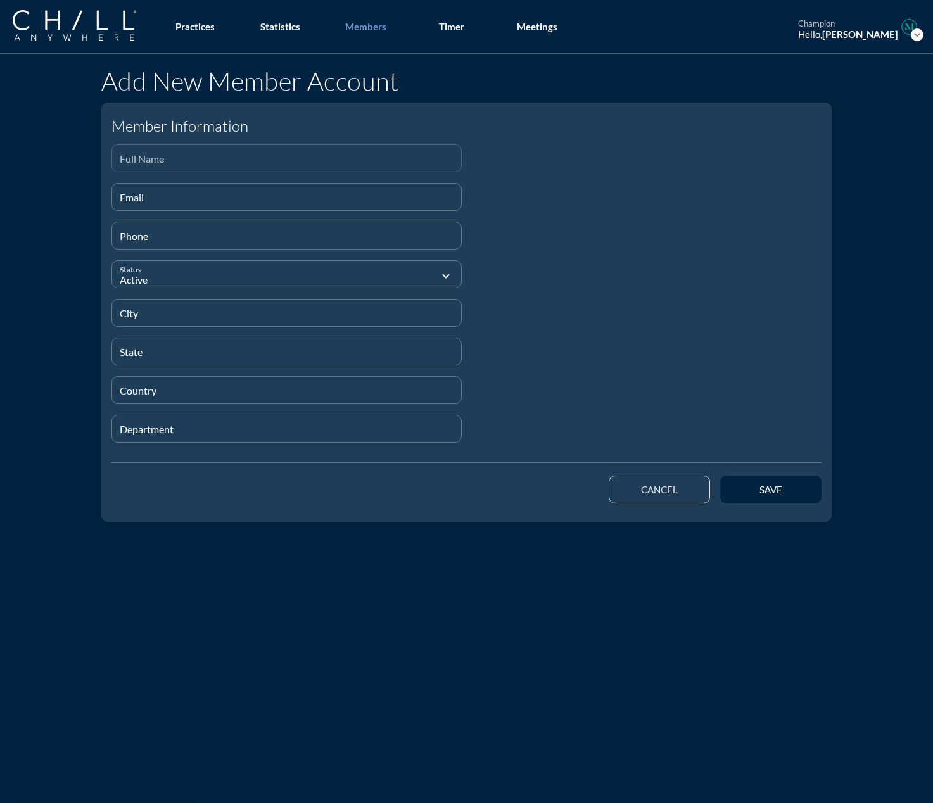
click at [128, 156] on input "Full Name" at bounding box center [287, 164] width 334 height 16
paste input "[PERSON_NAME]"
type input "[PERSON_NAME]"
click at [182, 208] on input "Email" at bounding box center [287, 202] width 334 height 16
paste input "[EMAIL_ADDRESS][DOMAIN_NAME]"
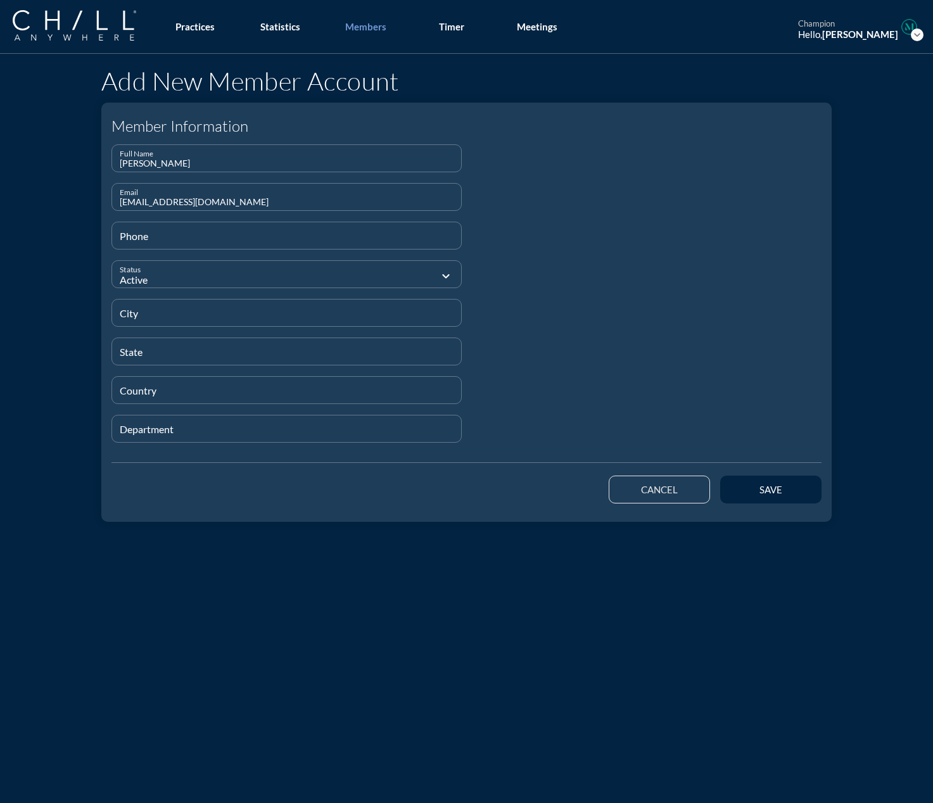
type input "[EMAIL_ADDRESS][DOMAIN_NAME]"
type input "[PHONE_NUMBER]"
type input "[GEOGRAPHIC_DATA]"
type input "CA"
type input "[GEOGRAPHIC_DATA]"
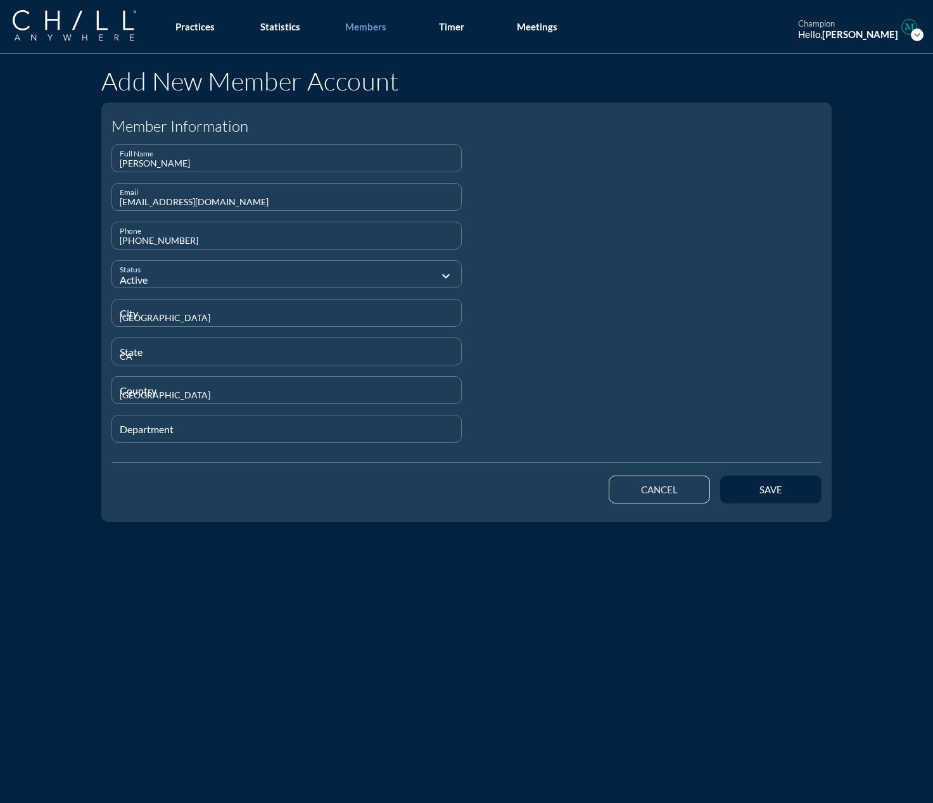
type input "Attorney"
click at [685, 484] on div "save" at bounding box center [770, 489] width 57 height 11
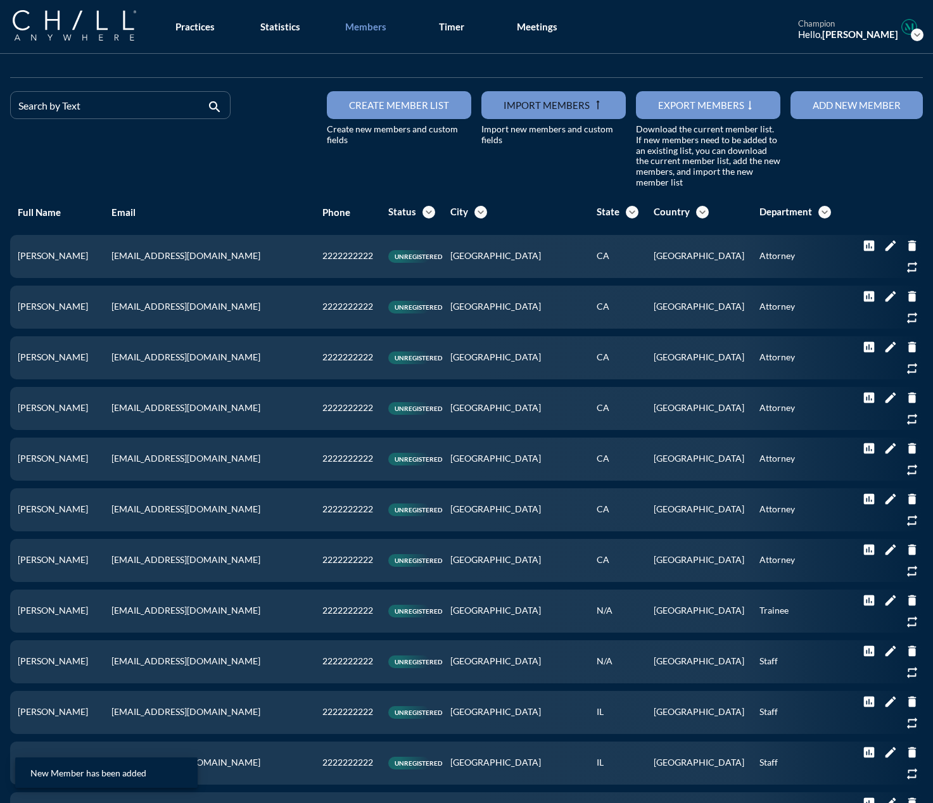
click at [685, 114] on button "Add new member" at bounding box center [857, 105] width 132 height 28
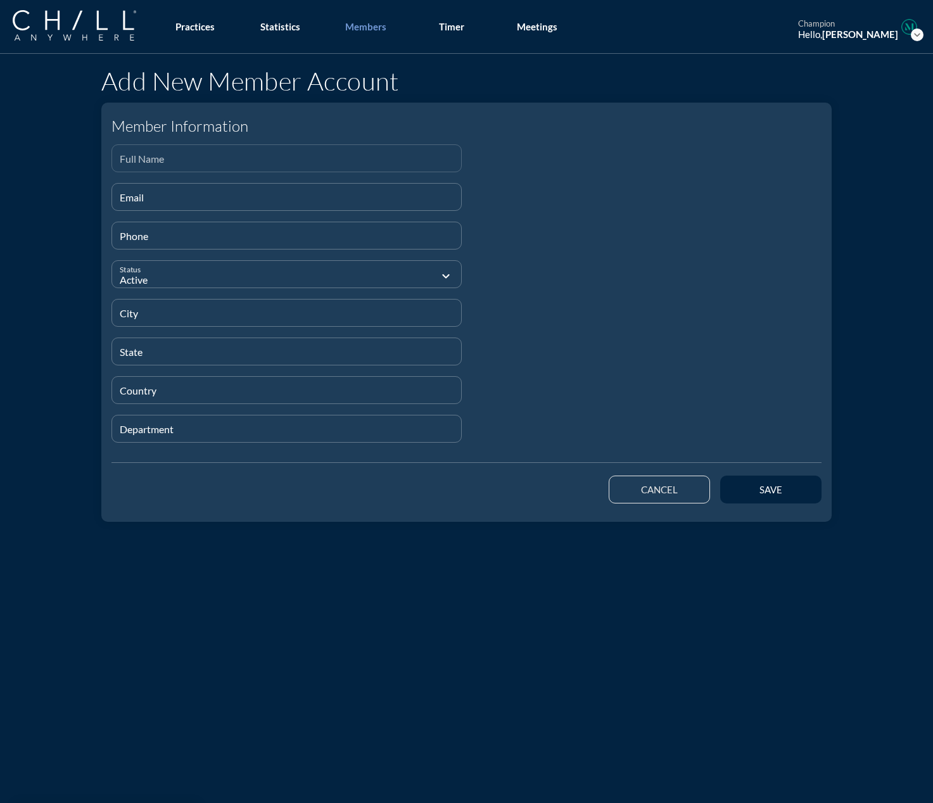
click at [190, 160] on input "Full Name" at bounding box center [287, 164] width 334 height 16
paste input "[PERSON_NAME]"
type input "[PERSON_NAME]"
click at [160, 193] on div "Email" at bounding box center [287, 197] width 334 height 27
paste input "[EMAIL_ADDRESS][DOMAIN_NAME]"
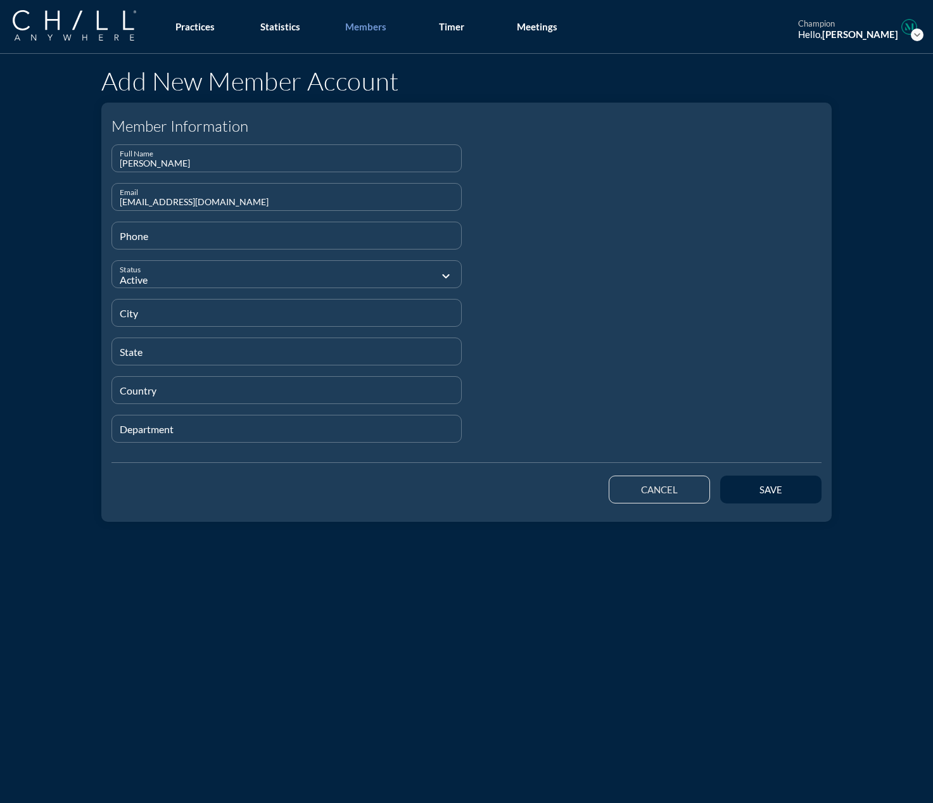
type input "[EMAIL_ADDRESS][DOMAIN_NAME]"
type input "[PHONE_NUMBER]"
type input "[GEOGRAPHIC_DATA]"
type input "CA"
type input "[GEOGRAPHIC_DATA]"
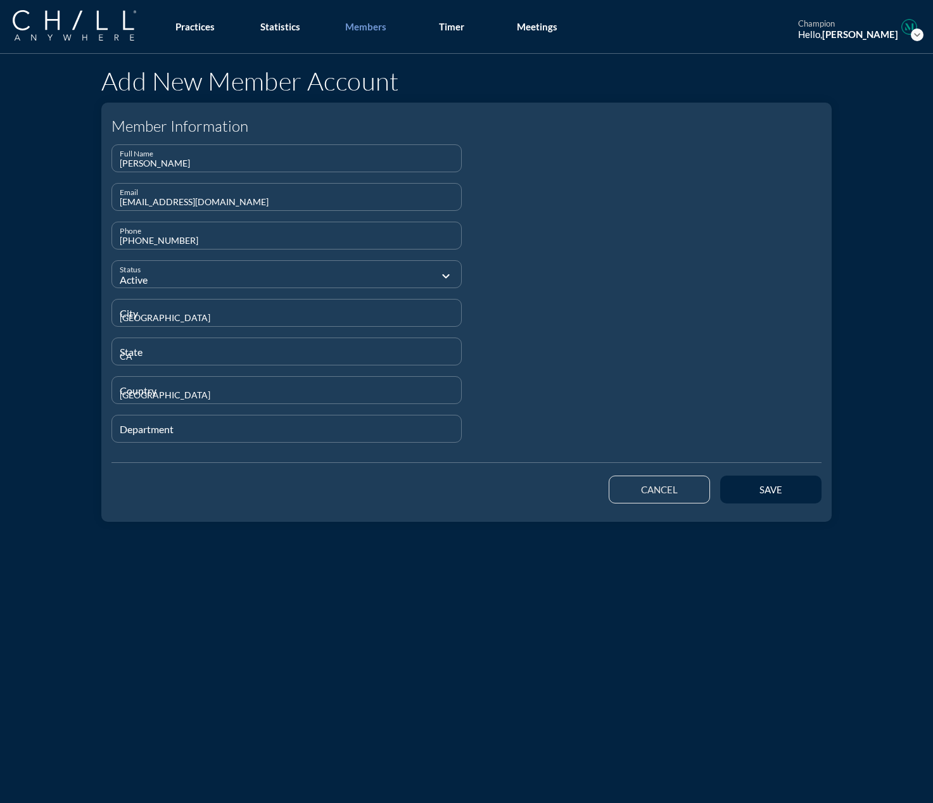
type input "Attorney"
click at [685, 483] on button "save" at bounding box center [770, 490] width 101 height 28
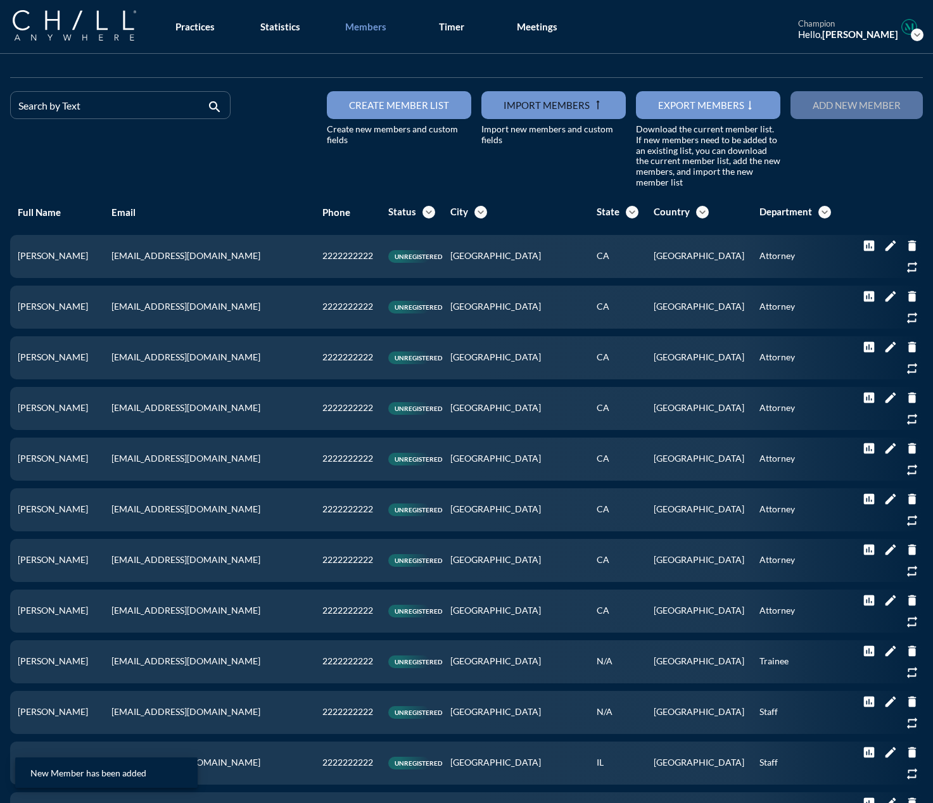
click at [685, 107] on div "Add new member" at bounding box center [857, 104] width 88 height 11
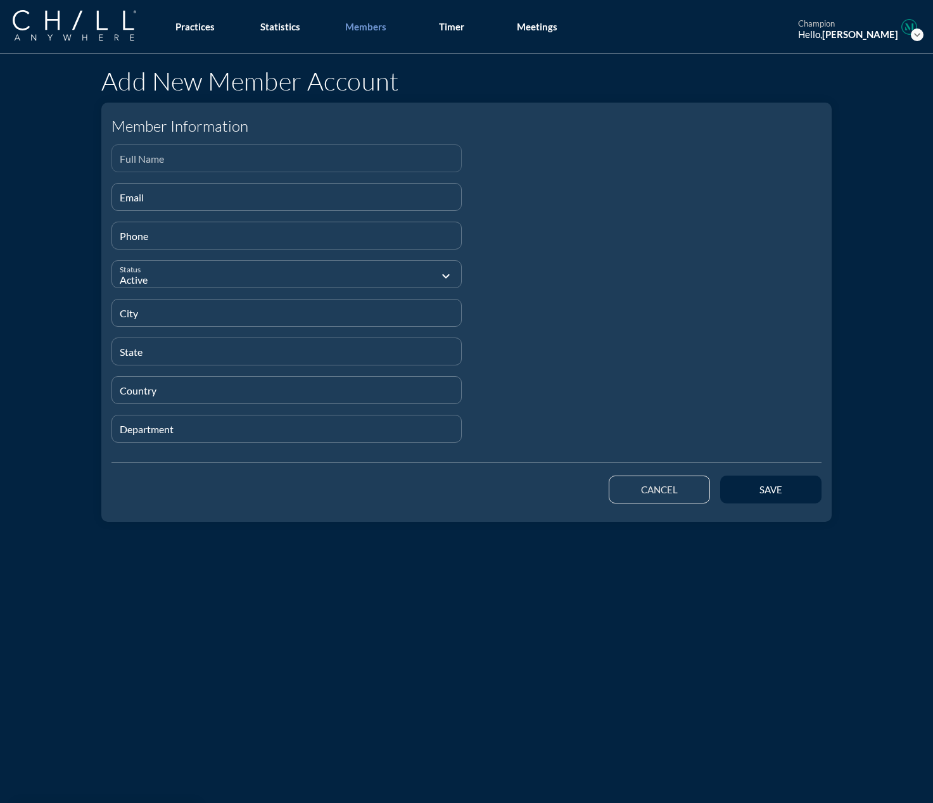
click at [156, 156] on input "Full Name" at bounding box center [287, 164] width 334 height 16
paste input "[PERSON_NAME]"
type input "[PERSON_NAME]"
click at [189, 200] on input "Email" at bounding box center [287, 202] width 334 height 16
paste input "[EMAIL_ADDRESS][DOMAIN_NAME]"
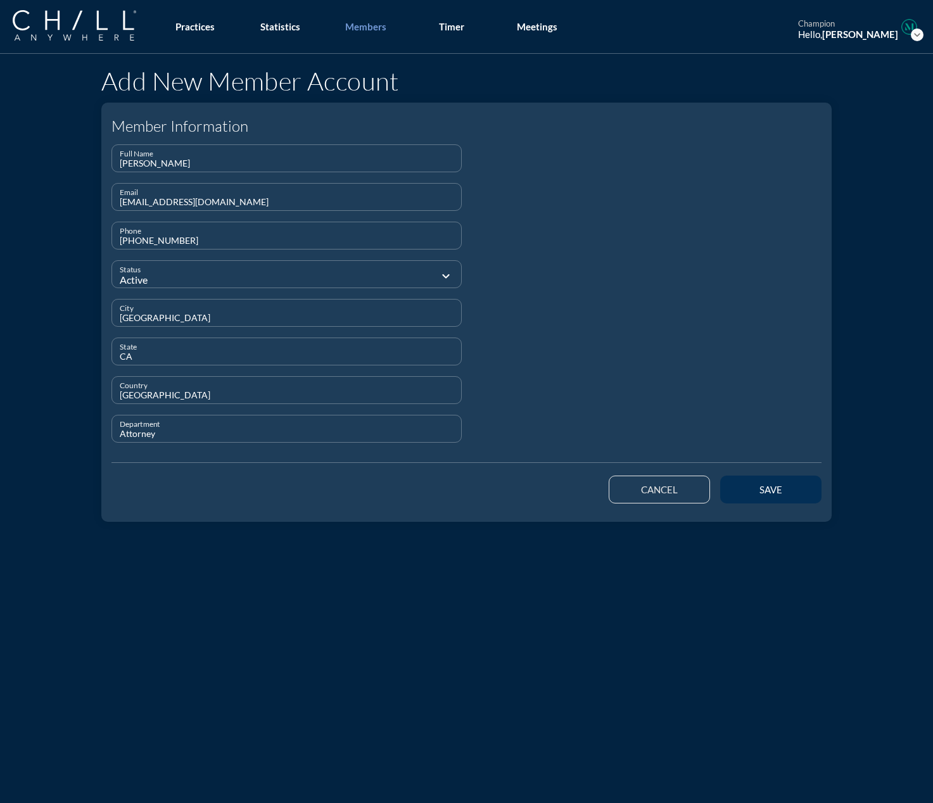
click at [685, 484] on div "save" at bounding box center [770, 489] width 57 height 11
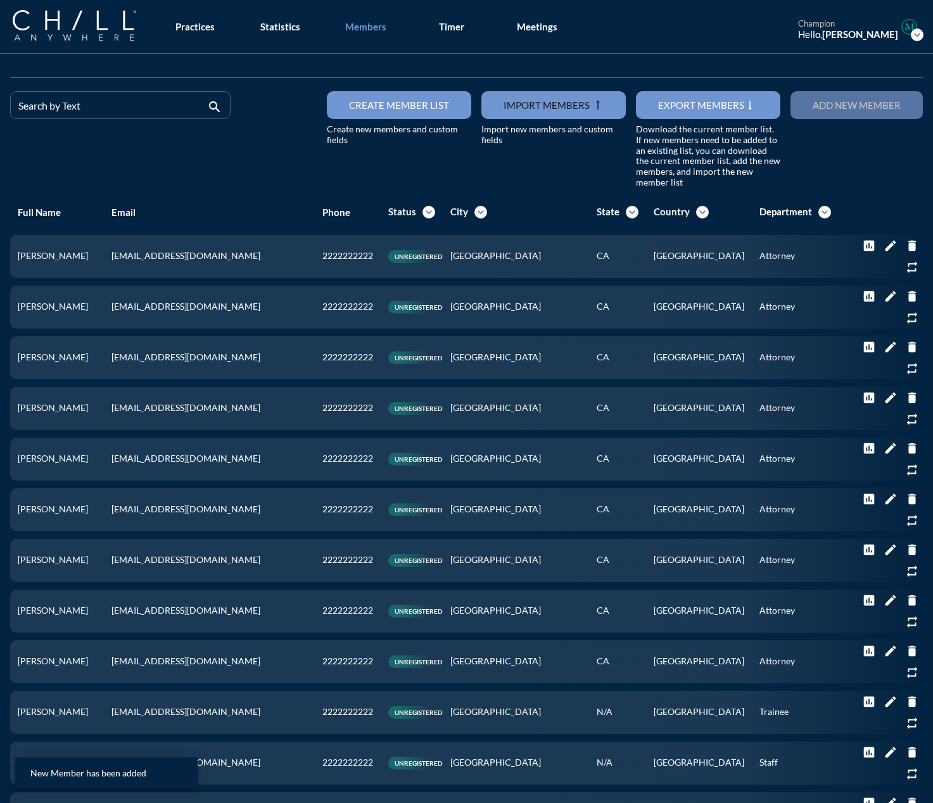
click at [685, 106] on div "Add new member" at bounding box center [857, 104] width 88 height 11
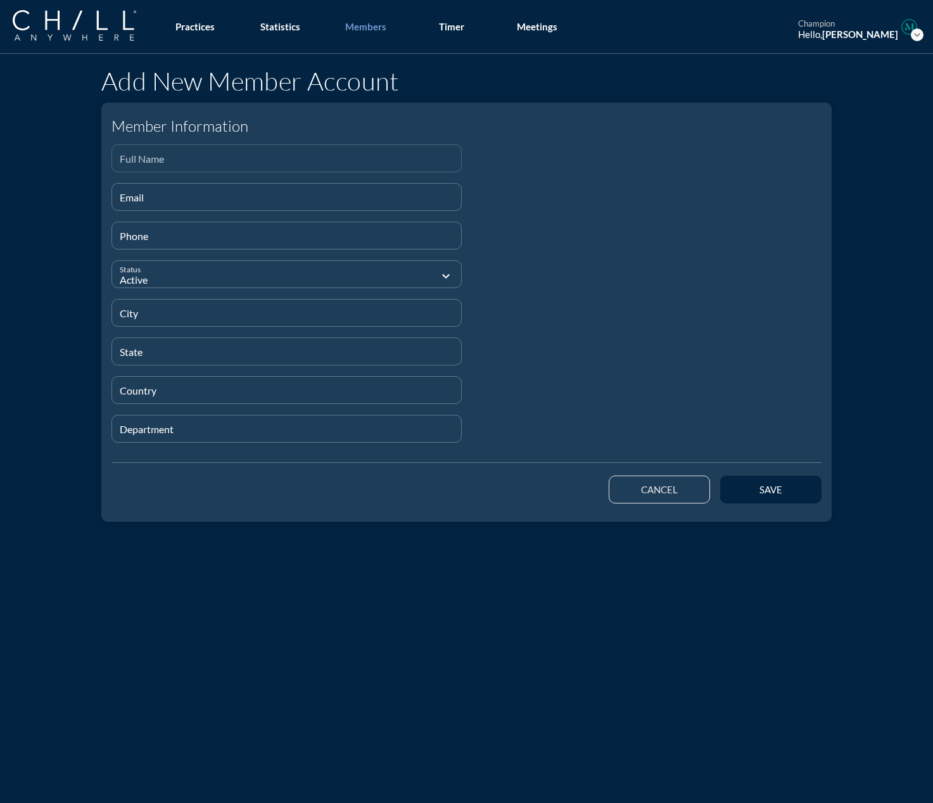
click at [132, 158] on input "Full Name" at bounding box center [287, 164] width 334 height 16
paste input "[PERSON_NAME]"
click at [239, 199] on input "Email" at bounding box center [287, 202] width 334 height 16
paste input "[EMAIL_ADDRESS][DOMAIN_NAME]"
click at [163, 322] on input "[US_STATE], [GEOGRAPHIC_DATA]" at bounding box center [287, 318] width 334 height 16
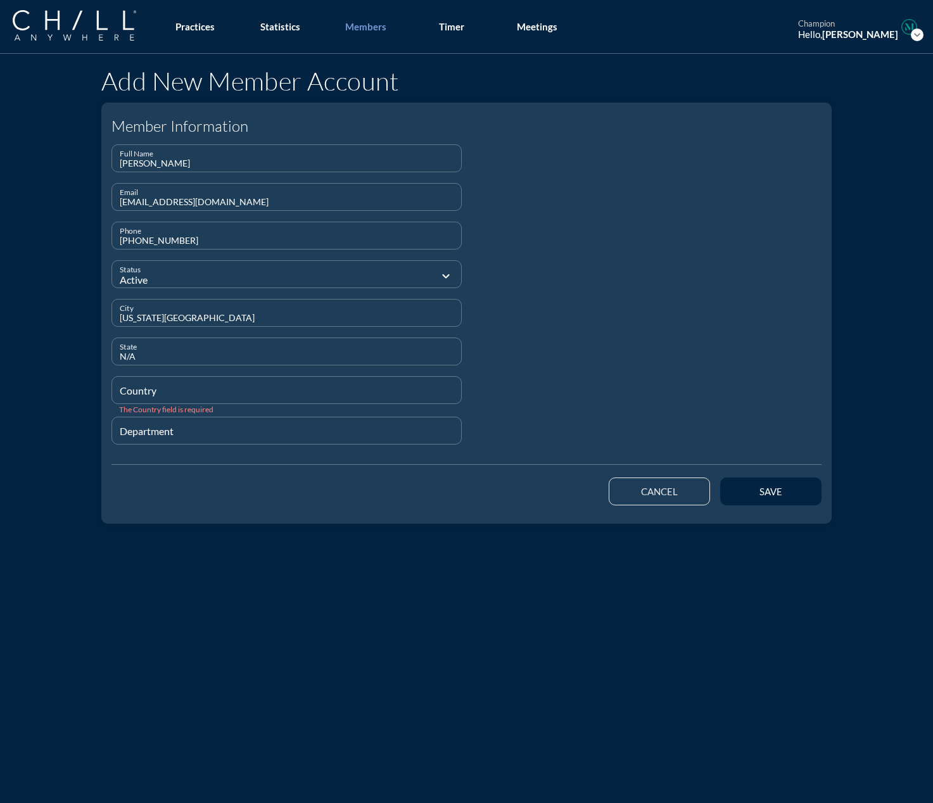
click at [156, 390] on input "Country" at bounding box center [287, 396] width 334 height 16
click at [685, 488] on div "save" at bounding box center [770, 489] width 57 height 11
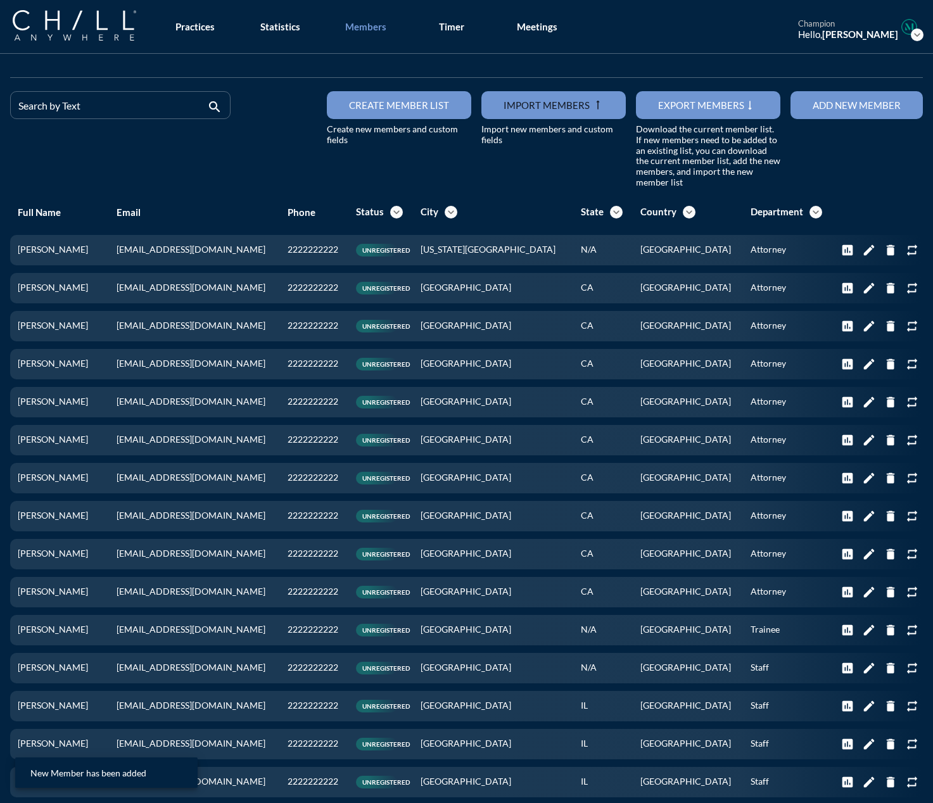
click at [685, 111] on button "Add new member" at bounding box center [857, 105] width 132 height 28
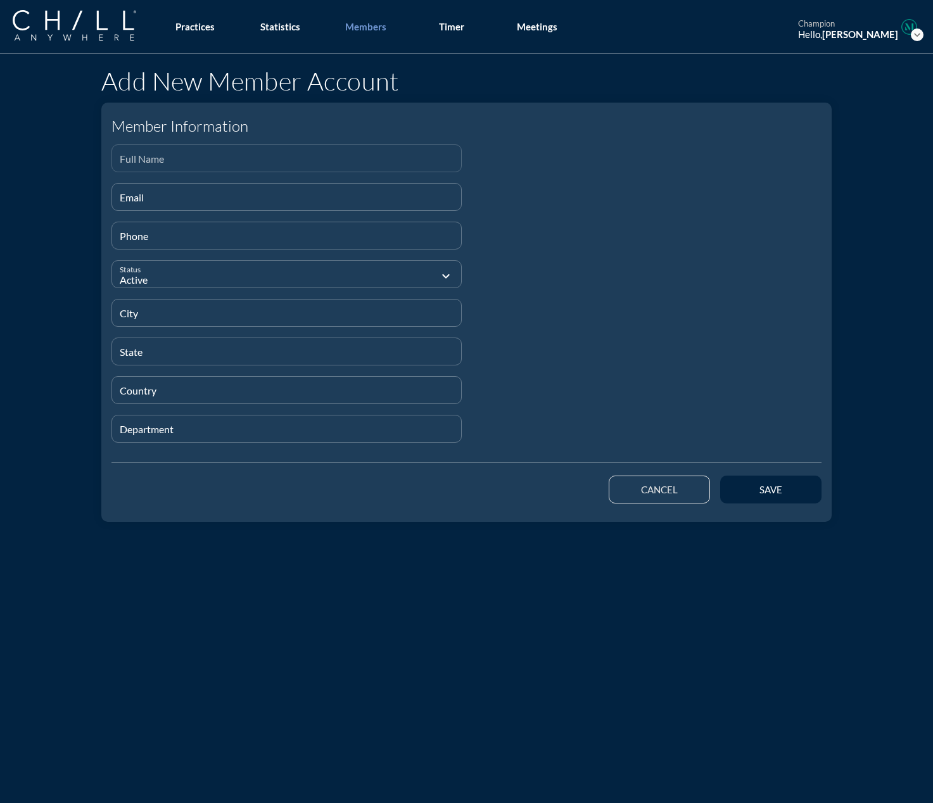
click at [144, 156] on input "Full Name" at bounding box center [287, 164] width 334 height 16
paste input "[PERSON_NAME]"
click at [255, 189] on div "Email" at bounding box center [287, 197] width 334 height 27
paste input "[EMAIL_ADDRESS][DOMAIN_NAME]"
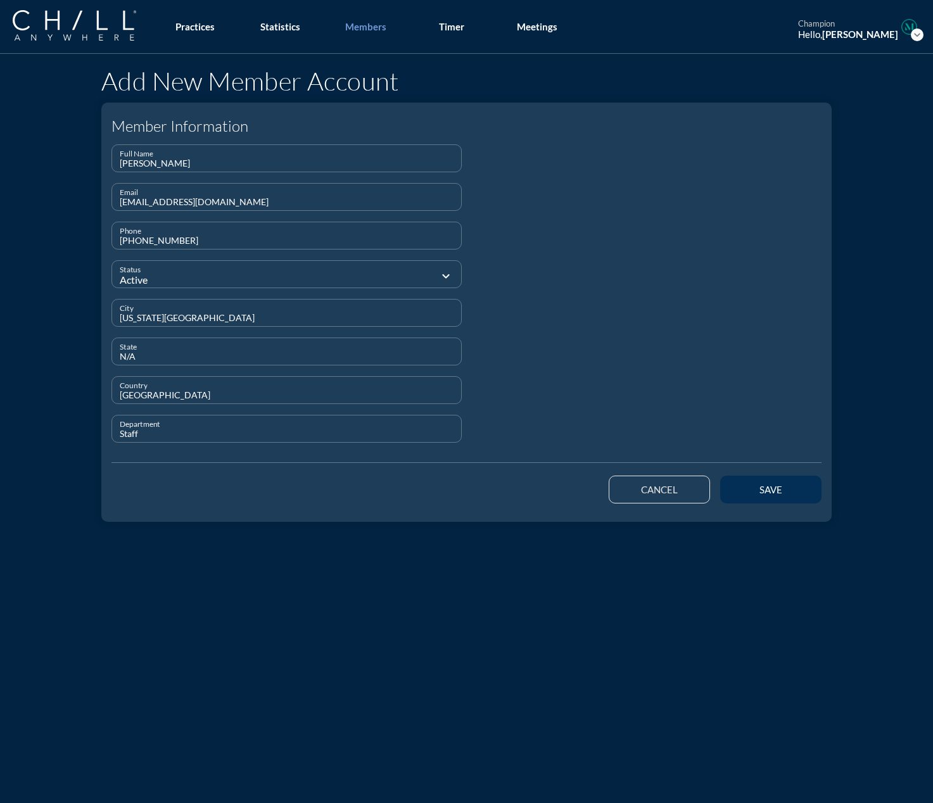
click at [685, 486] on div "save" at bounding box center [770, 489] width 57 height 11
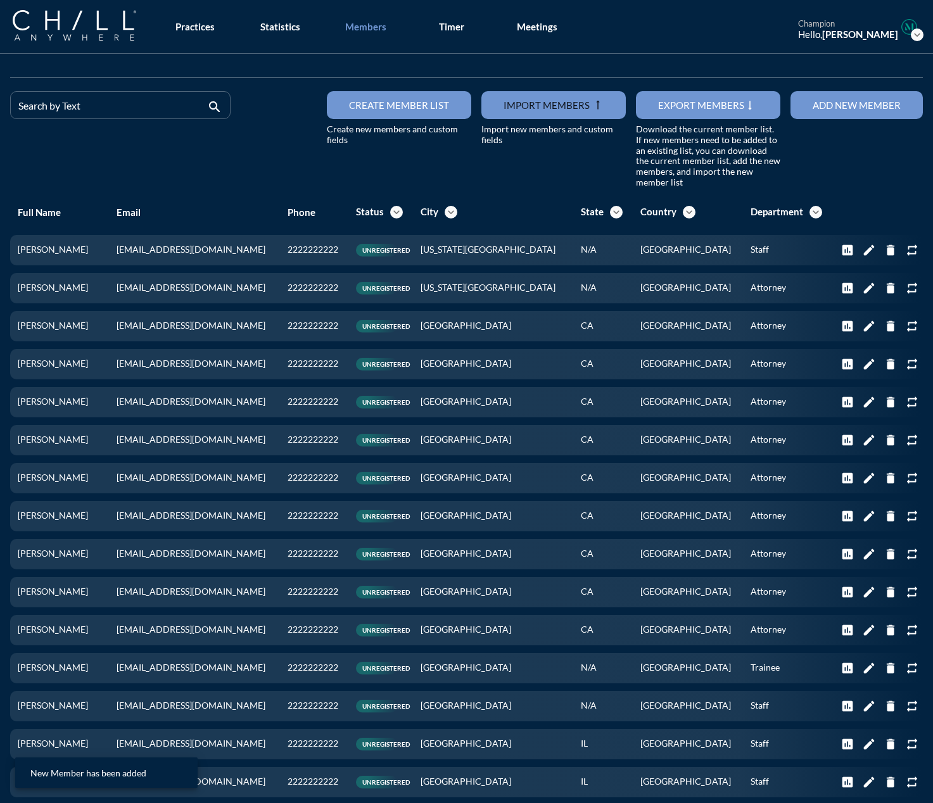
click at [685, 108] on div "Add new member" at bounding box center [857, 104] width 88 height 11
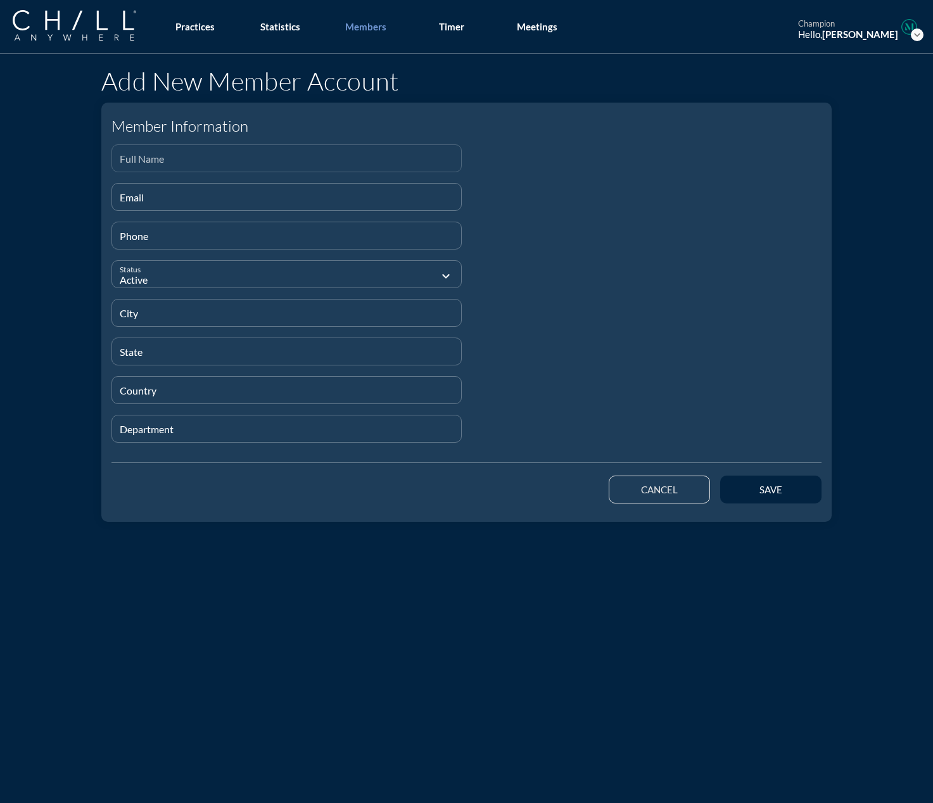
click at [215, 167] on input "Full Name" at bounding box center [287, 164] width 334 height 16
paste input "[PERSON_NAME]"
click at [160, 203] on input "Email" at bounding box center [287, 202] width 334 height 16
paste input "[EMAIL_ADDRESS][DOMAIN_NAME]"
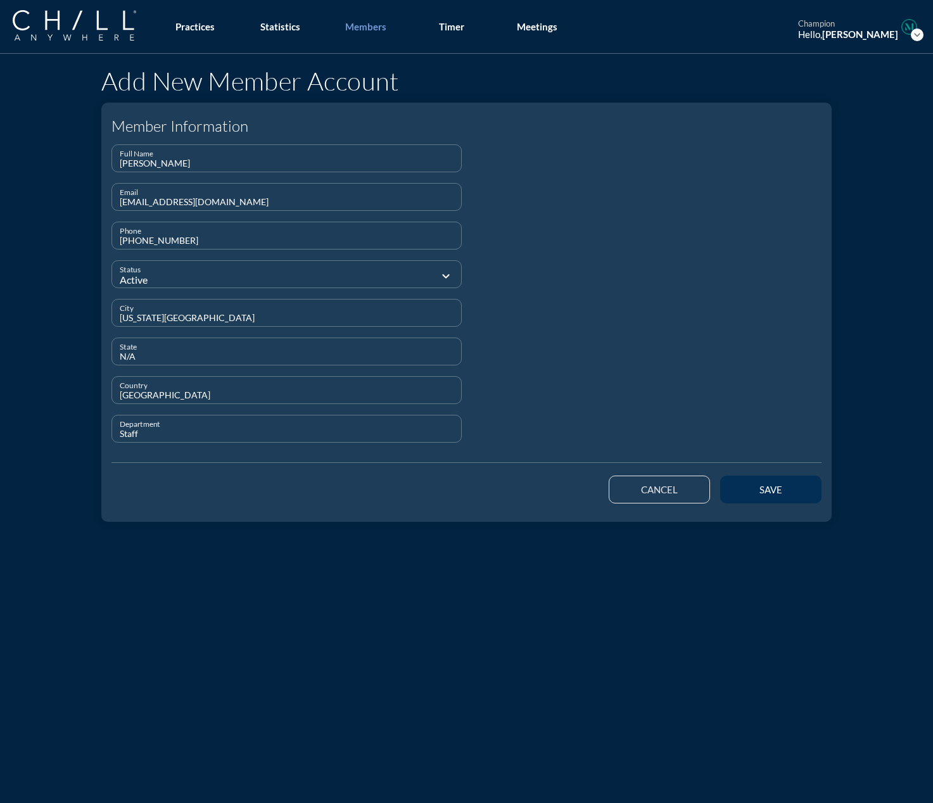
click at [685, 490] on div "save" at bounding box center [770, 489] width 57 height 11
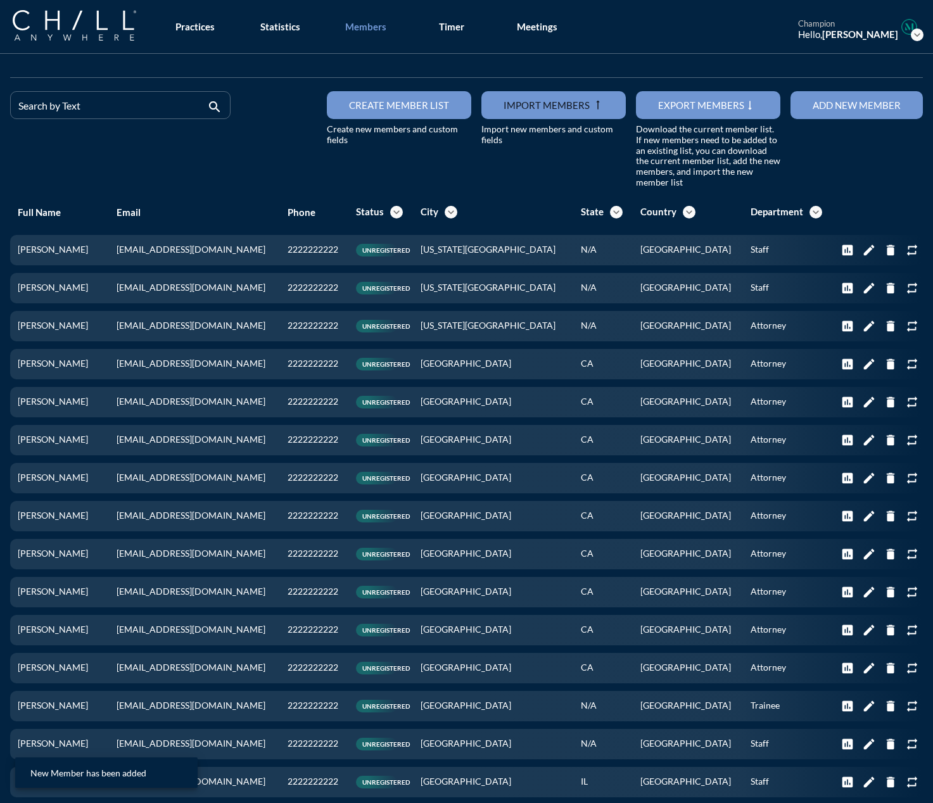
click at [685, 106] on div "Add new member" at bounding box center [857, 104] width 88 height 11
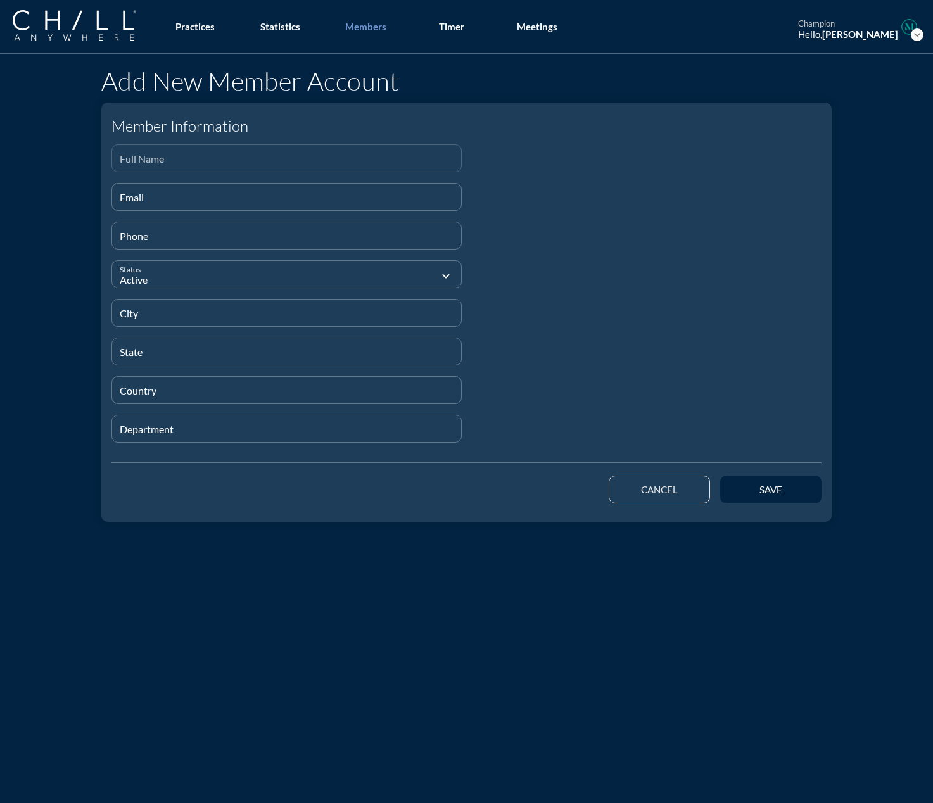
click at [202, 159] on input "Full Name" at bounding box center [287, 164] width 334 height 16
paste input "[PERSON_NAME]"
click at [196, 202] on input "Email" at bounding box center [287, 202] width 334 height 16
paste input "[EMAIL_ADDRESS][DOMAIN_NAME]"
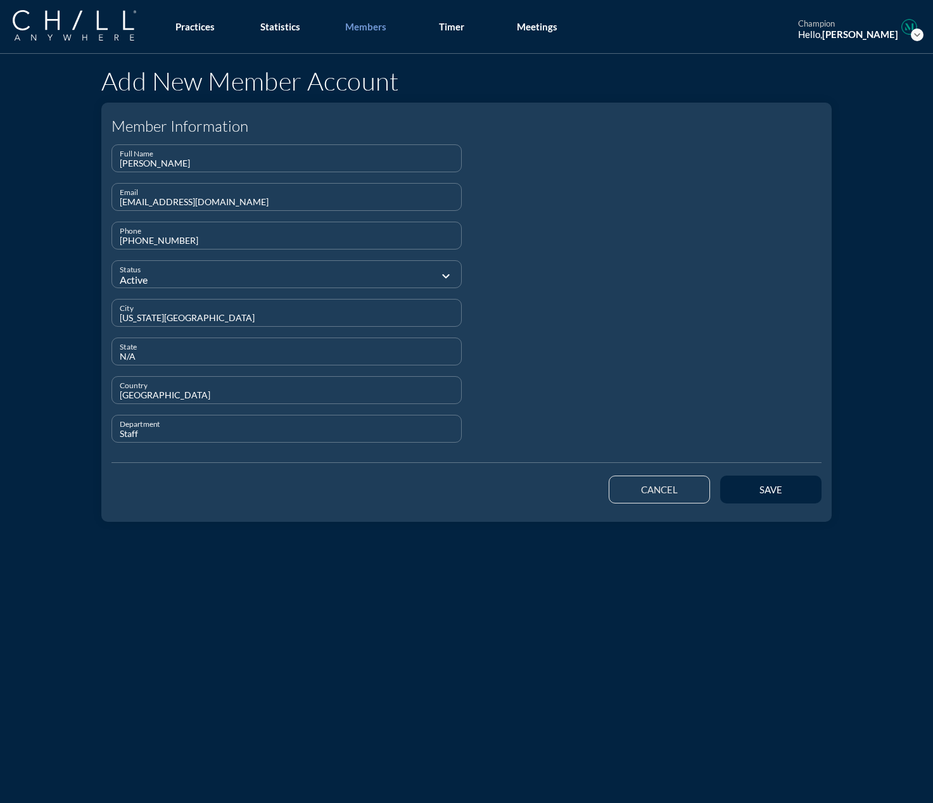
click at [524, 284] on div at bounding box center [647, 298] width 360 height 309
click at [685, 487] on div "save" at bounding box center [770, 489] width 57 height 11
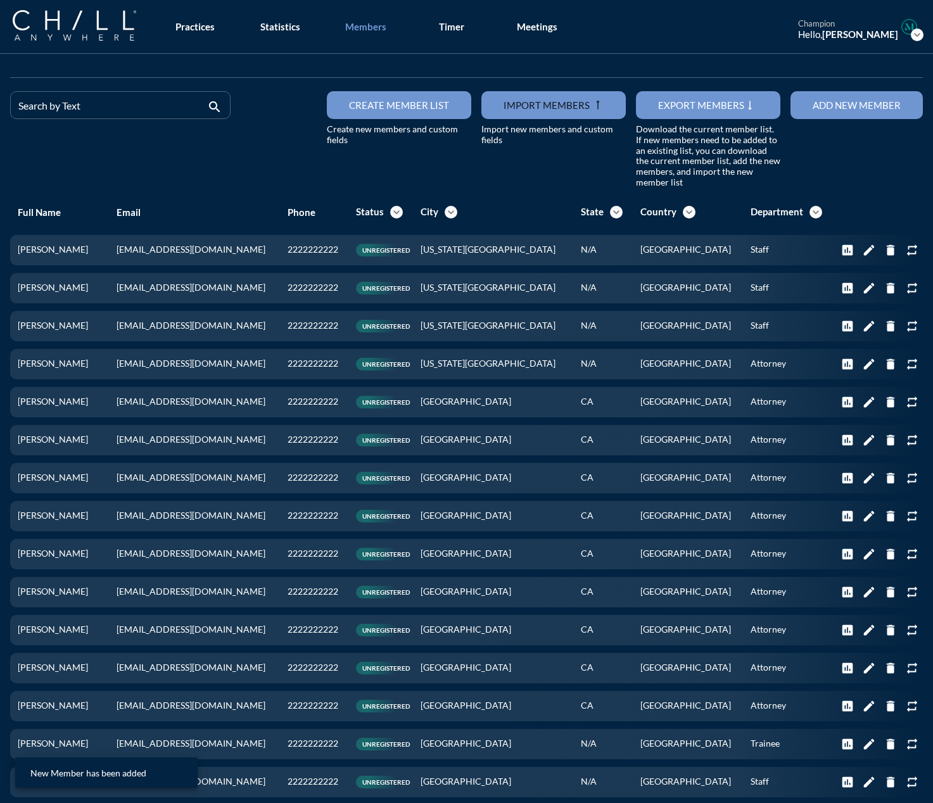
click at [685, 107] on button "Add new member" at bounding box center [857, 105] width 132 height 28
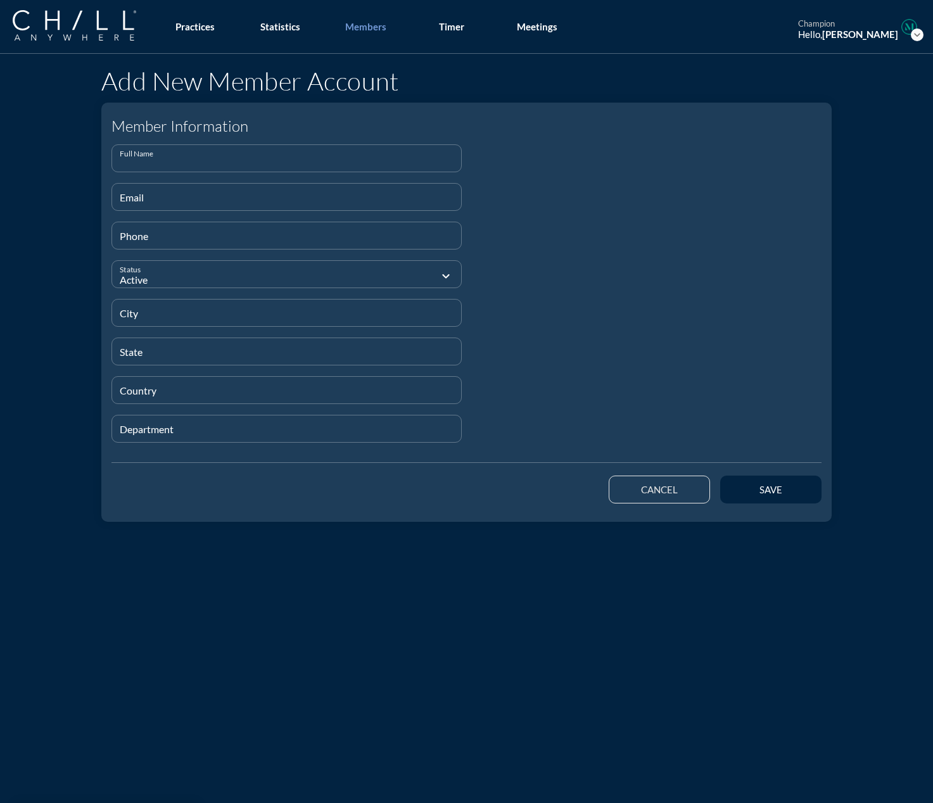
click at [145, 156] on input "Full Name" at bounding box center [287, 164] width 334 height 16
paste input "Princess [PERSON_NAME]"
click at [142, 196] on input "Email" at bounding box center [287, 202] width 334 height 16
paste input "[EMAIL_ADDRESS][DOMAIN_NAME]"
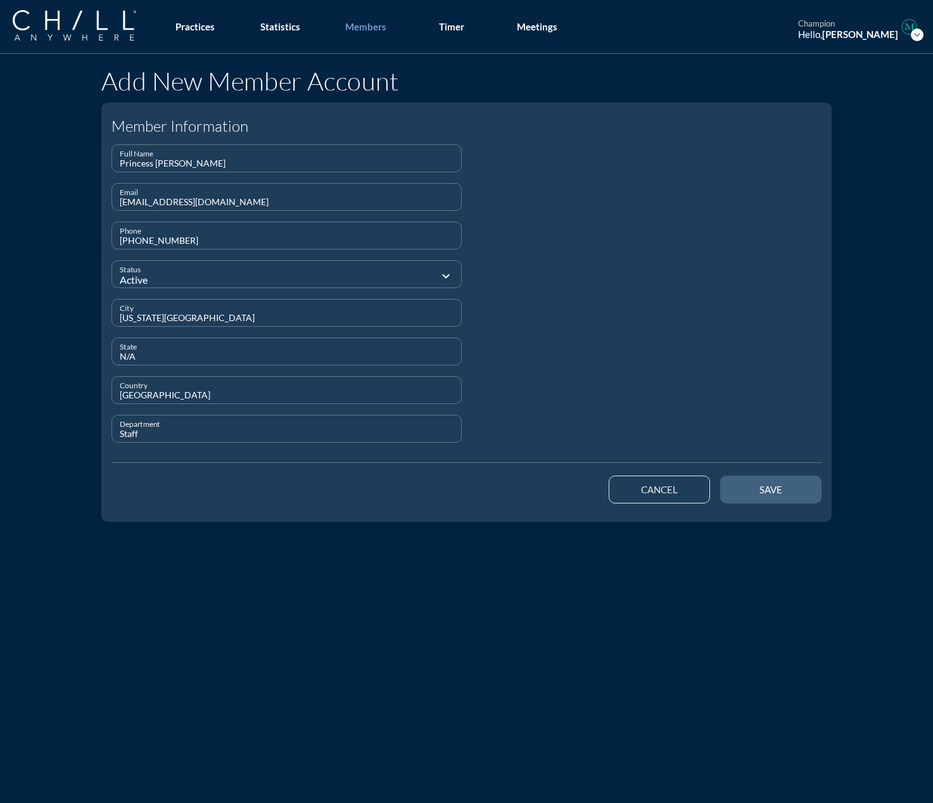
click at [685, 496] on button "save" at bounding box center [770, 490] width 101 height 28
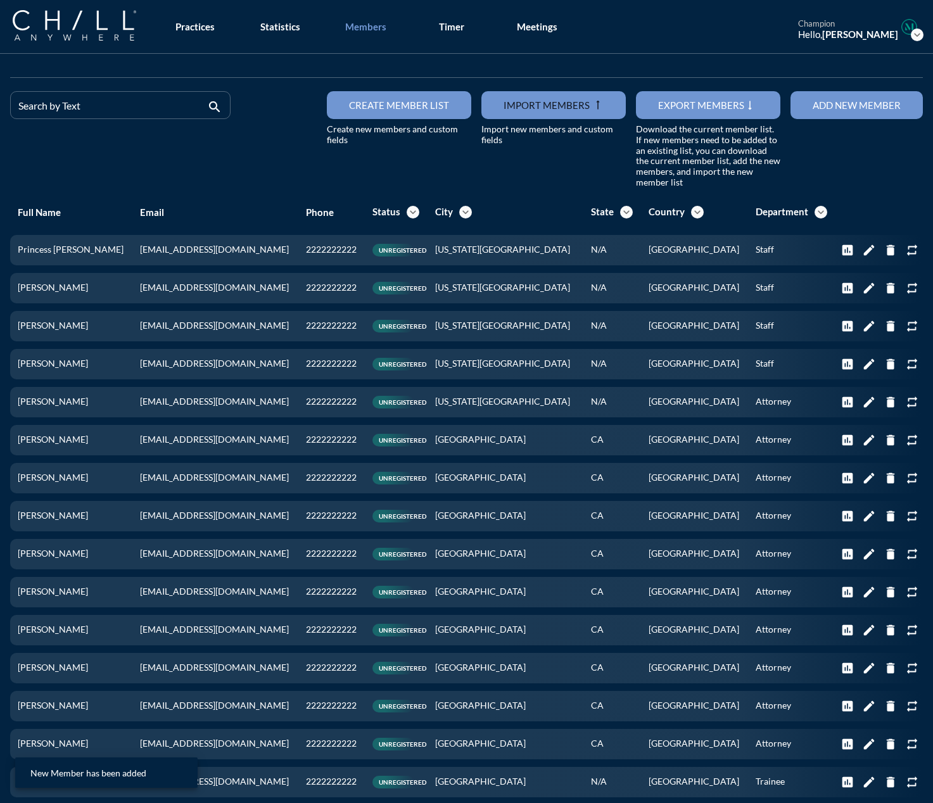
click at [685, 111] on button "Add new member" at bounding box center [857, 105] width 132 height 28
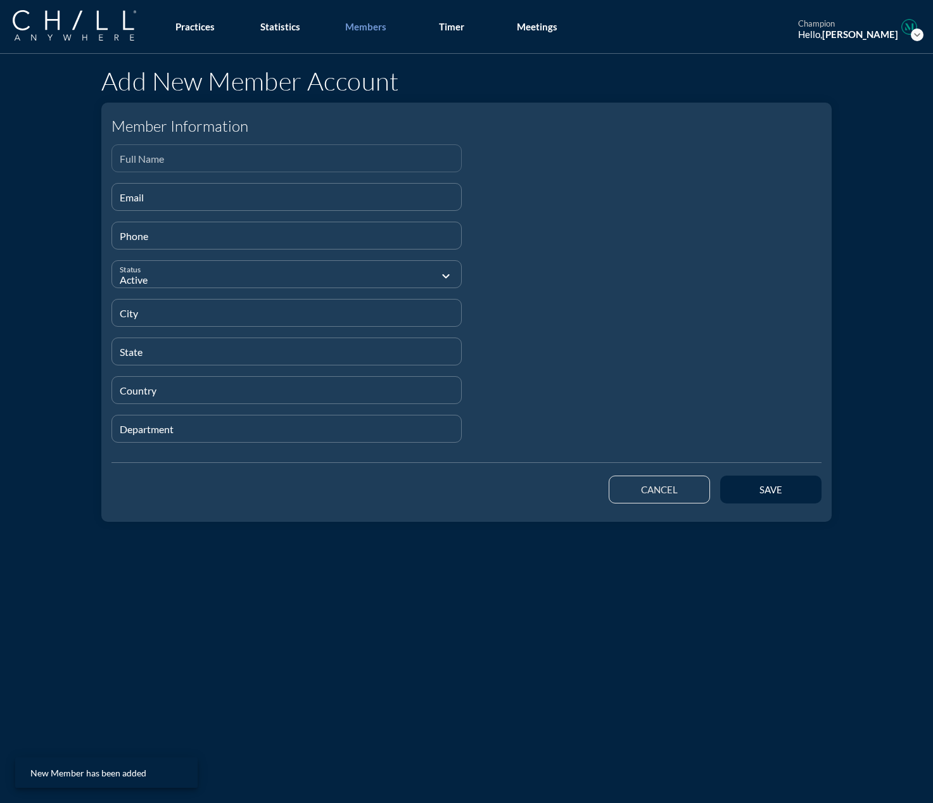
click at [160, 162] on input "Full Name" at bounding box center [287, 164] width 334 height 16
paste input "[PERSON_NAME]"
click at [143, 195] on input "Email" at bounding box center [287, 202] width 334 height 16
paste input "[EMAIL_ADDRESS][DOMAIN_NAME]"
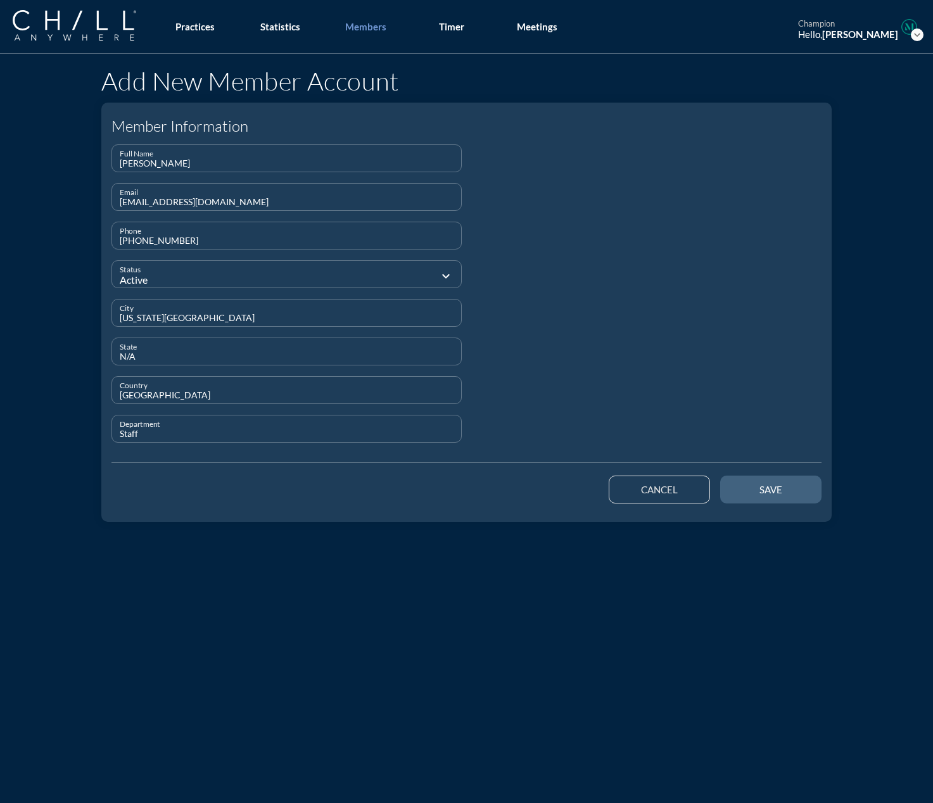
click at [685, 486] on div "save" at bounding box center [770, 489] width 57 height 11
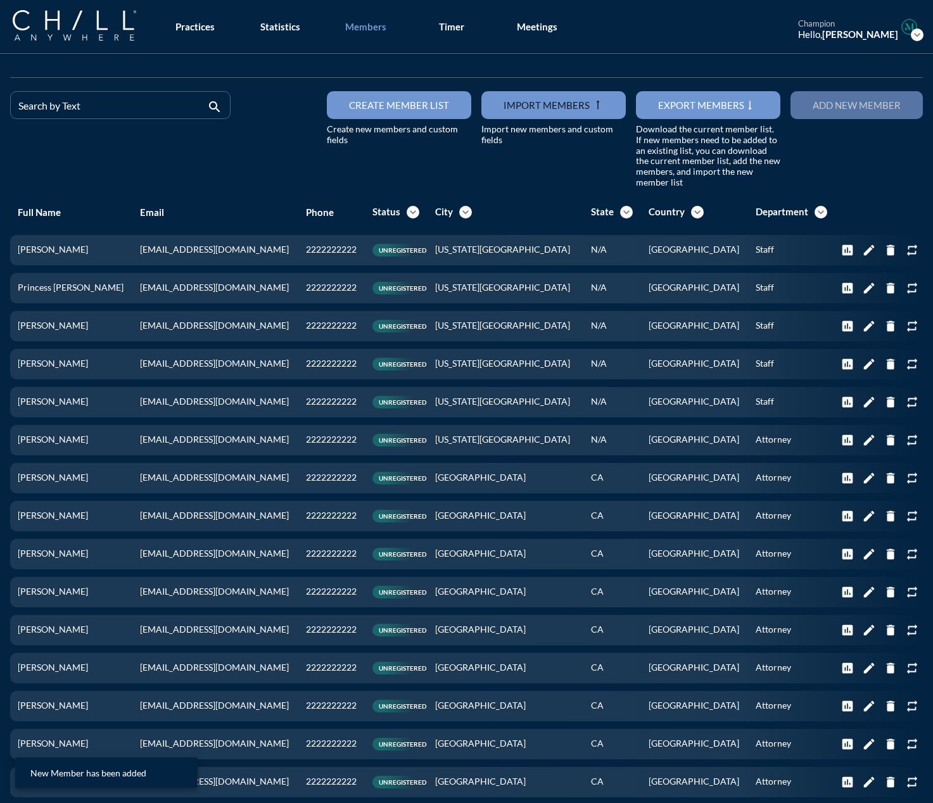
click at [685, 105] on div "Add new member" at bounding box center [857, 104] width 88 height 11
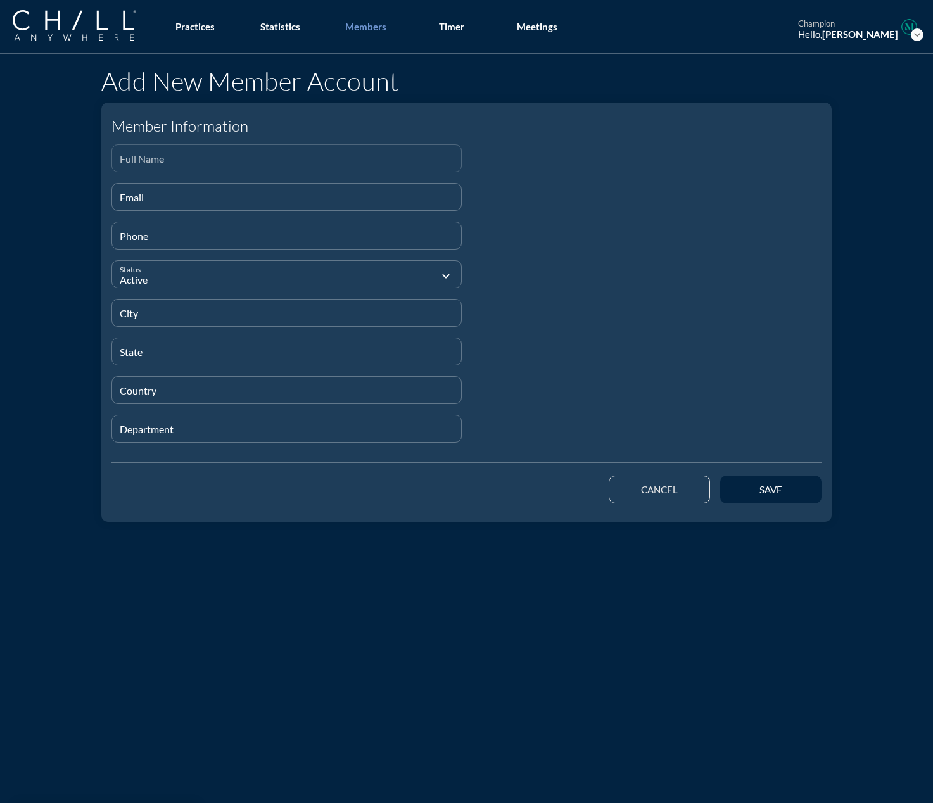
click at [120, 155] on div "Full Name" at bounding box center [287, 158] width 334 height 27
paste input "[PERSON_NAME]"
click at [163, 186] on div "Email" at bounding box center [287, 197] width 334 height 27
paste input "[EMAIL_ADDRESS][DOMAIN_NAME]"
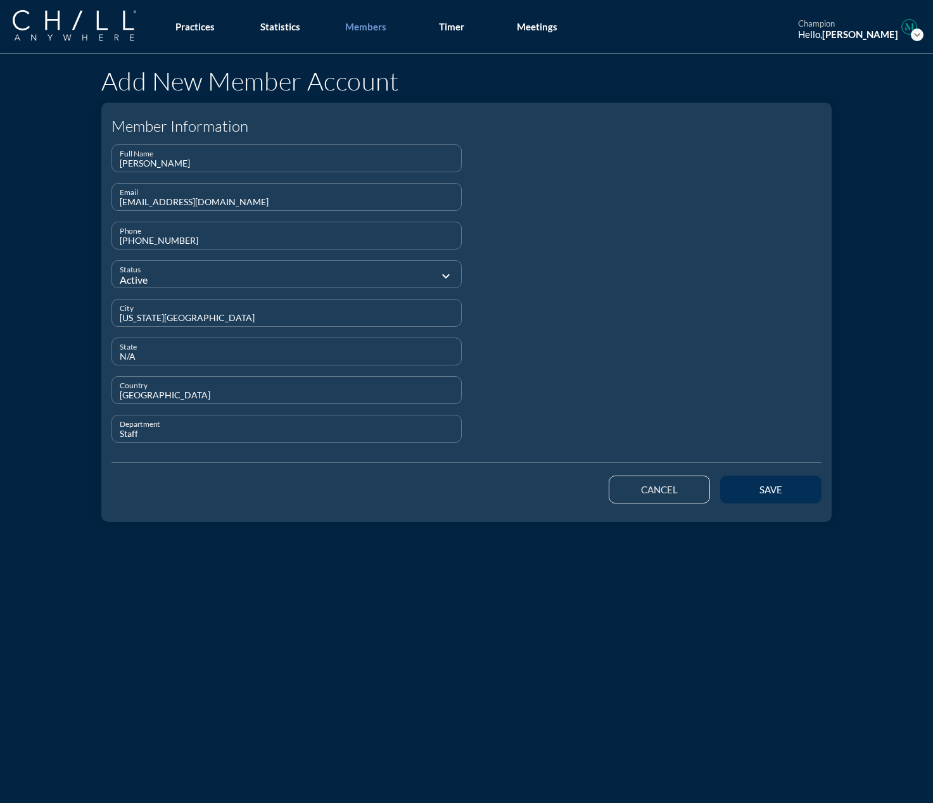
click at [685, 495] on div "save" at bounding box center [770, 489] width 57 height 11
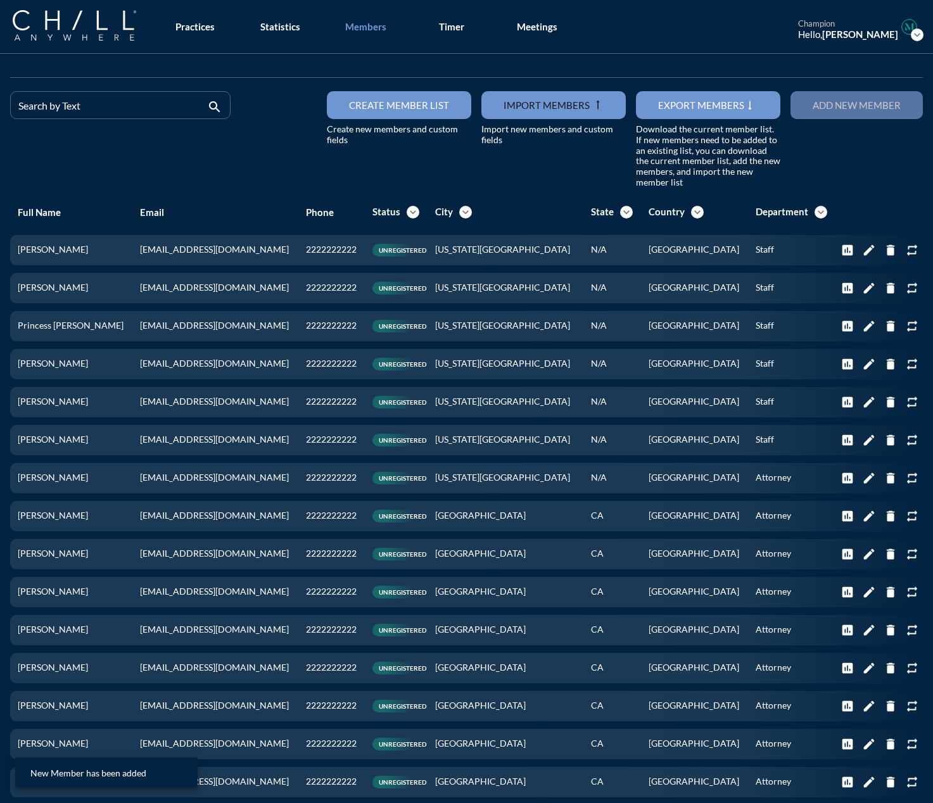
click at [685, 106] on button "Add new member" at bounding box center [857, 105] width 132 height 28
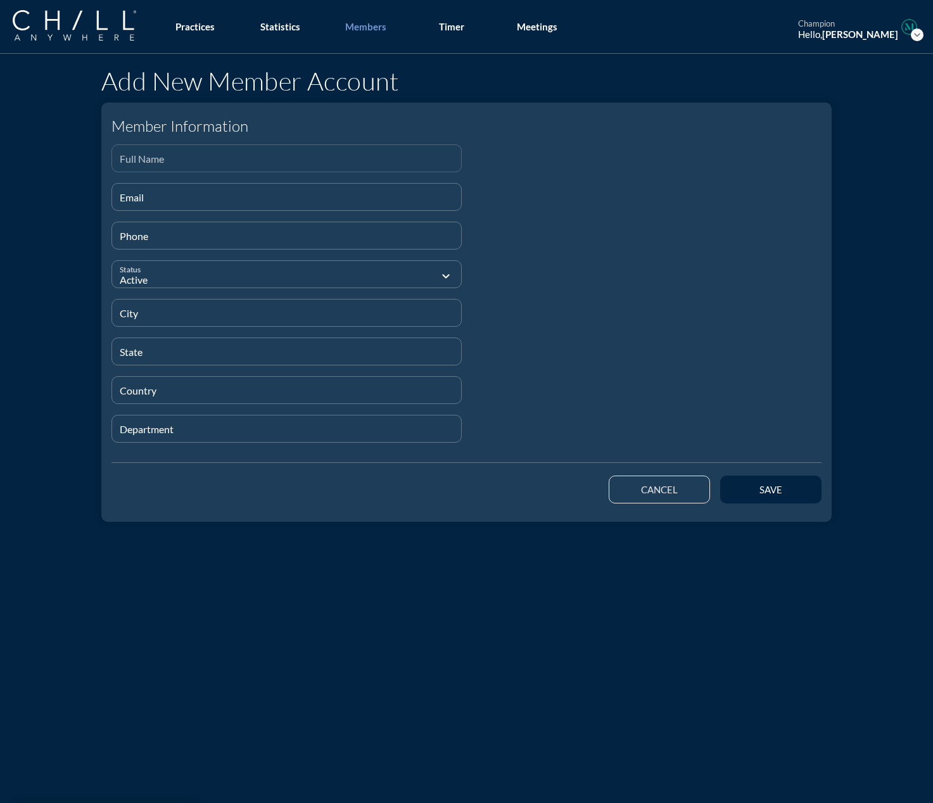
click at [232, 151] on div "Full Name" at bounding box center [287, 158] width 334 height 27
paste input "[PERSON_NAME]"
click at [167, 203] on input "Email" at bounding box center [287, 202] width 334 height 16
paste input "[EMAIL_ADDRESS][DOMAIN_NAME]"
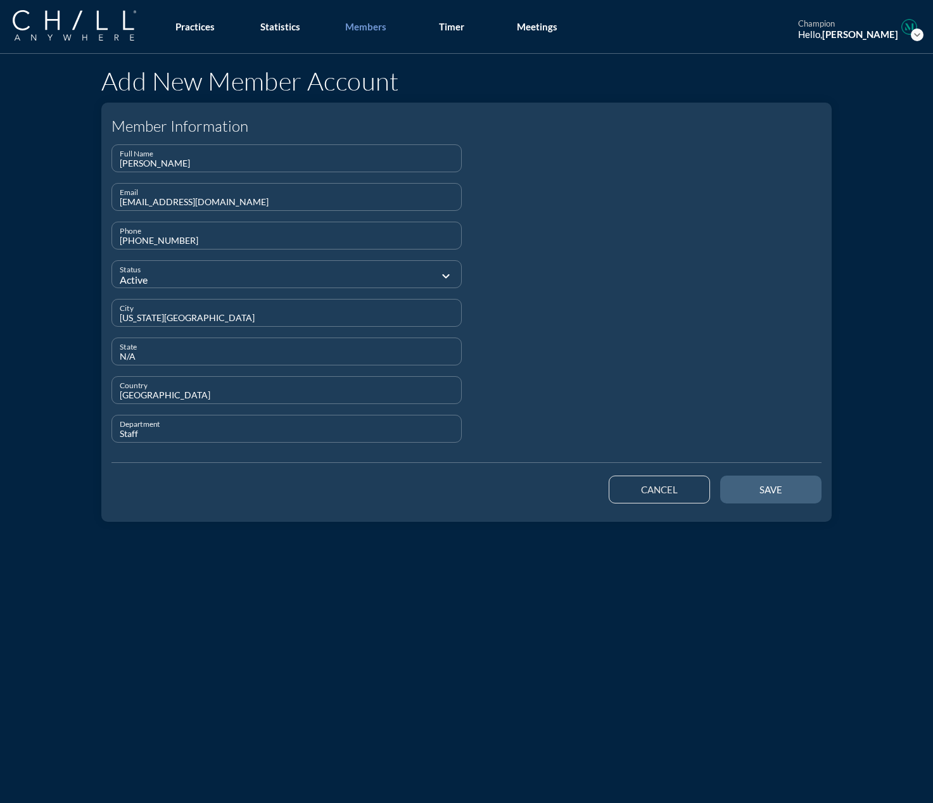
click at [685, 485] on button "save" at bounding box center [770, 490] width 101 height 28
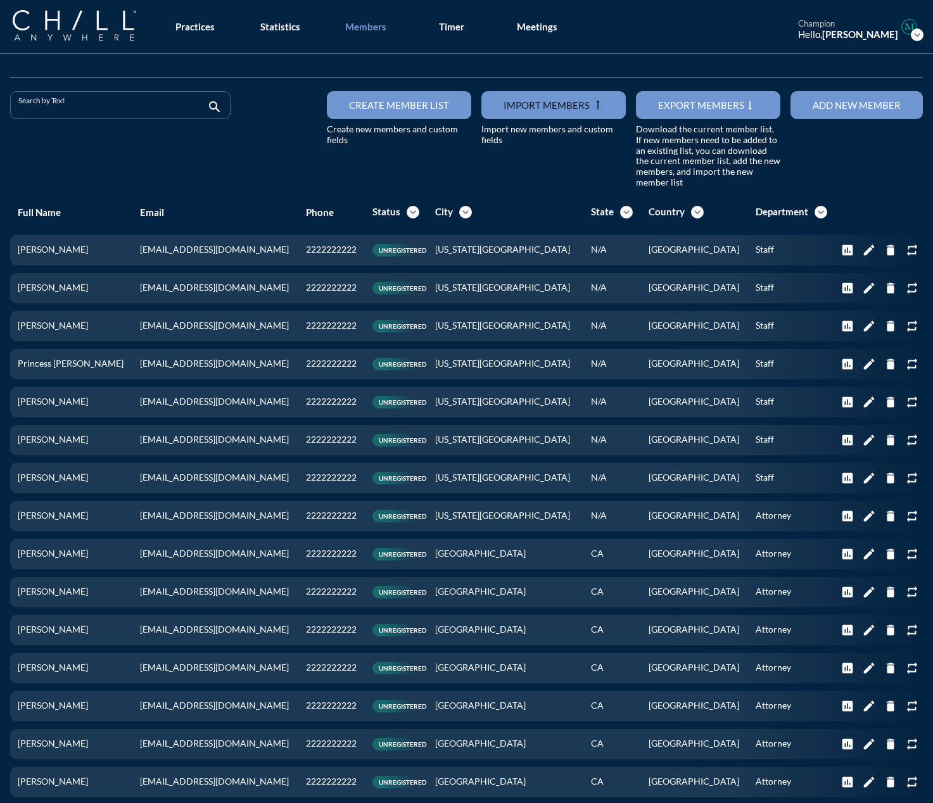
click at [72, 108] on input "Search by Text" at bounding box center [111, 111] width 186 height 16
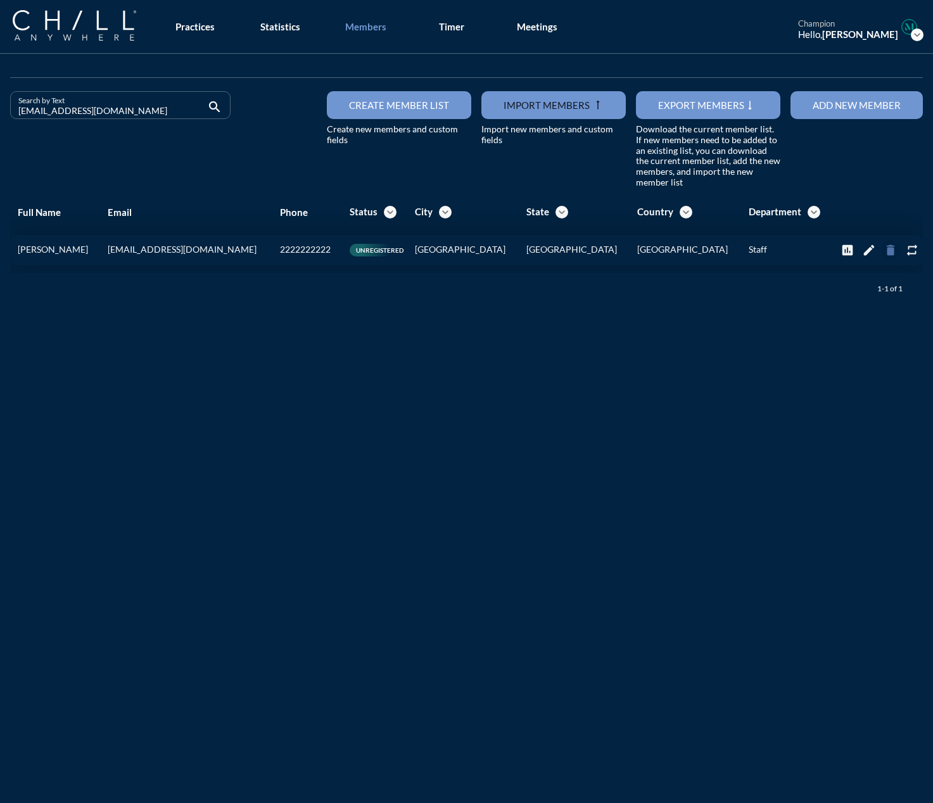
click at [685, 247] on icon "delete" at bounding box center [891, 250] width 14 height 14
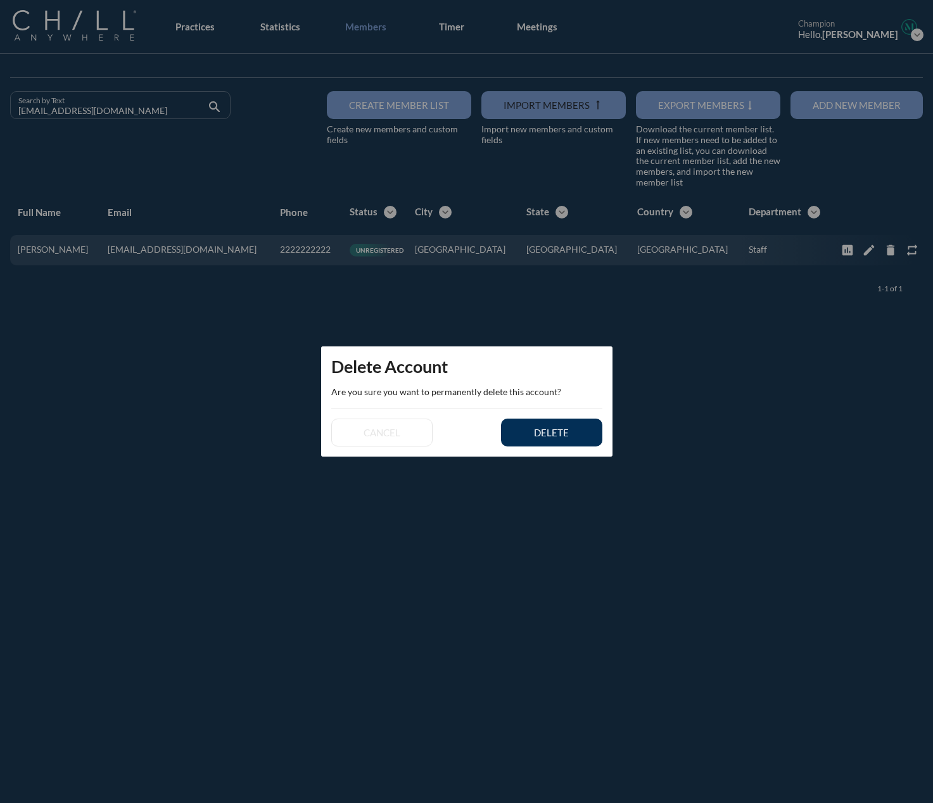
click at [543, 440] on button "delete" at bounding box center [551, 433] width 101 height 28
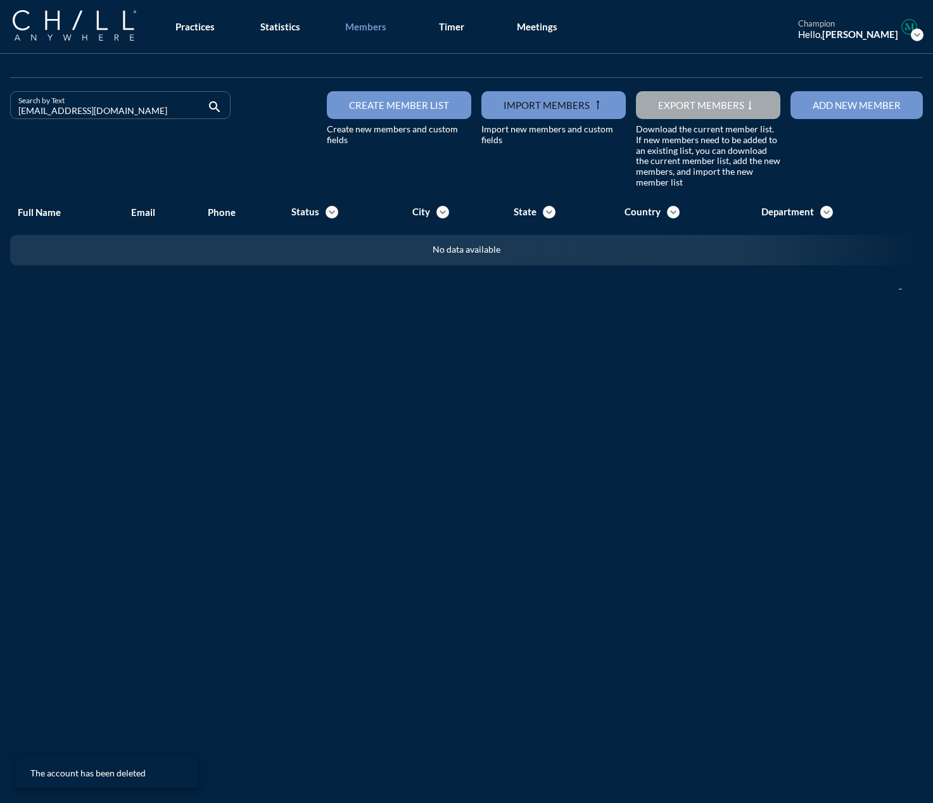
drag, startPoint x: 117, startPoint y: 108, endPoint x: -75, endPoint y: 122, distance: 192.4
click at [0, 122] on html "All Administrative Administrative (non-[PERSON_NAME]) Assistant Associate Attor…" at bounding box center [466, 401] width 933 height 803
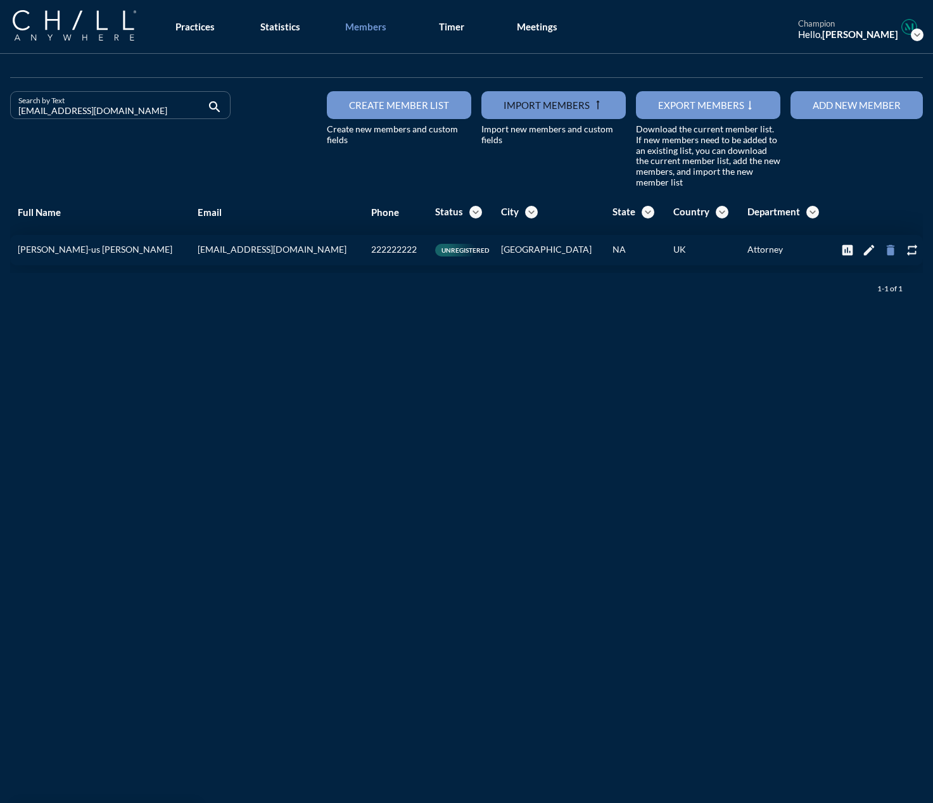
click at [685, 246] on icon "delete" at bounding box center [891, 250] width 14 height 14
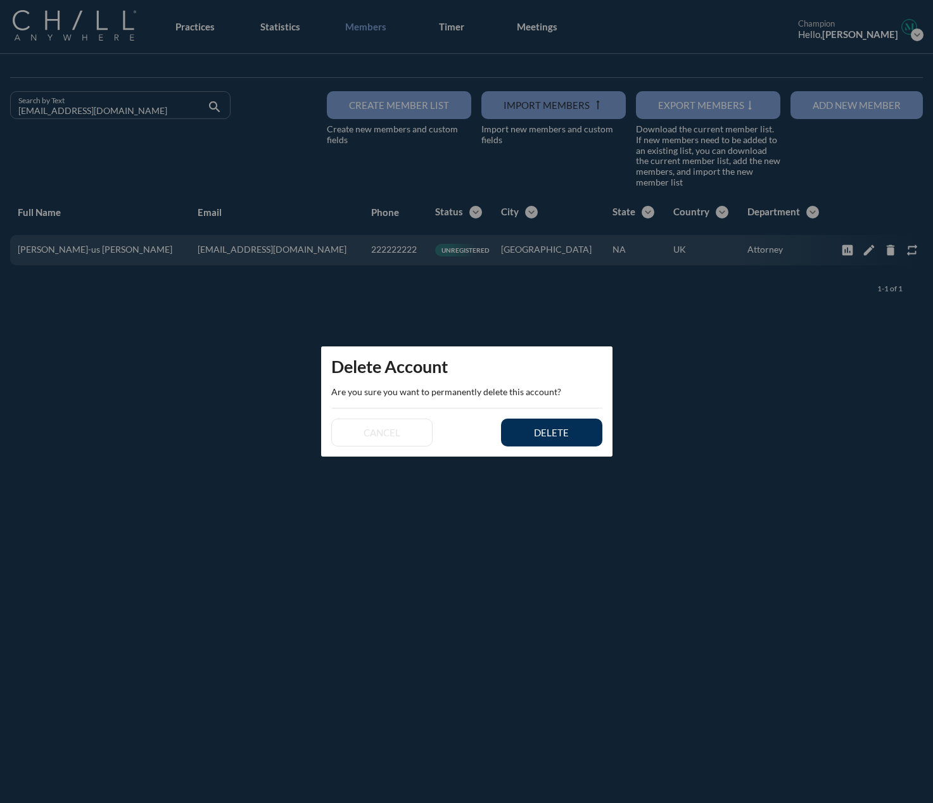
click at [557, 433] on div "delete" at bounding box center [551, 432] width 57 height 11
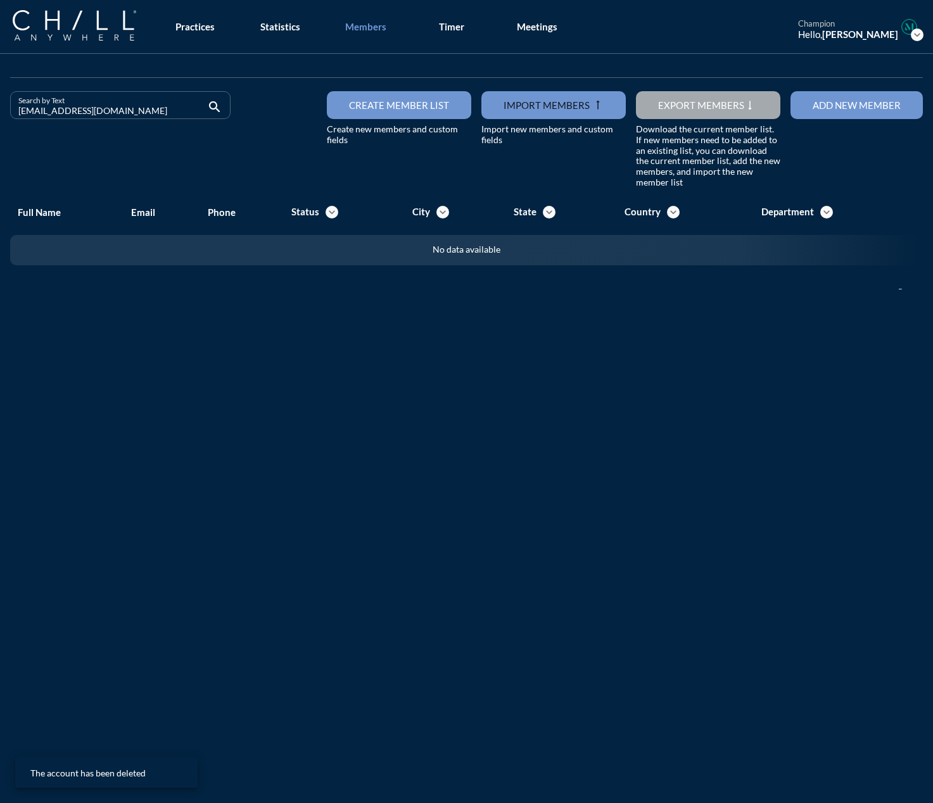
drag, startPoint x: 117, startPoint y: 108, endPoint x: -120, endPoint y: 120, distance: 237.8
click at [0, 120] on html "All Administrative Administrative (non-[PERSON_NAME]) Assistant Associate Attor…" at bounding box center [466, 401] width 933 height 803
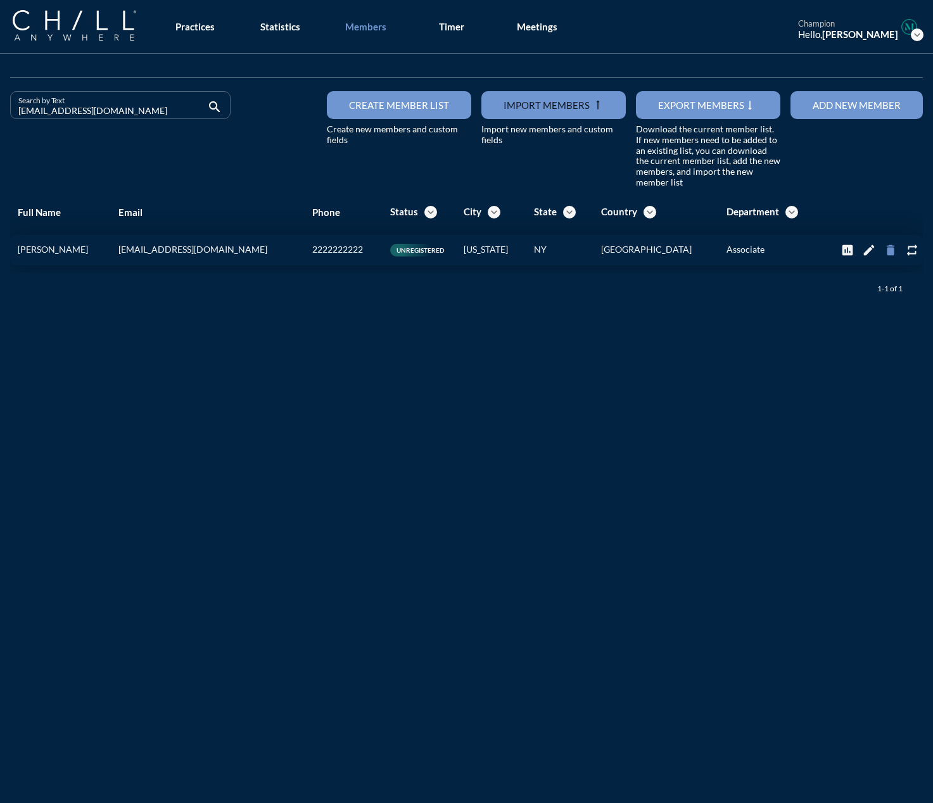
click at [685, 253] on icon "delete" at bounding box center [891, 250] width 14 height 14
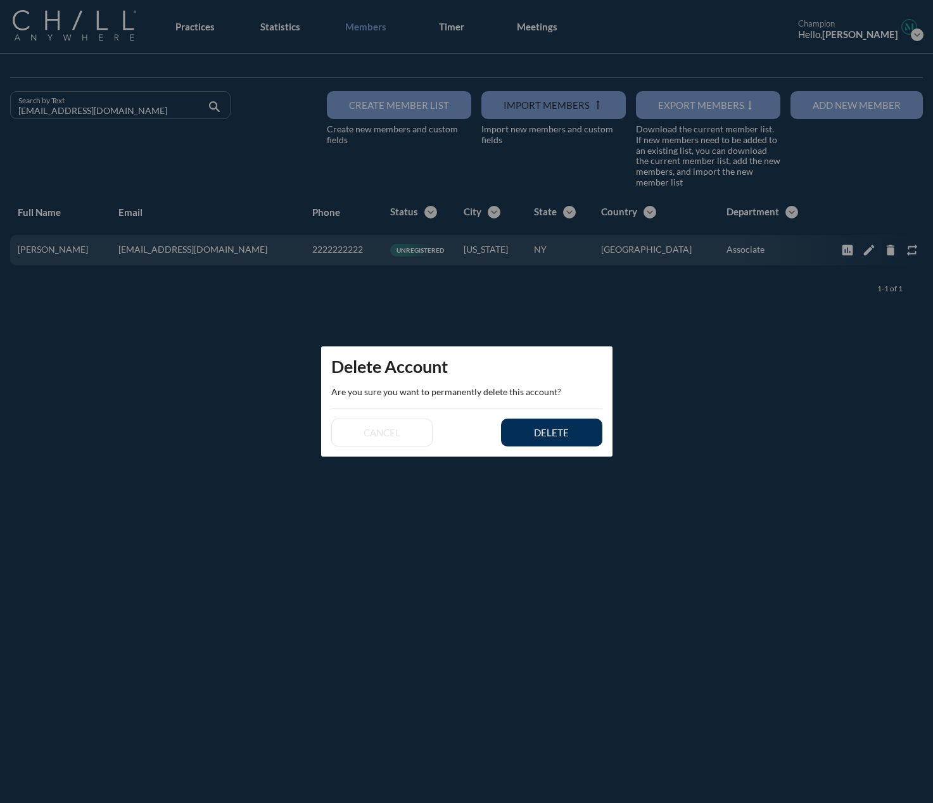
click at [585, 438] on button "delete" at bounding box center [551, 433] width 101 height 28
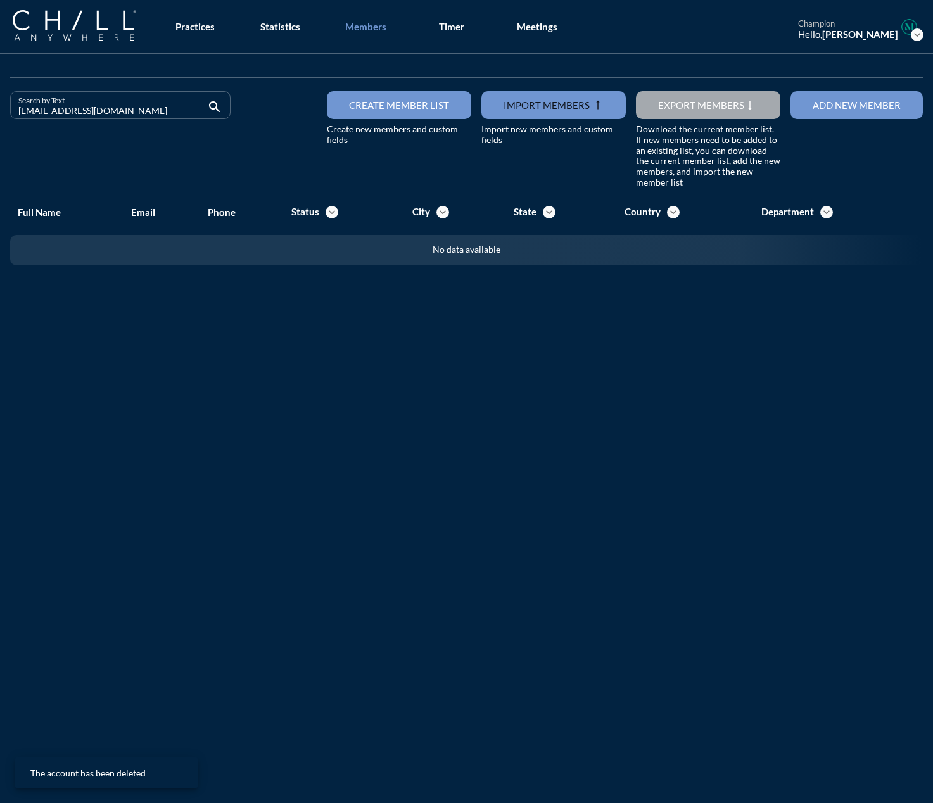
drag, startPoint x: 110, startPoint y: 108, endPoint x: -55, endPoint y: 108, distance: 164.7
click at [0, 108] on html "All Administrative Administrative (non-[PERSON_NAME]) Assistant Associate Attor…" at bounding box center [466, 401] width 933 height 803
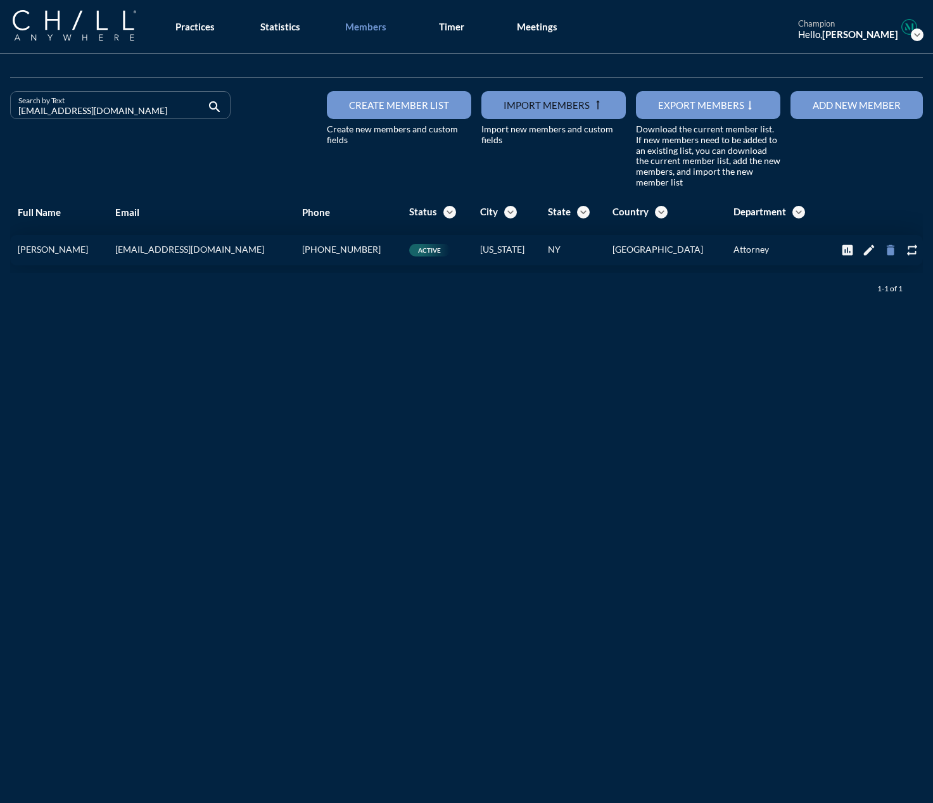
click at [685, 246] on icon "delete" at bounding box center [891, 250] width 14 height 14
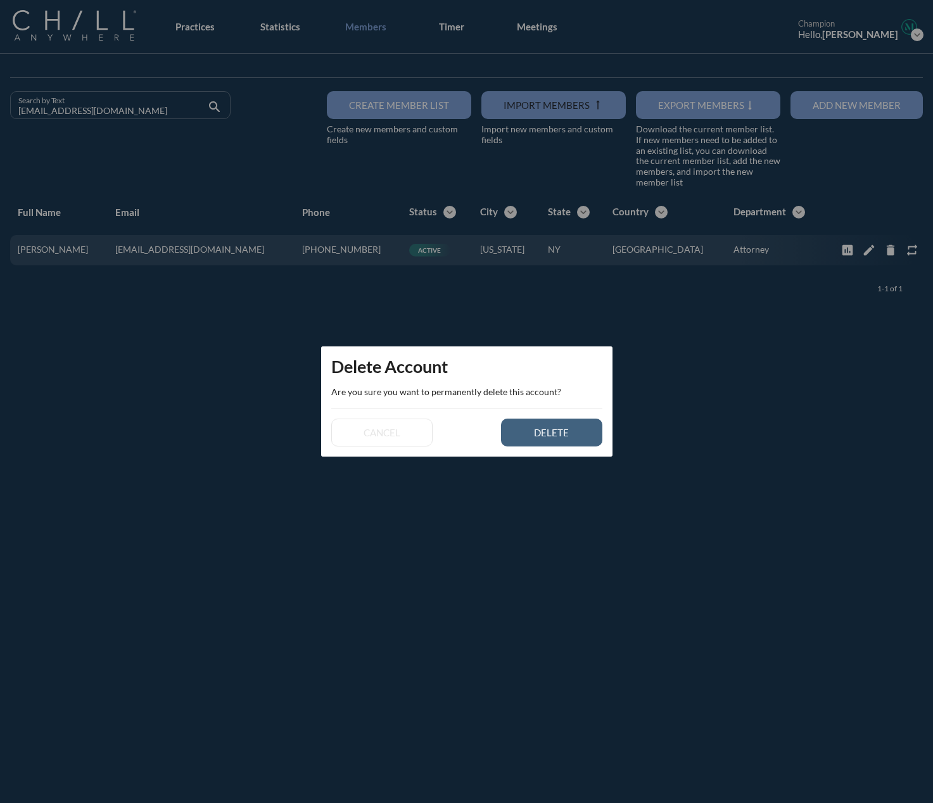
click at [529, 429] on div "delete" at bounding box center [551, 432] width 57 height 11
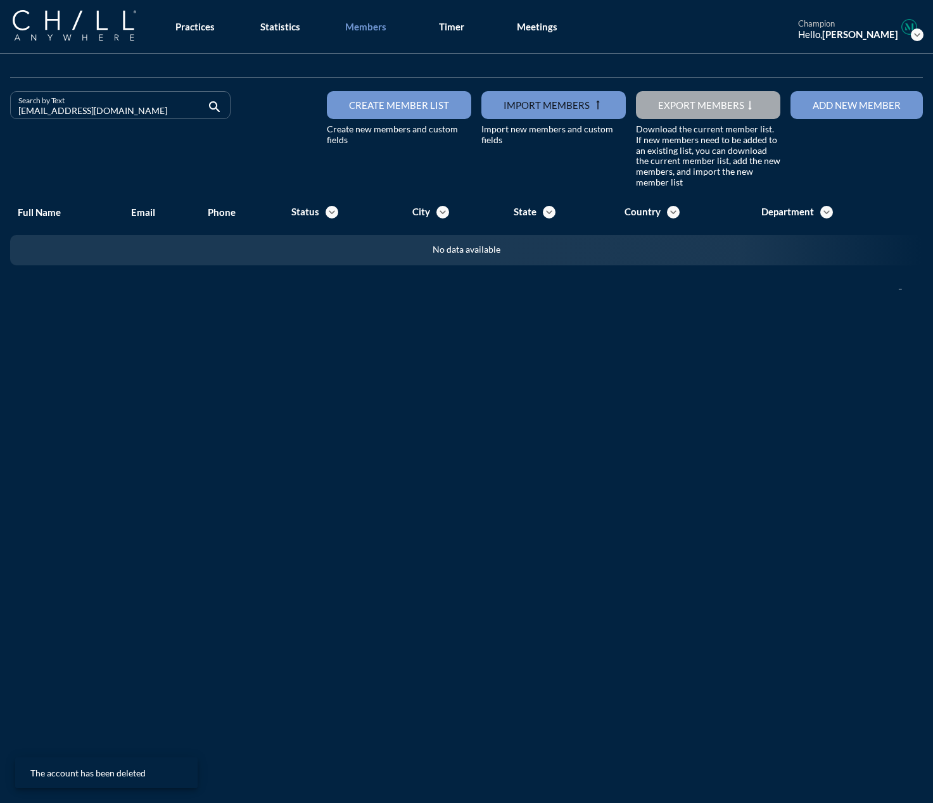
drag, startPoint x: 143, startPoint y: 110, endPoint x: -146, endPoint y: 120, distance: 288.4
click at [0, 120] on html "All Administrative Administrative (non-[PERSON_NAME]) Assistant Associate Attor…" at bounding box center [466, 401] width 933 height 803
drag, startPoint x: 130, startPoint y: 110, endPoint x: -39, endPoint y: 115, distance: 168.6
click at [0, 115] on html "All Administrative Administrative (non-[PERSON_NAME]) Assistant Associate Attor…" at bounding box center [466, 401] width 933 height 803
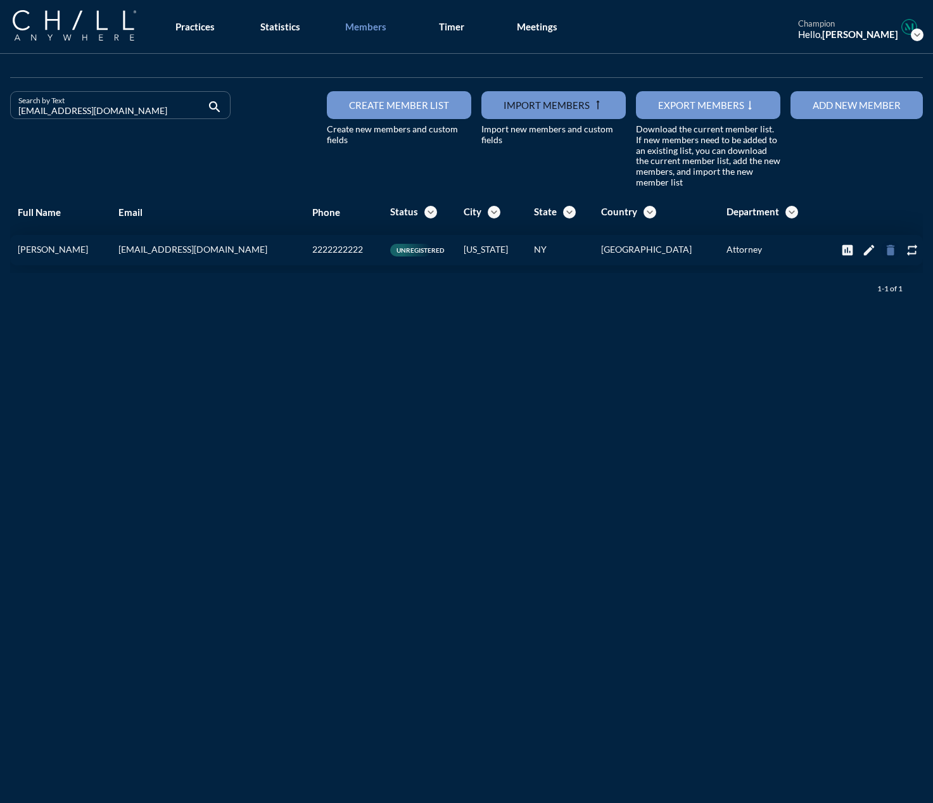
click at [685, 248] on icon "delete" at bounding box center [891, 250] width 14 height 14
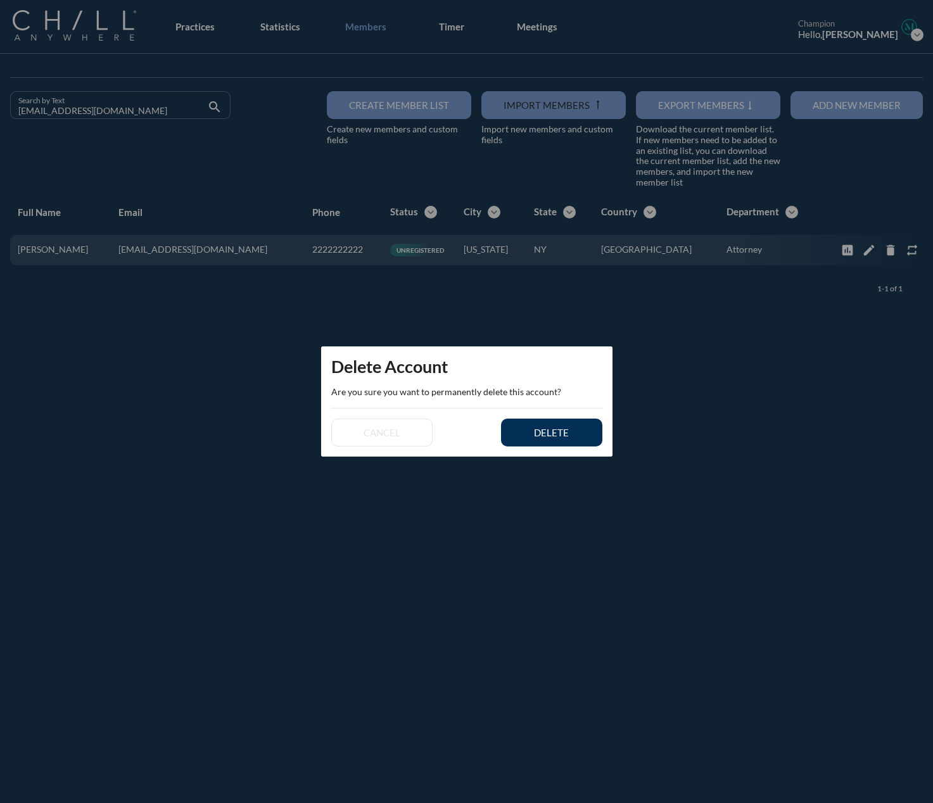
click at [571, 437] on div "delete" at bounding box center [551, 432] width 57 height 11
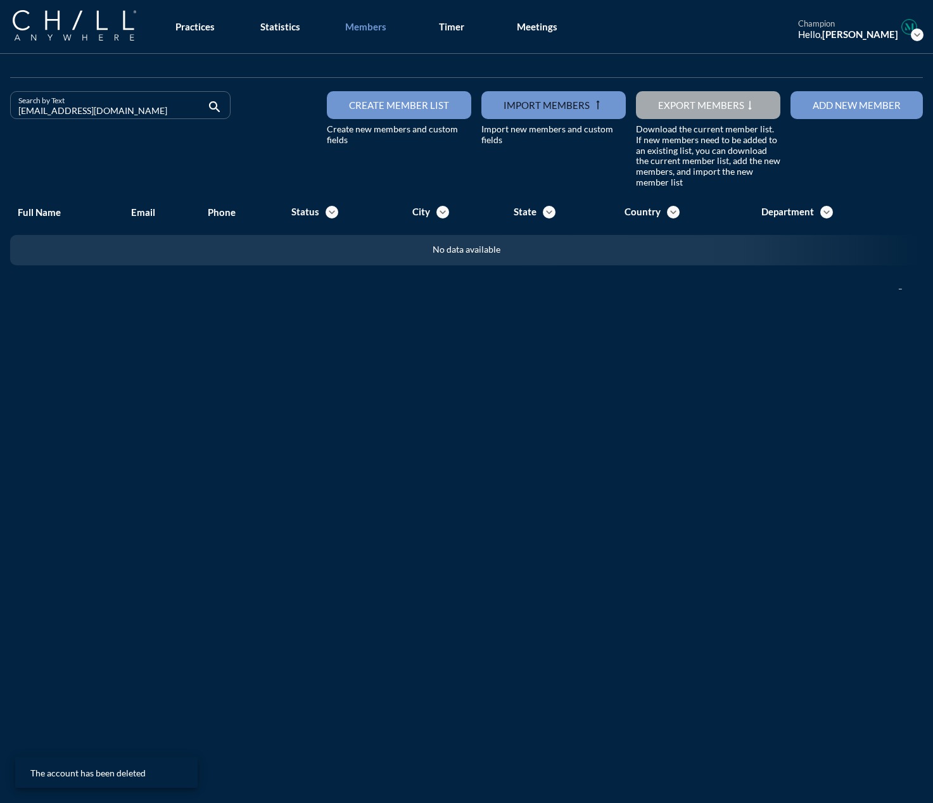
drag, startPoint x: 111, startPoint y: 108, endPoint x: -187, endPoint y: 102, distance: 298.4
click at [0, 102] on html "All Administrative Administrative (non-[PERSON_NAME]) Assistant Associate Attor…" at bounding box center [466, 401] width 933 height 803
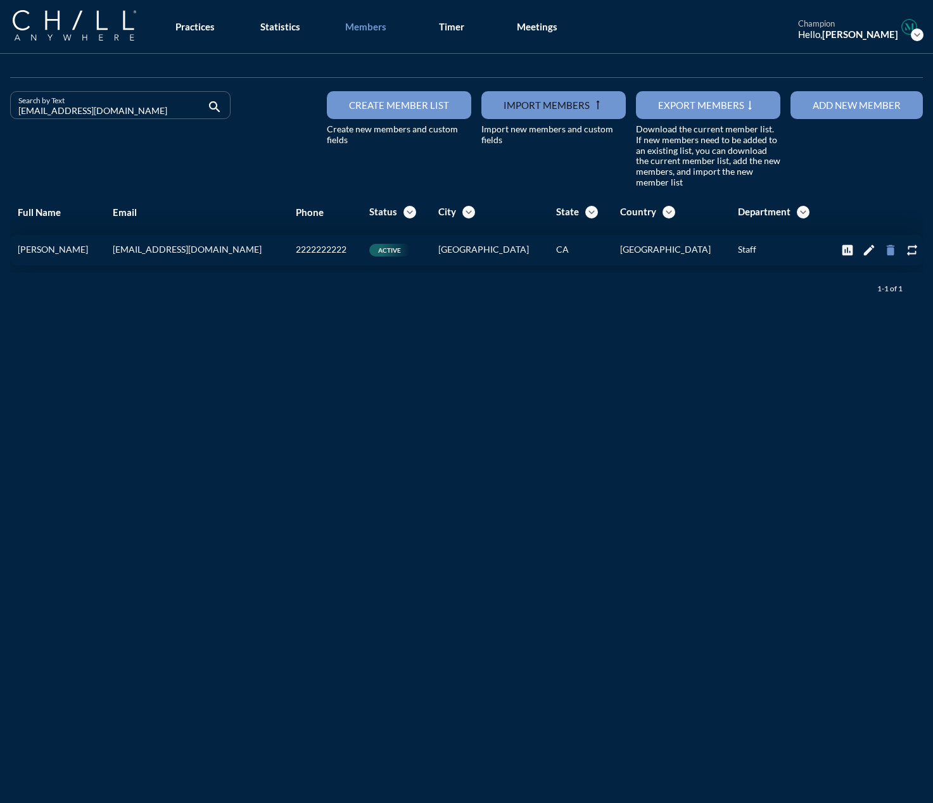
click at [685, 246] on icon "delete" at bounding box center [891, 250] width 14 height 14
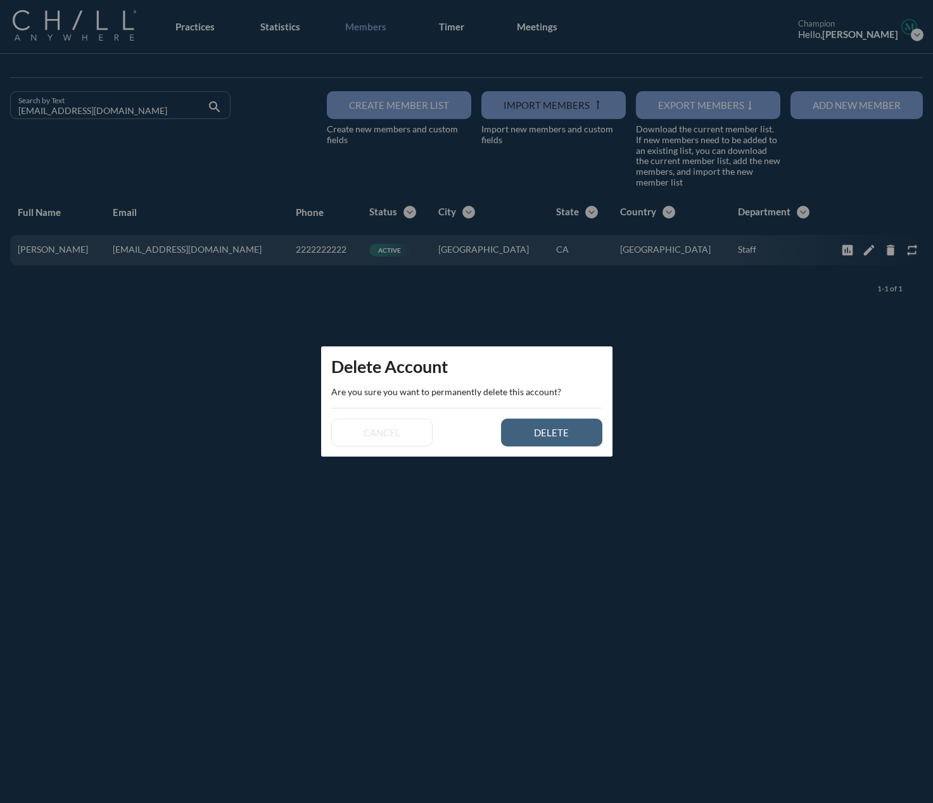
click at [567, 437] on div "delete" at bounding box center [551, 432] width 57 height 11
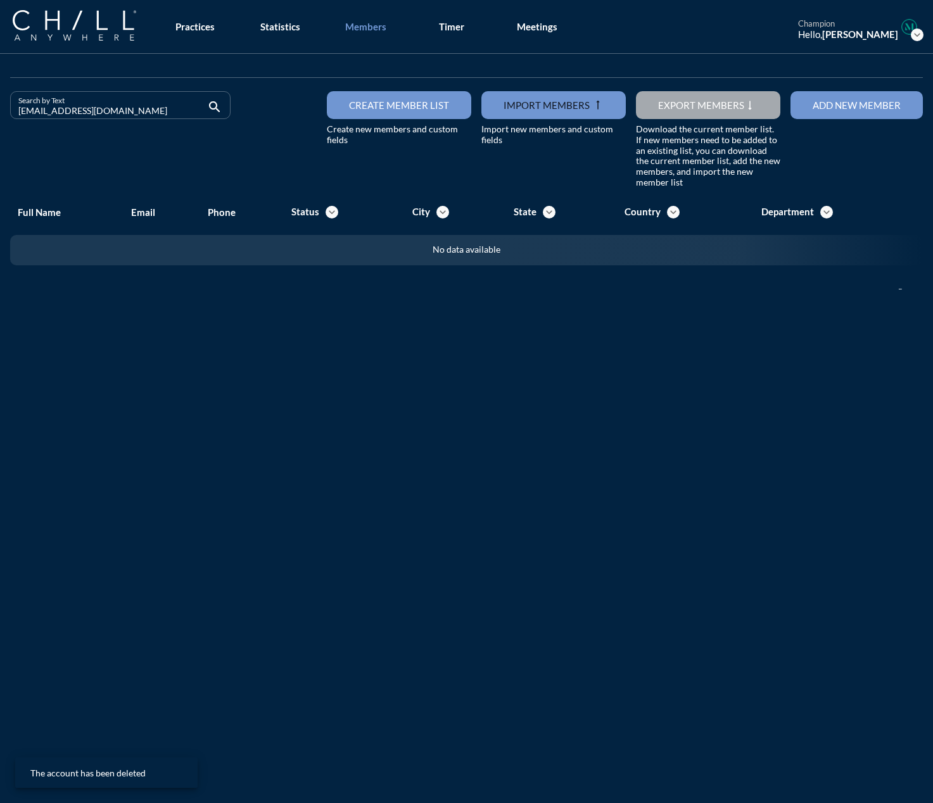
drag, startPoint x: 120, startPoint y: 106, endPoint x: -51, endPoint y: 107, distance: 171.0
click at [0, 107] on html "All Administrative Administrative (non-[PERSON_NAME]) Assistant Associate Attor…" at bounding box center [466, 401] width 933 height 803
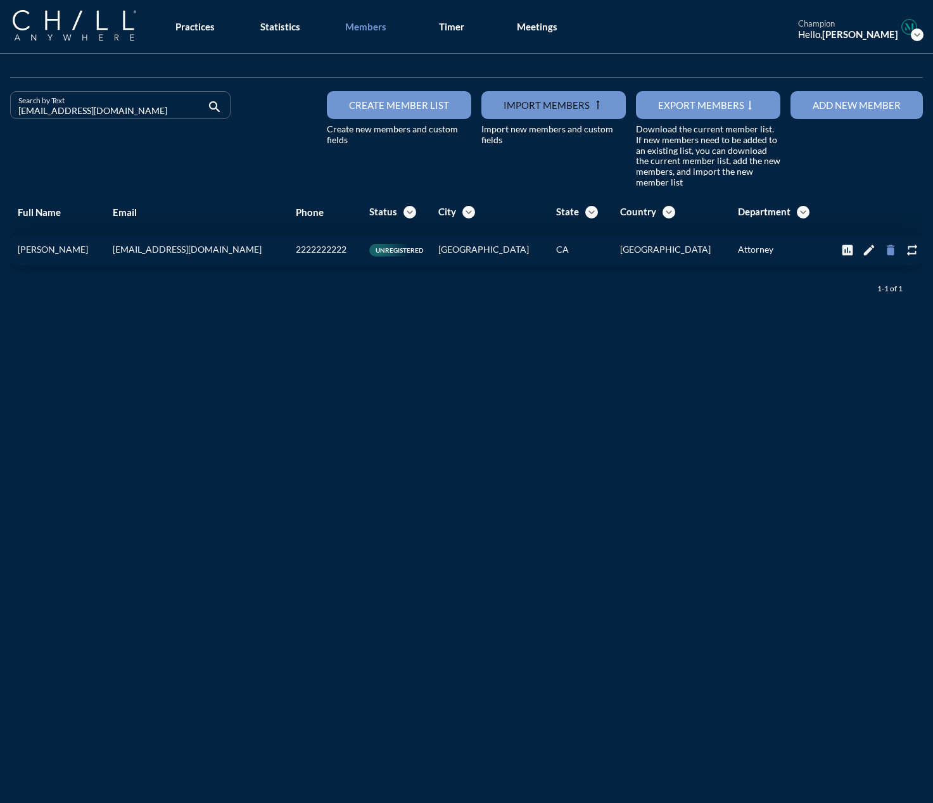
click at [685, 245] on icon "delete" at bounding box center [891, 250] width 14 height 14
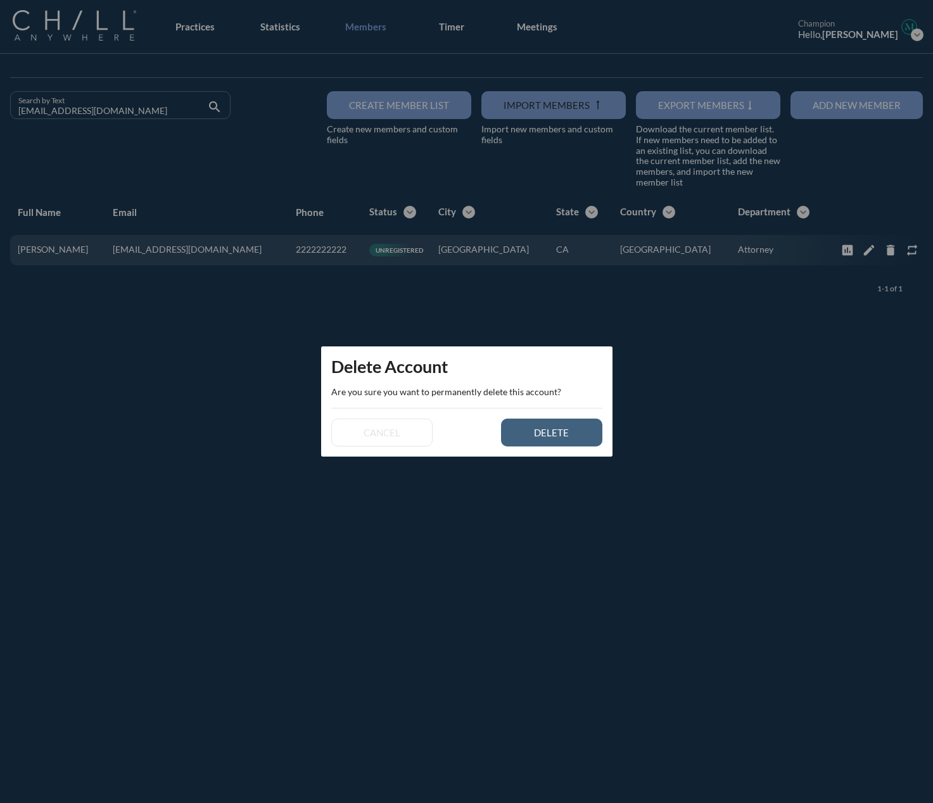
click at [513, 426] on button "delete" at bounding box center [551, 433] width 101 height 28
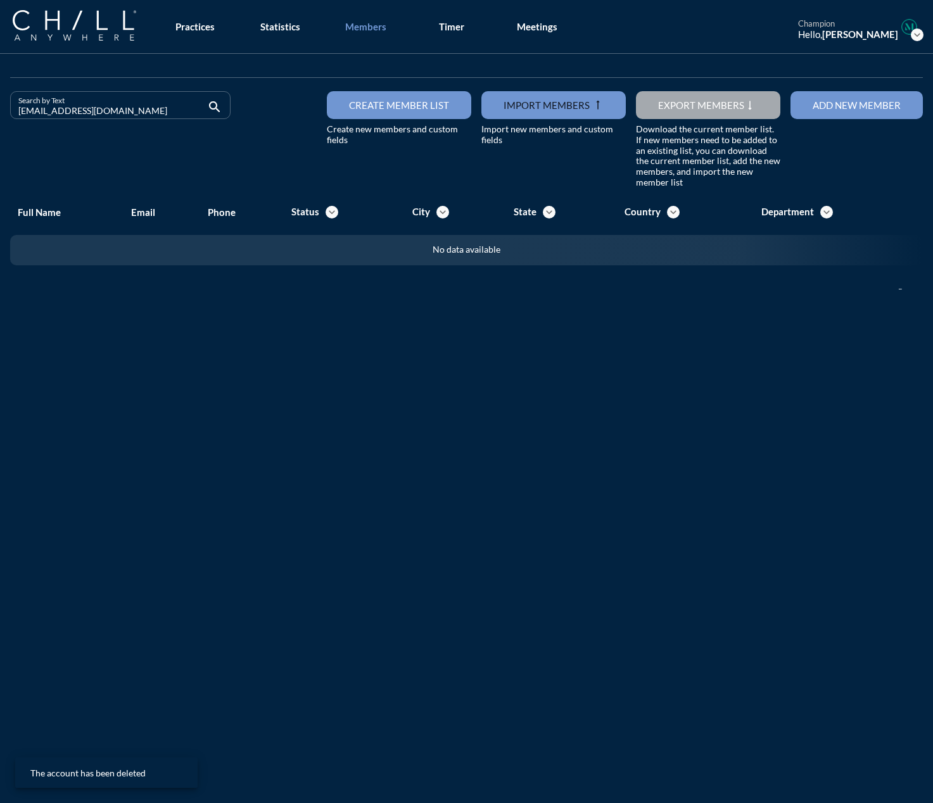
drag, startPoint x: 181, startPoint y: 108, endPoint x: -173, endPoint y: 113, distance: 354.1
click at [0, 113] on html "All Administrative Administrative (non-[PERSON_NAME]) Assistant Associate Attor…" at bounding box center [466, 401] width 933 height 803
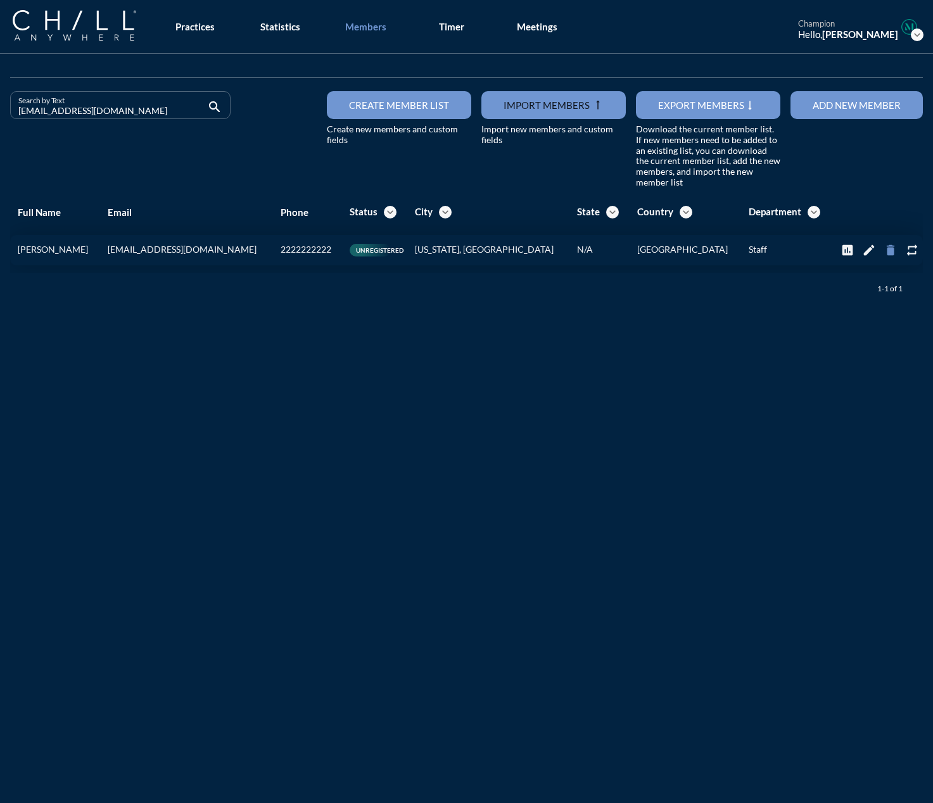
click at [685, 253] on icon "delete" at bounding box center [891, 250] width 14 height 14
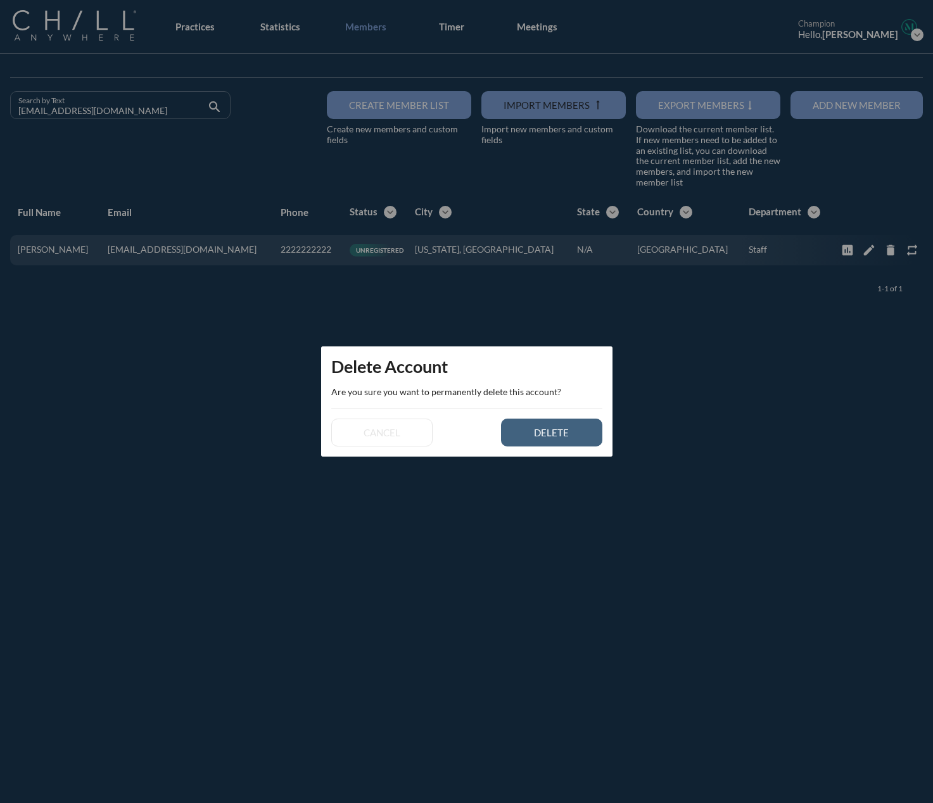
click at [564, 429] on div "delete" at bounding box center [551, 432] width 57 height 11
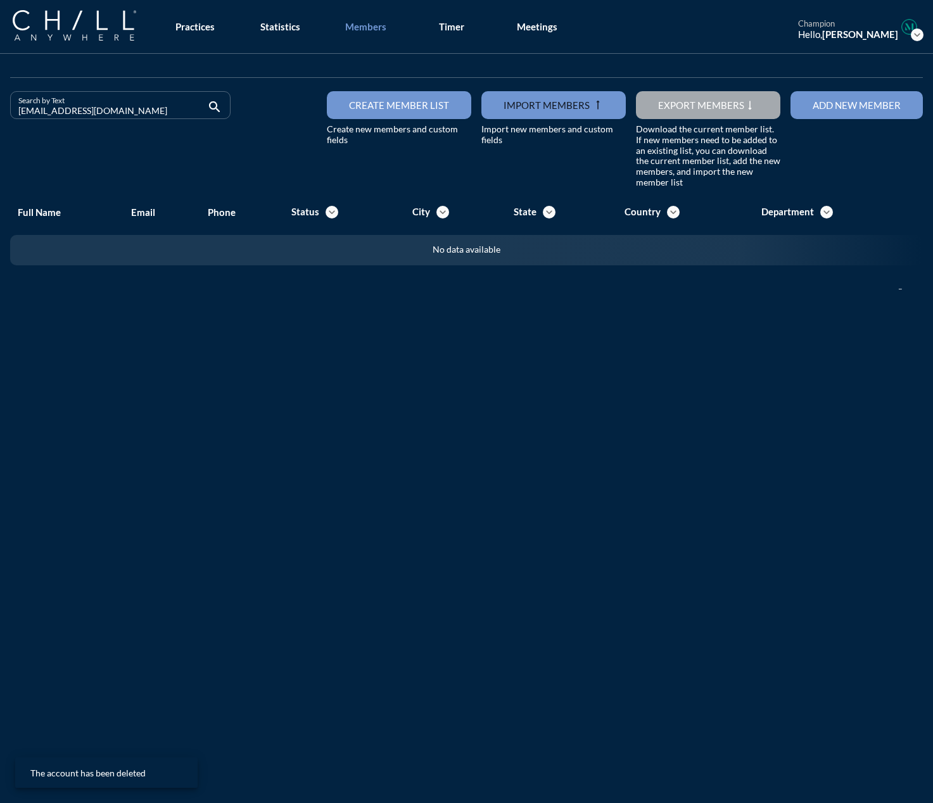
drag, startPoint x: 142, startPoint y: 111, endPoint x: -39, endPoint y: 121, distance: 181.4
click at [0, 121] on html "All Administrative Administrative (non-[PERSON_NAME]) Assistant Associate Attor…" at bounding box center [466, 401] width 933 height 803
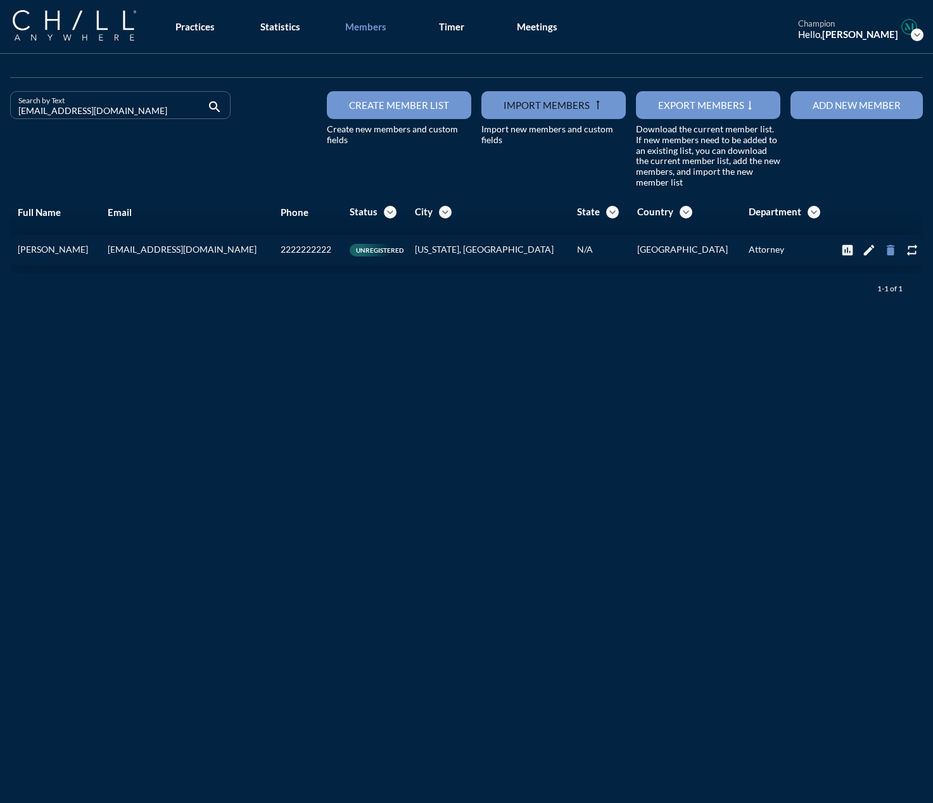
click at [685, 253] on icon "delete" at bounding box center [891, 250] width 14 height 14
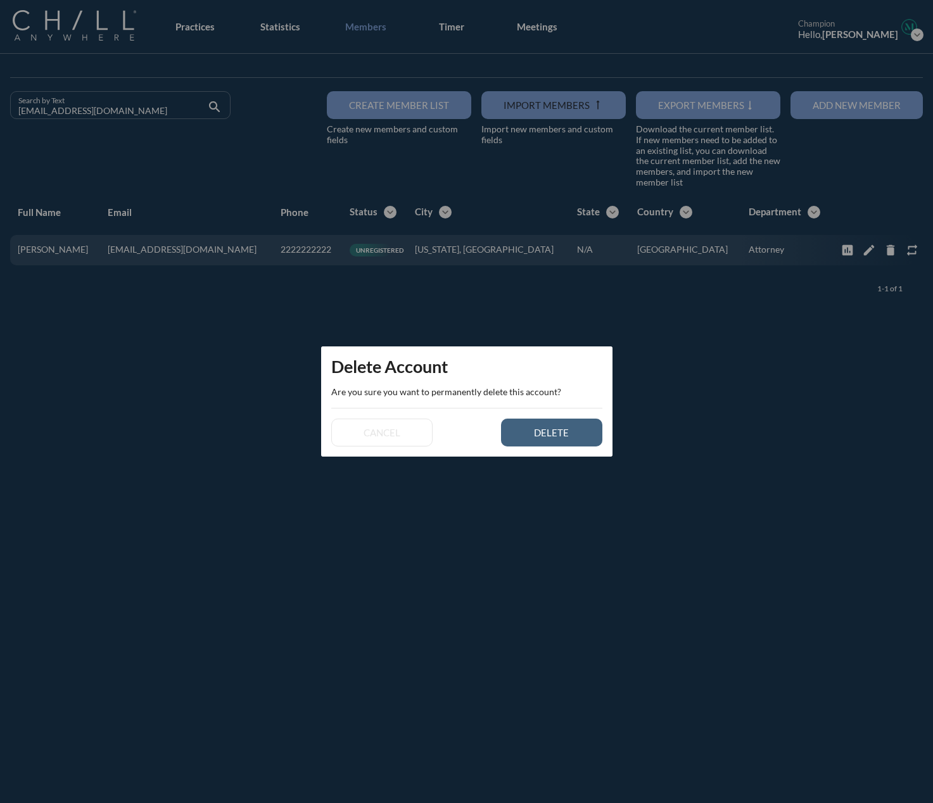
click at [579, 431] on div "delete" at bounding box center [551, 432] width 57 height 11
